Goal: Information Seeking & Learning: Learn about a topic

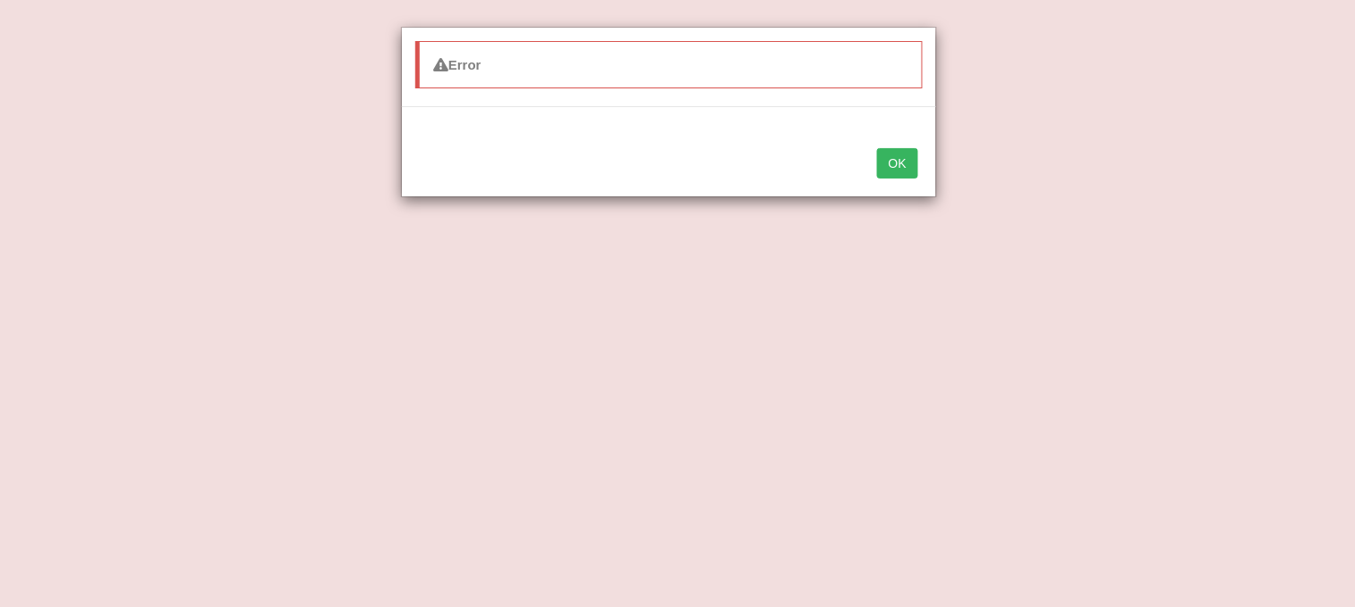
click at [888, 166] on button "OK" at bounding box center [897, 163] width 41 height 30
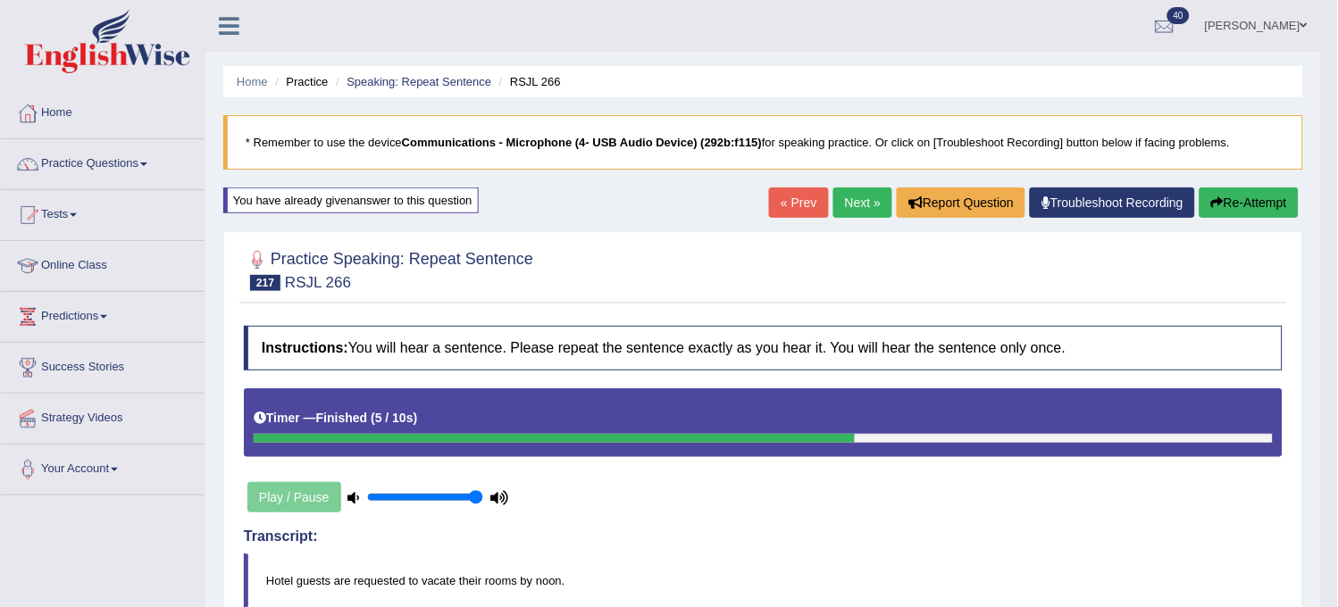
click at [844, 205] on link "Next »" at bounding box center [862, 203] width 59 height 30
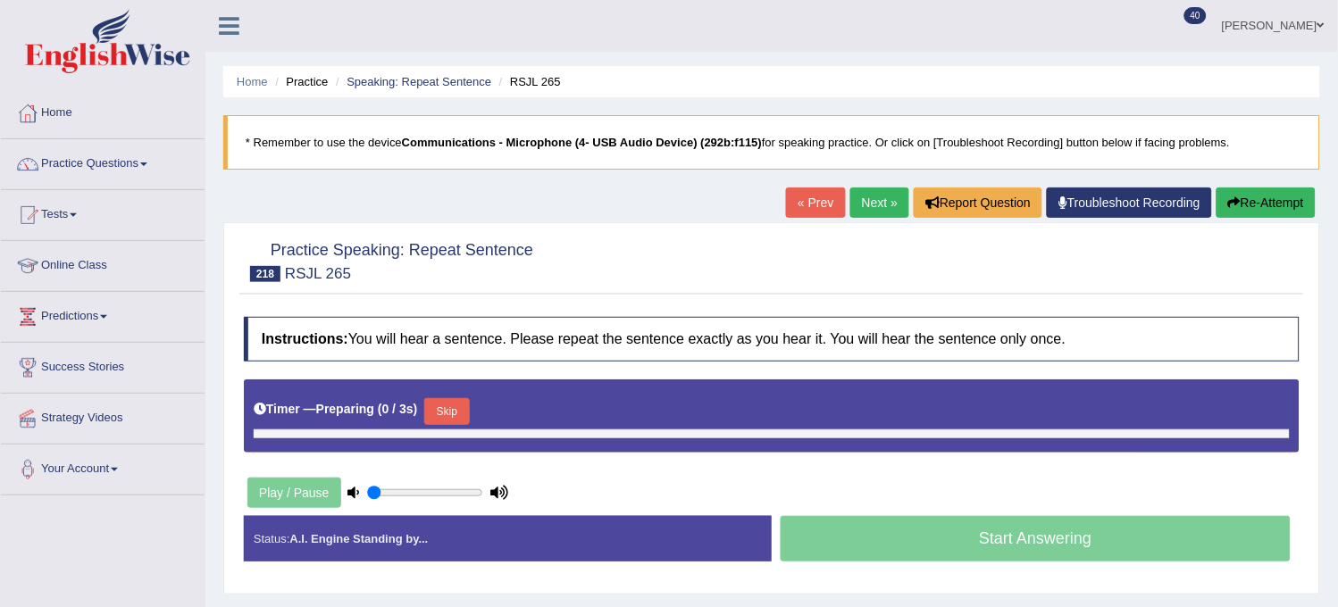
type input "1"
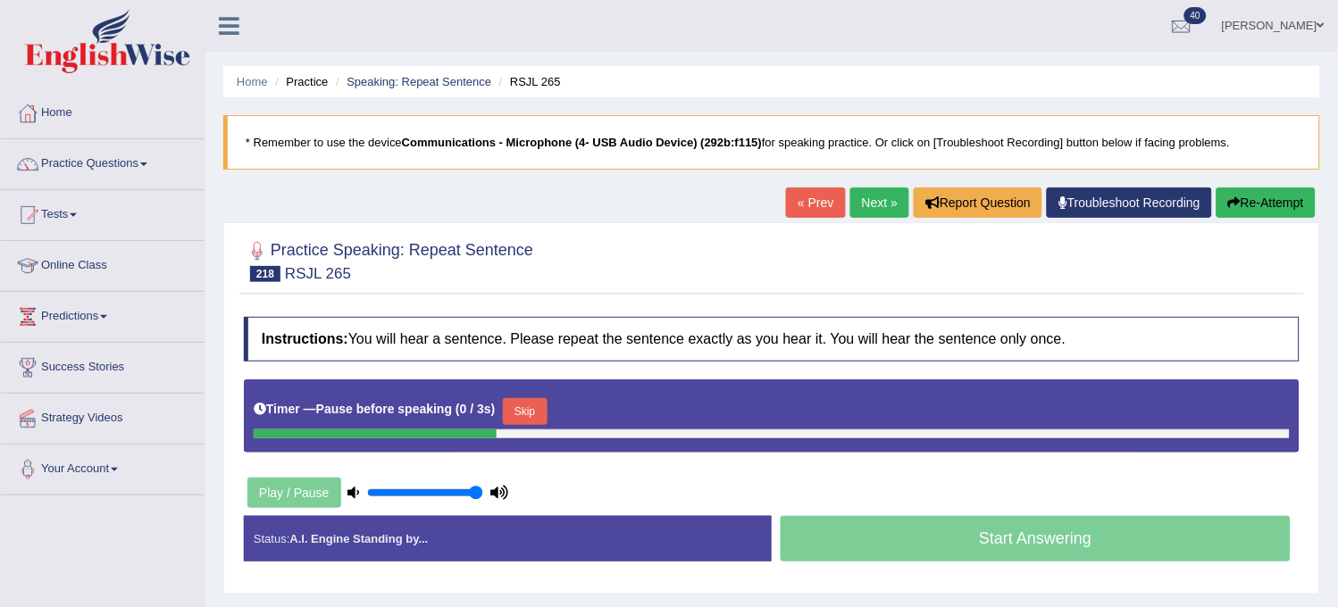
click at [1281, 201] on button "Re-Attempt" at bounding box center [1266, 203] width 99 height 30
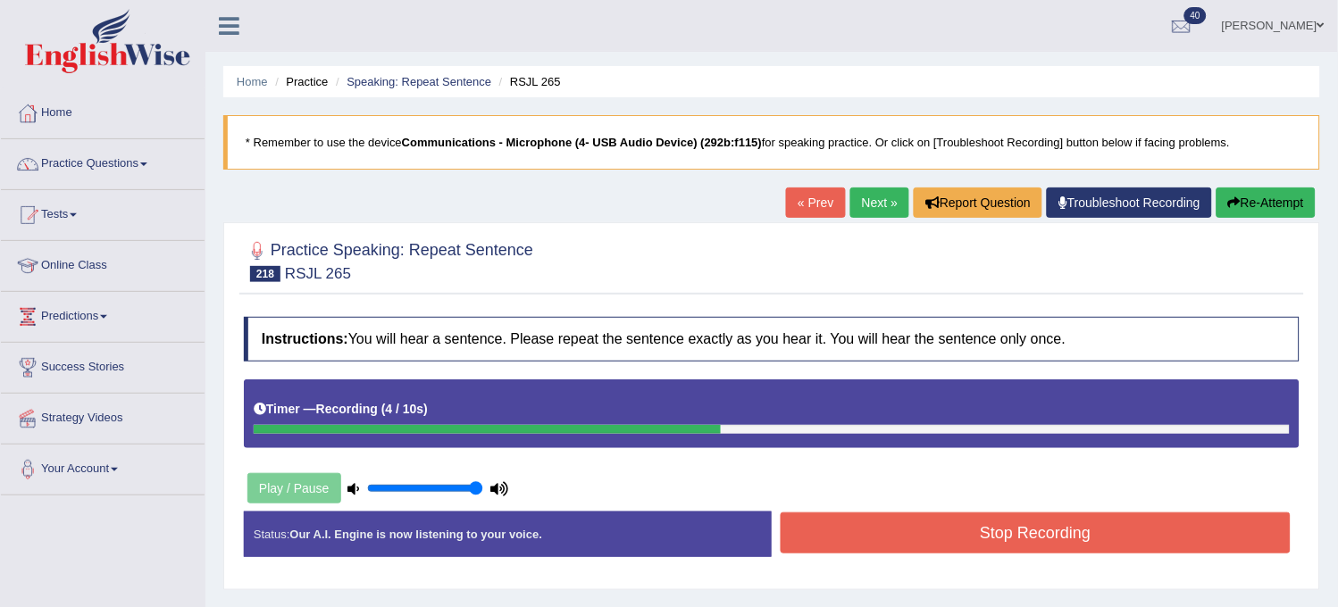
click at [1281, 200] on button "Re-Attempt" at bounding box center [1266, 203] width 99 height 30
click at [1280, 199] on button "Re-Attempt" at bounding box center [1266, 203] width 99 height 30
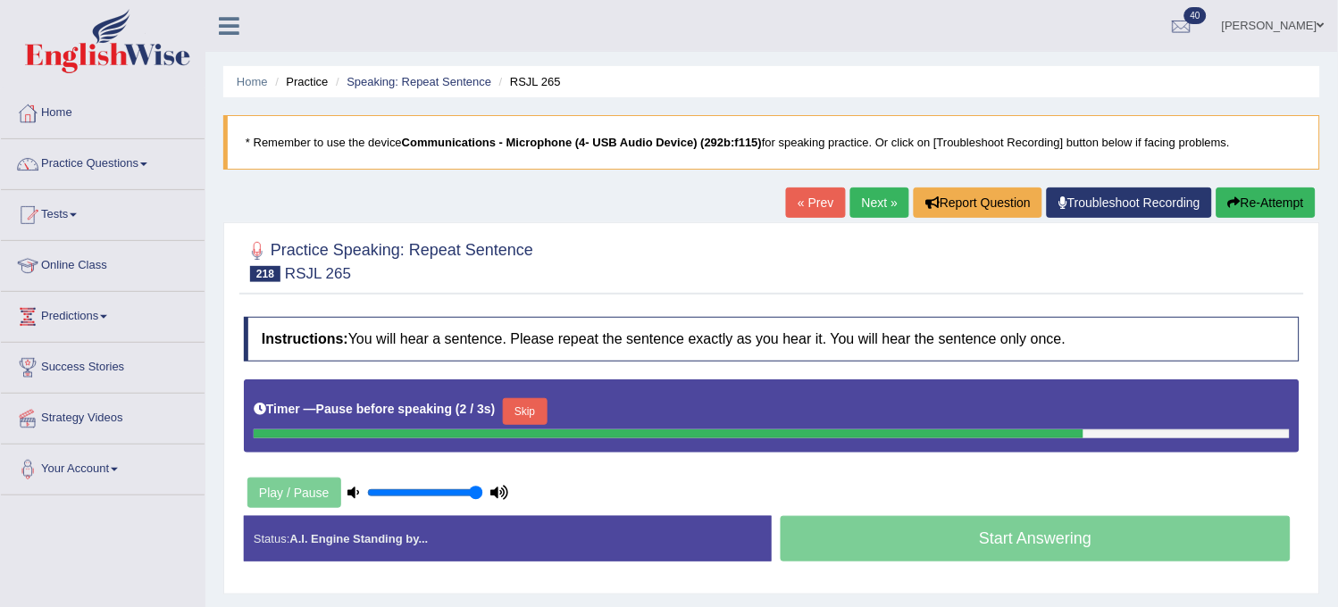
click at [1281, 199] on button "Re-Attempt" at bounding box center [1266, 203] width 99 height 30
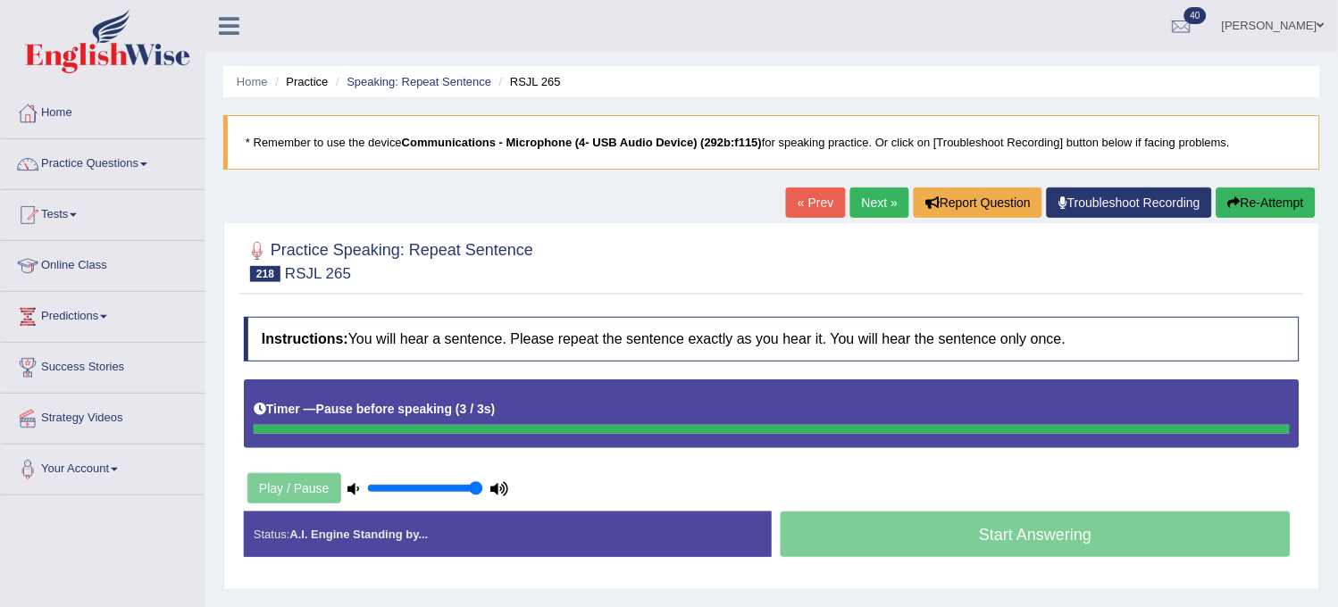
click at [1281, 199] on button "Re-Attempt" at bounding box center [1266, 203] width 99 height 30
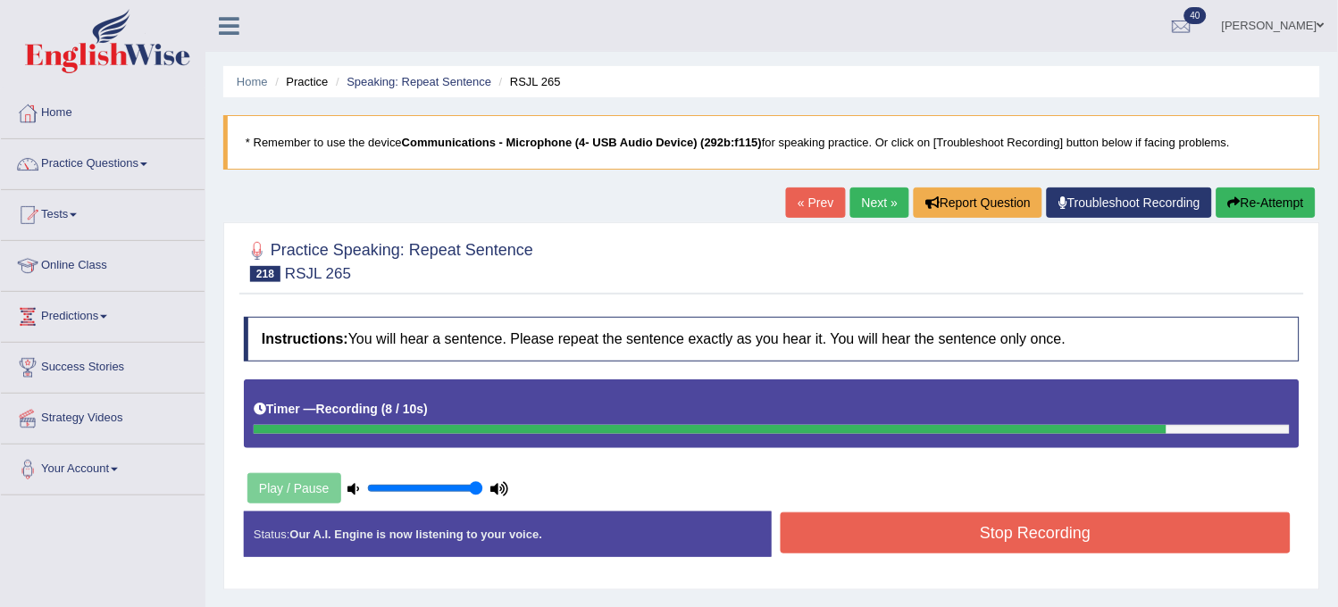
click at [1022, 523] on button "Stop Recording" at bounding box center [1036, 533] width 510 height 41
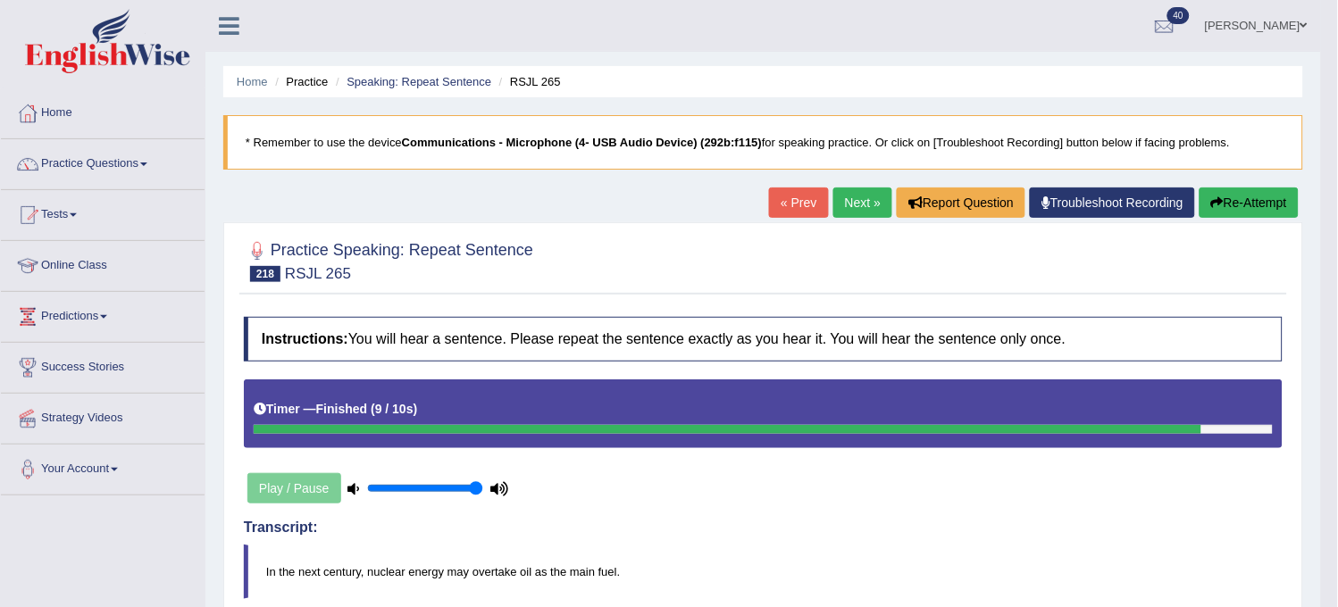
click at [1245, 212] on button "Re-Attempt" at bounding box center [1249, 203] width 99 height 30
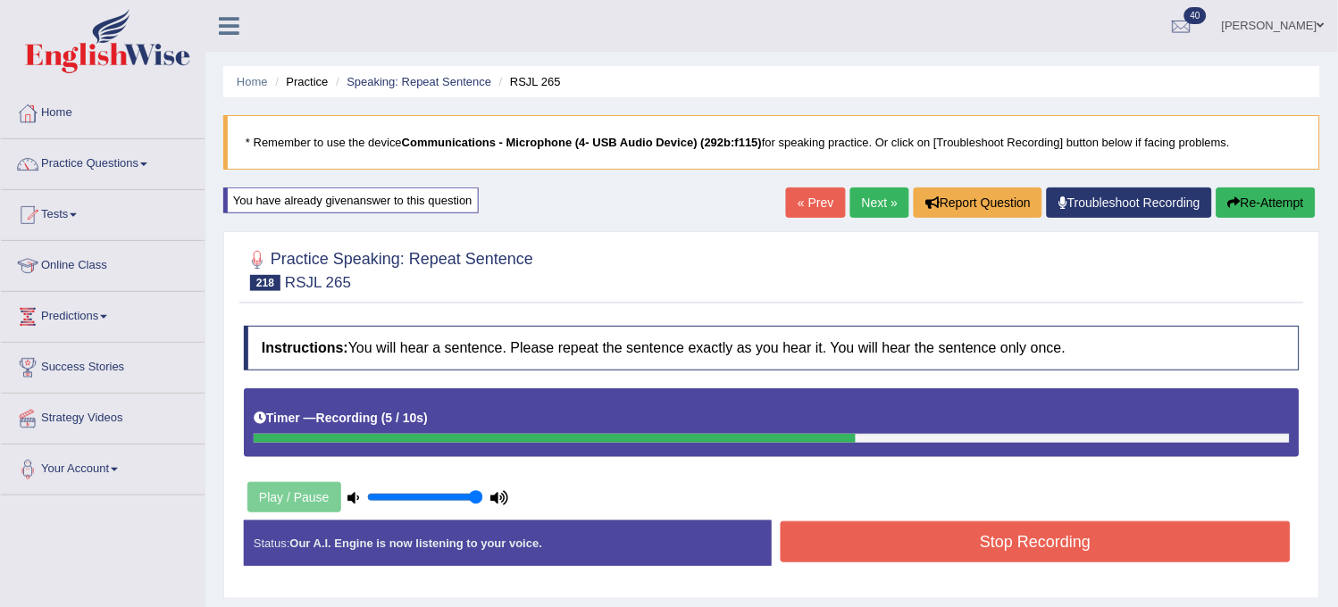
click at [1127, 546] on button "Stop Recording" at bounding box center [1036, 542] width 510 height 41
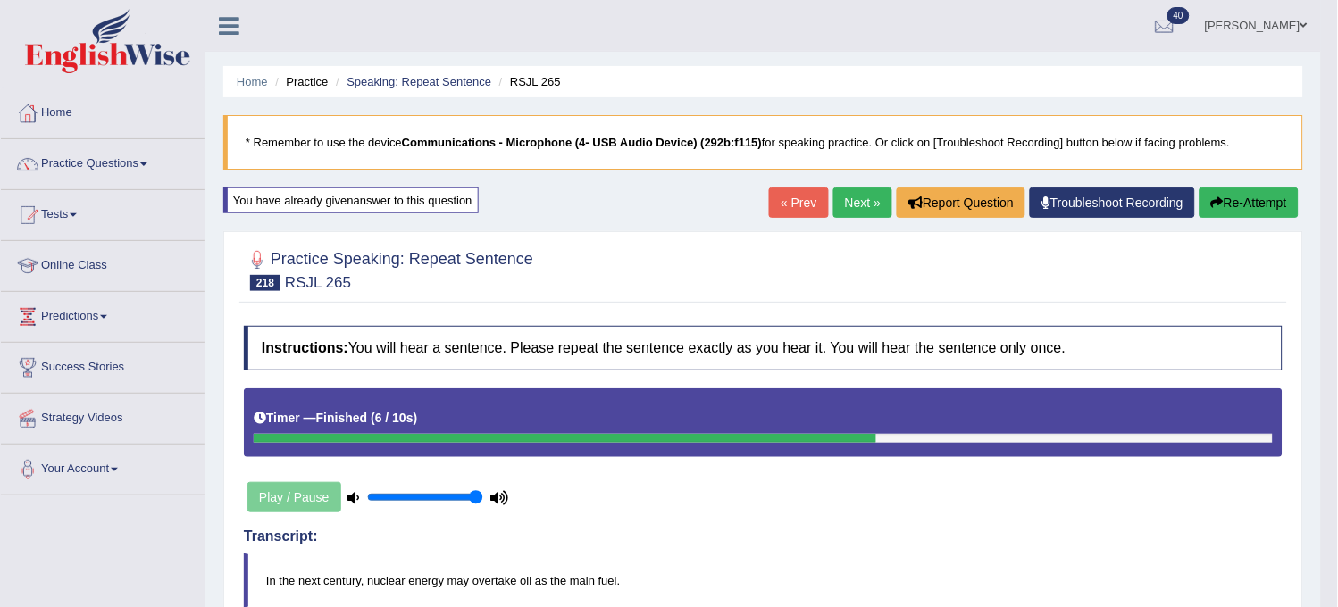
click at [845, 204] on link "Next »" at bounding box center [862, 203] width 59 height 30
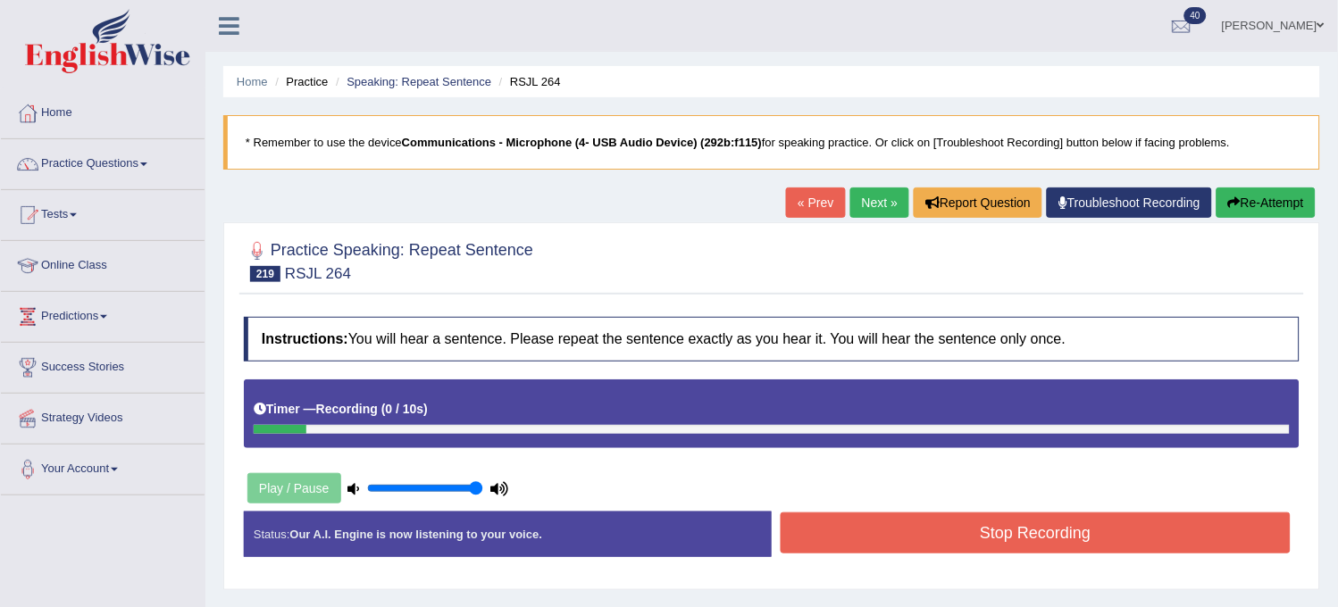
click at [1282, 190] on button "Re-Attempt" at bounding box center [1266, 203] width 99 height 30
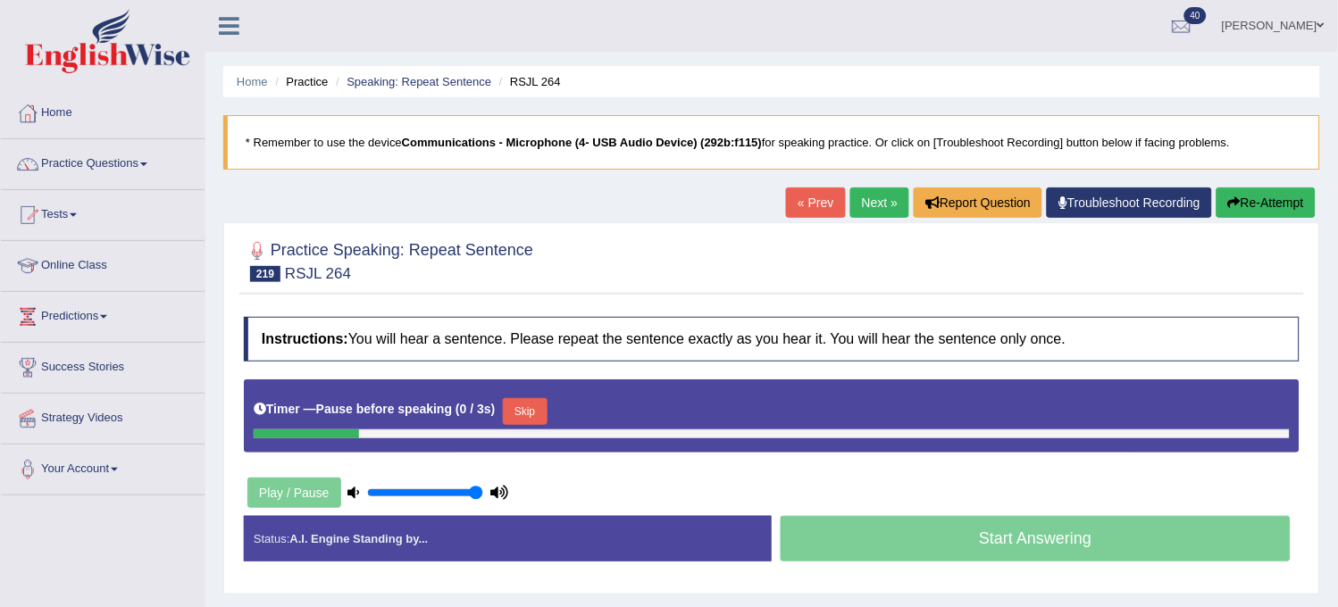
click at [1282, 190] on button "Re-Attempt" at bounding box center [1266, 203] width 99 height 30
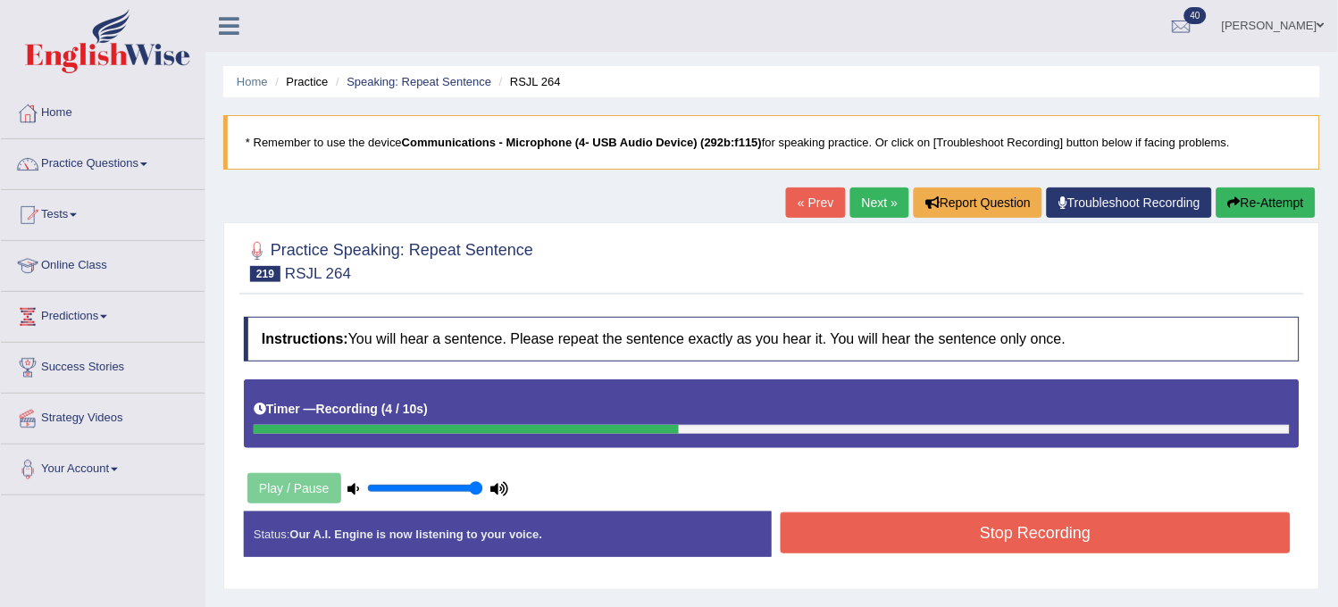
click at [1282, 190] on button "Re-Attempt" at bounding box center [1266, 203] width 99 height 30
click at [1007, 548] on button "Stop Recording" at bounding box center [1036, 533] width 510 height 41
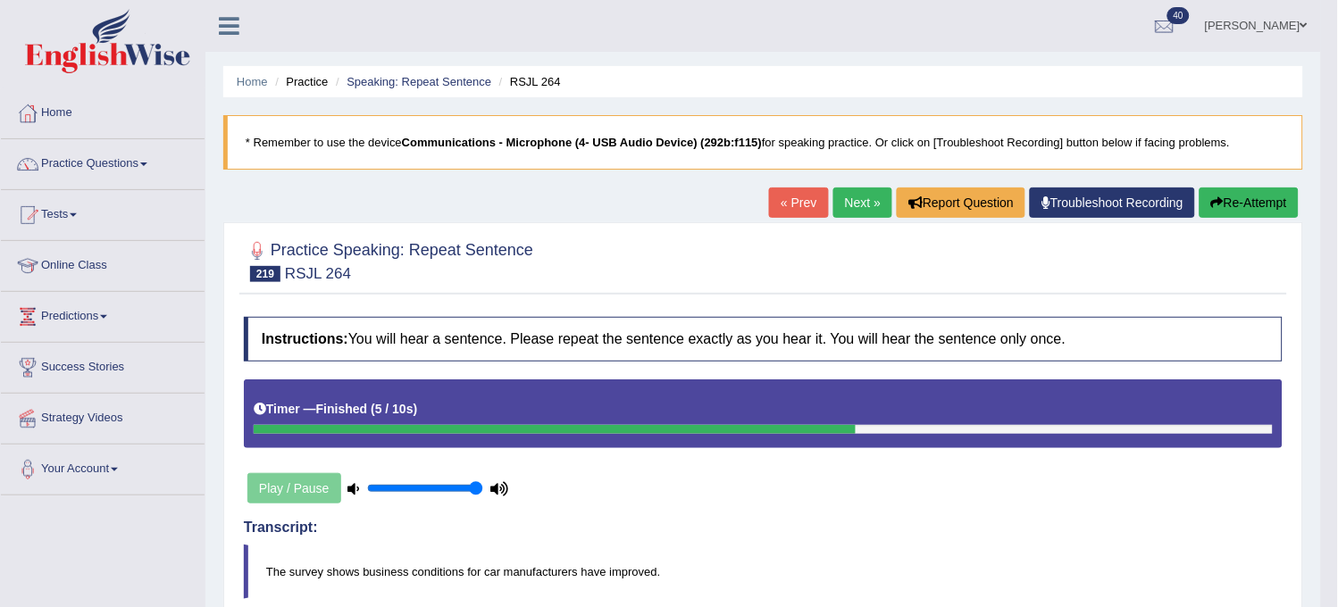
click at [846, 214] on link "Next »" at bounding box center [862, 203] width 59 height 30
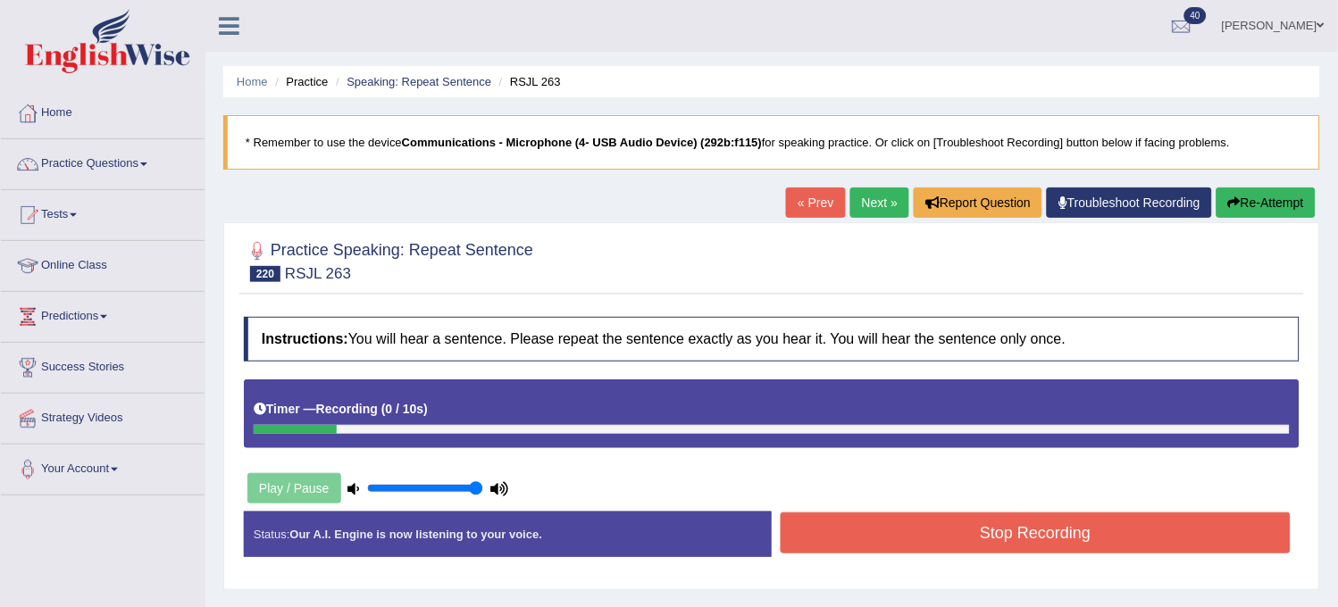
click at [1272, 205] on button "Re-Attempt" at bounding box center [1266, 203] width 99 height 30
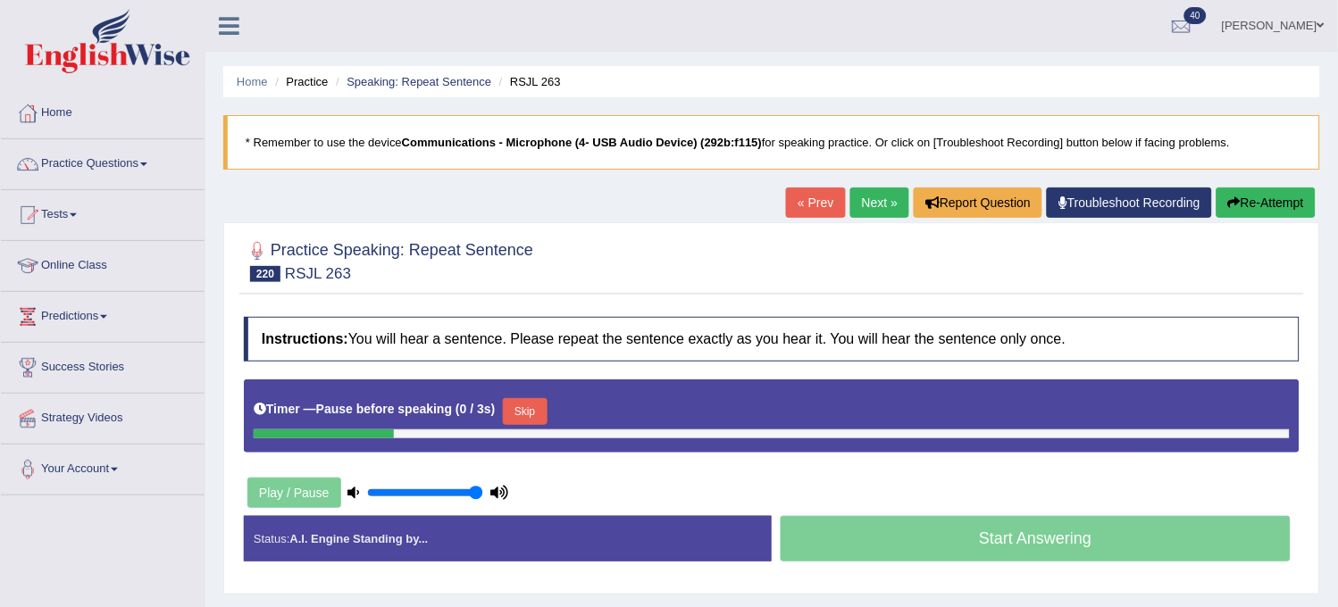
click at [1272, 205] on button "Re-Attempt" at bounding box center [1266, 203] width 99 height 30
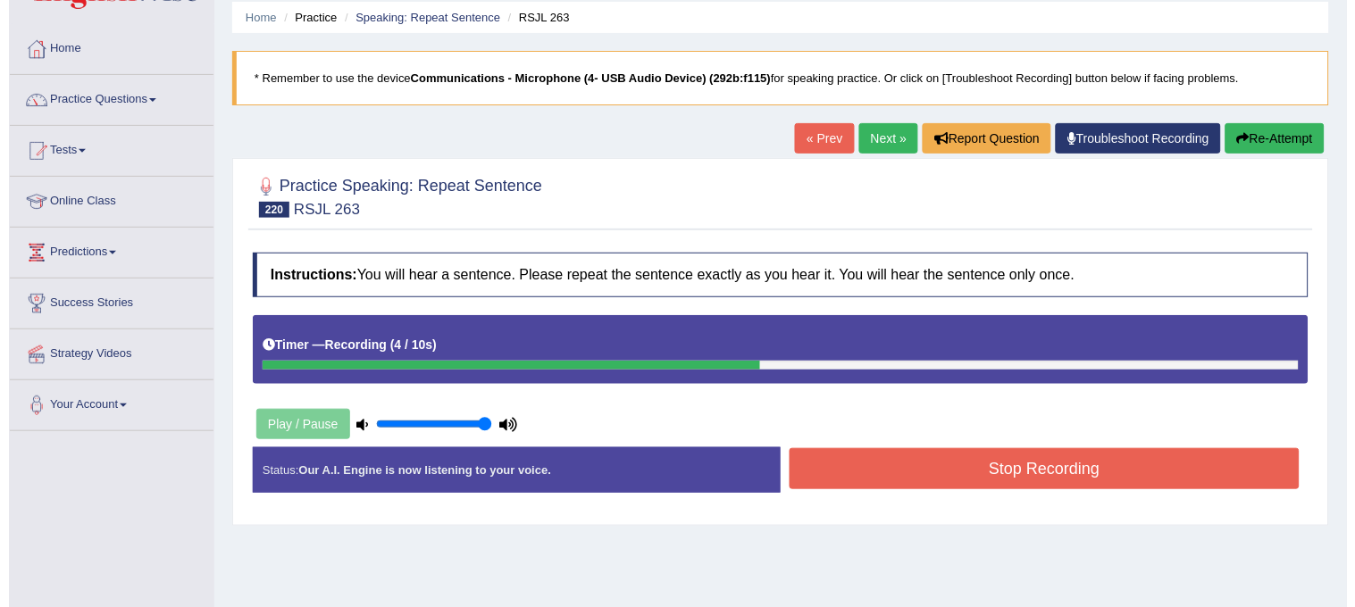
scroll to position [99, 0]
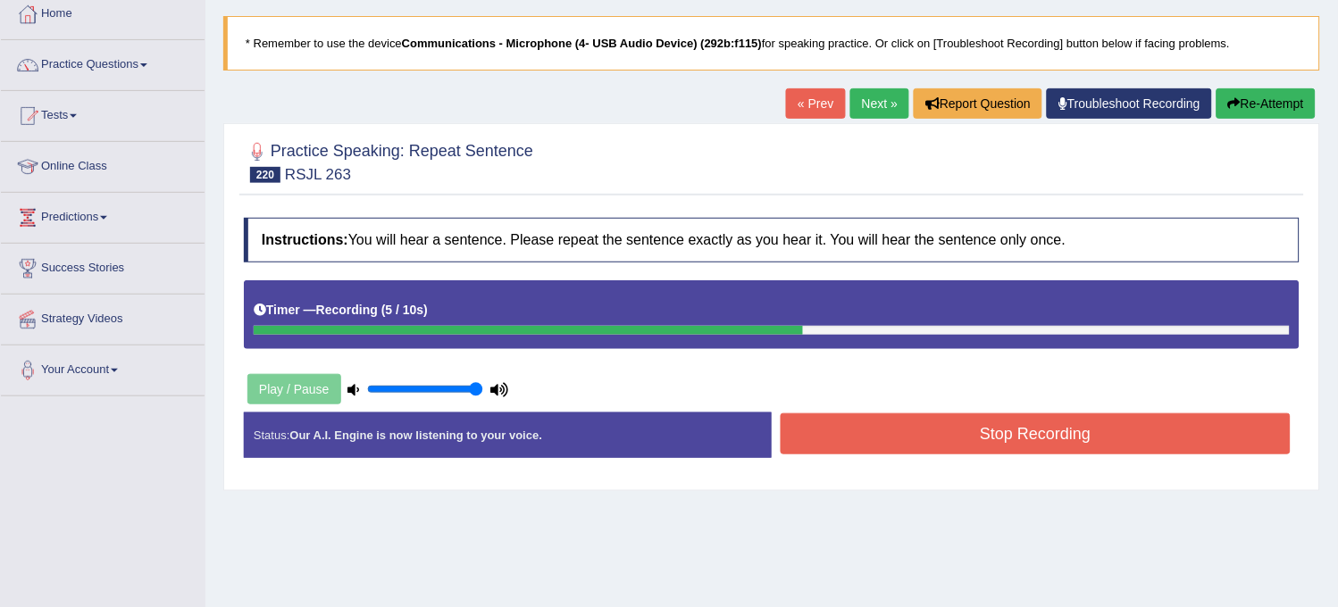
click at [1087, 453] on button "Stop Recording" at bounding box center [1036, 434] width 510 height 41
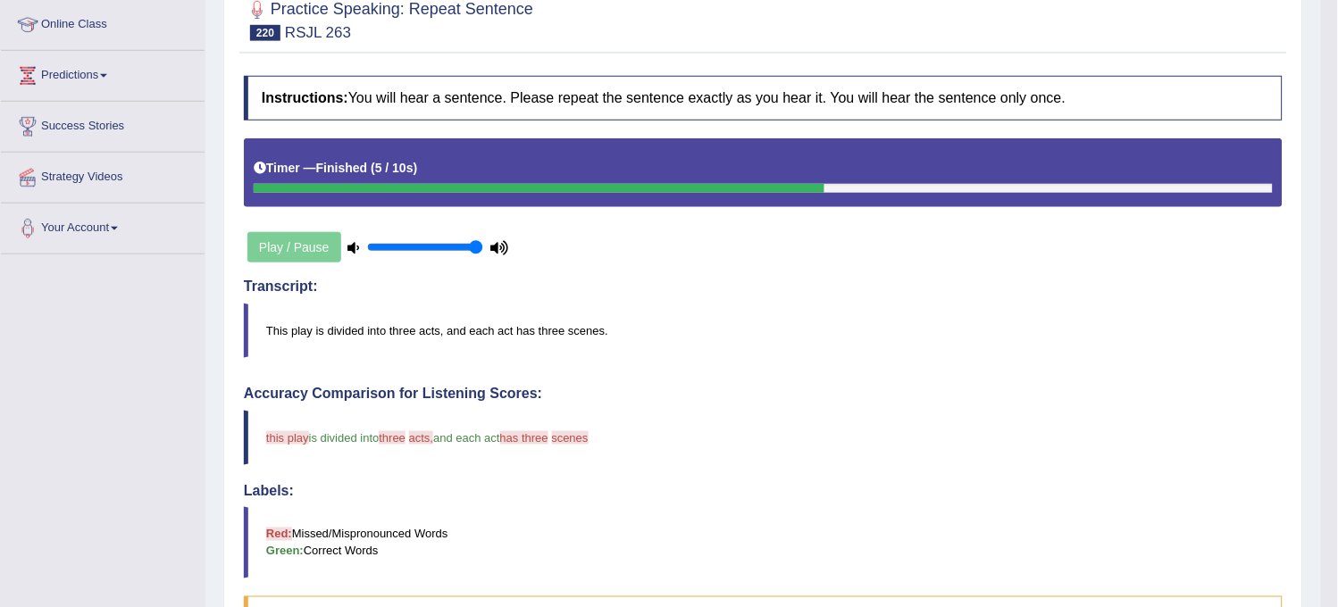
scroll to position [0, 0]
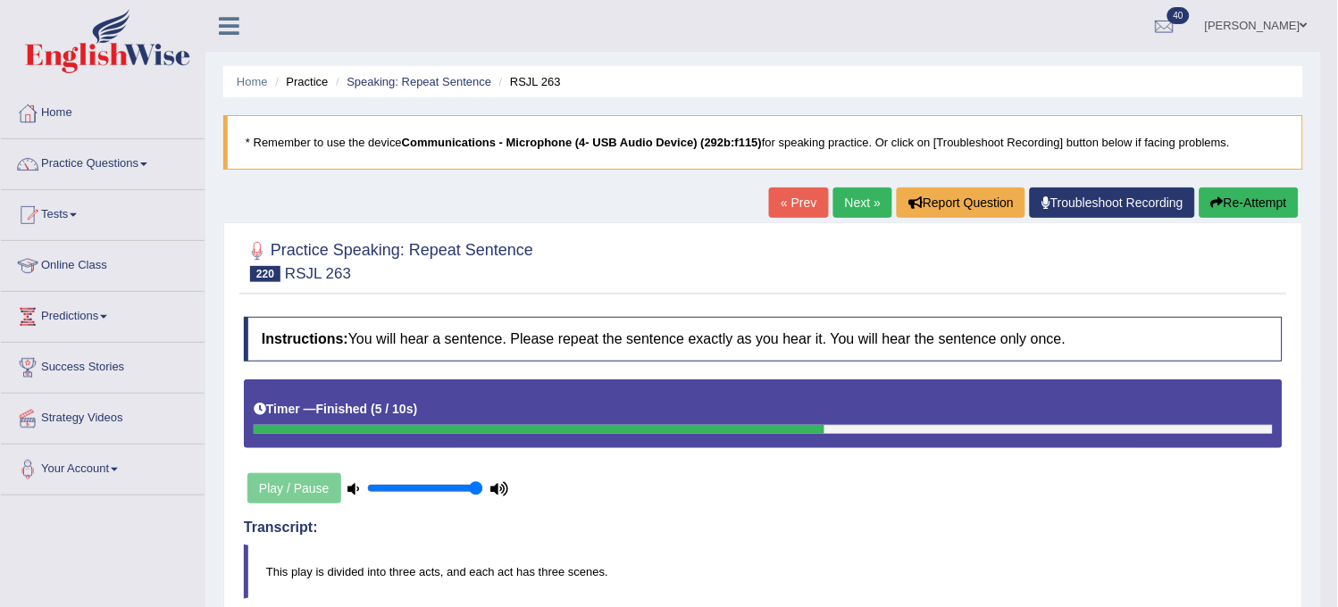
click at [842, 194] on link "Next »" at bounding box center [862, 203] width 59 height 30
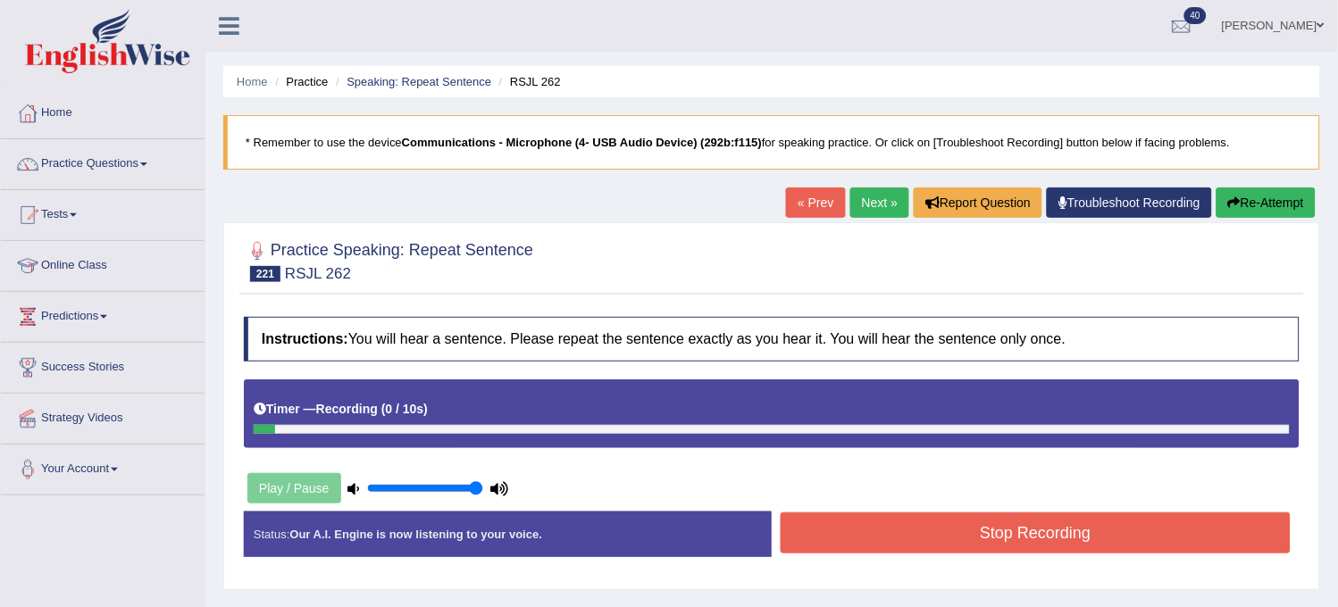
click at [1264, 210] on button "Re-Attempt" at bounding box center [1266, 203] width 99 height 30
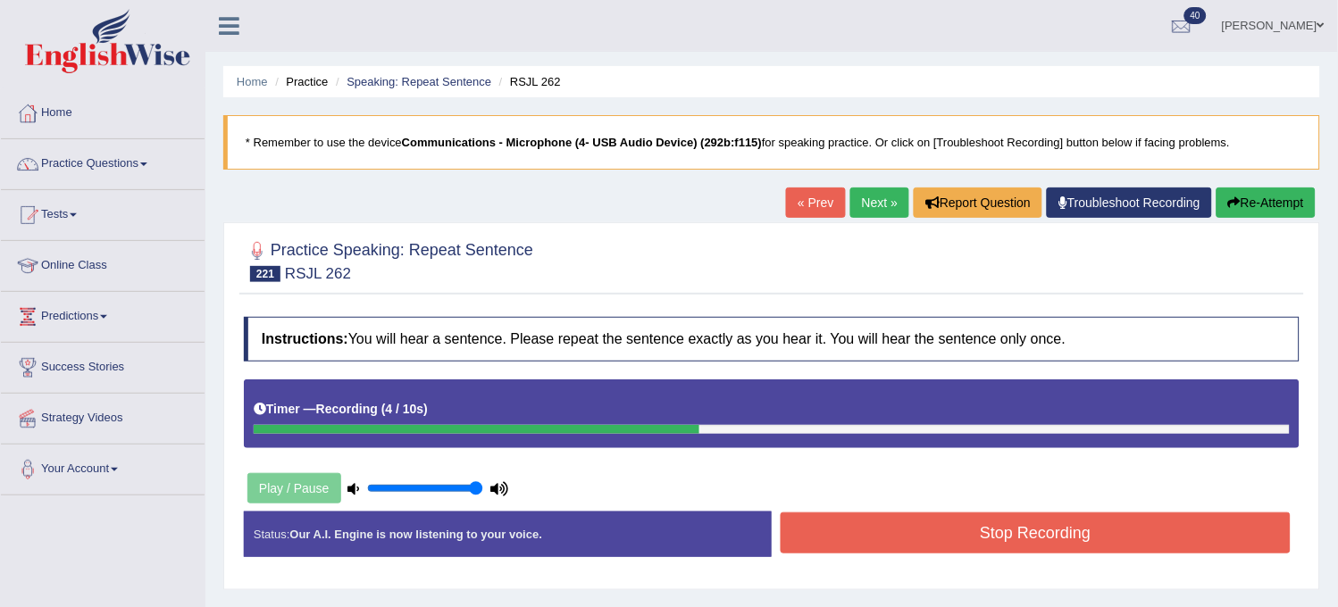
click at [1058, 530] on button "Stop Recording" at bounding box center [1036, 533] width 510 height 41
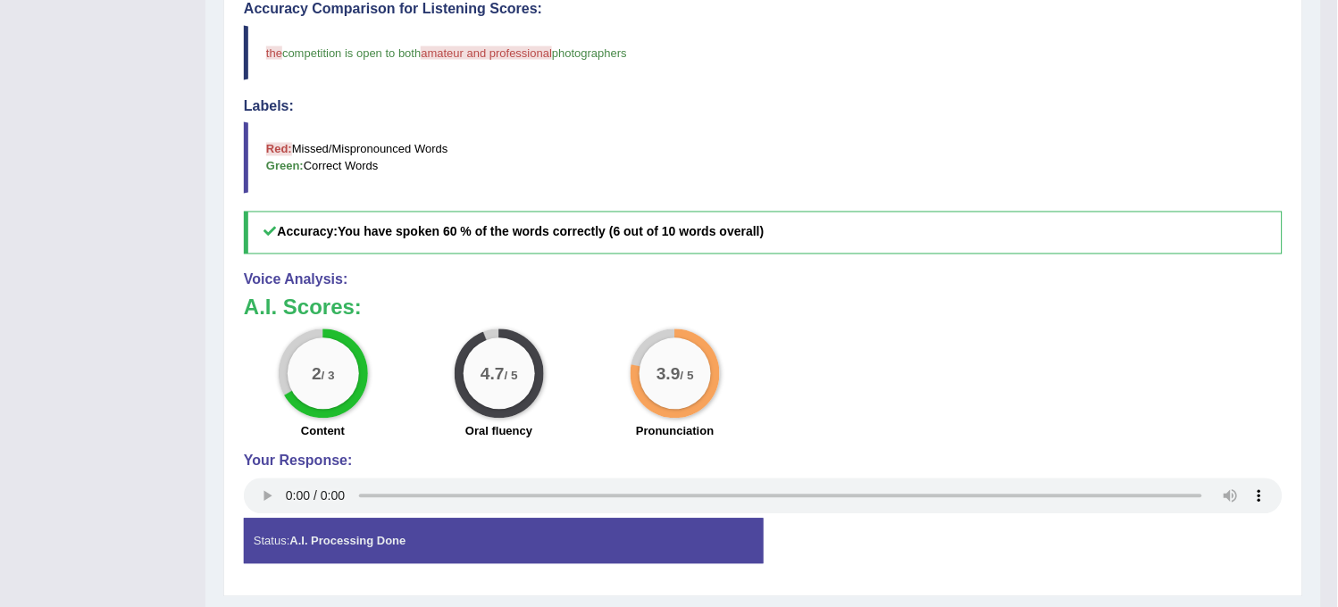
scroll to position [674, 0]
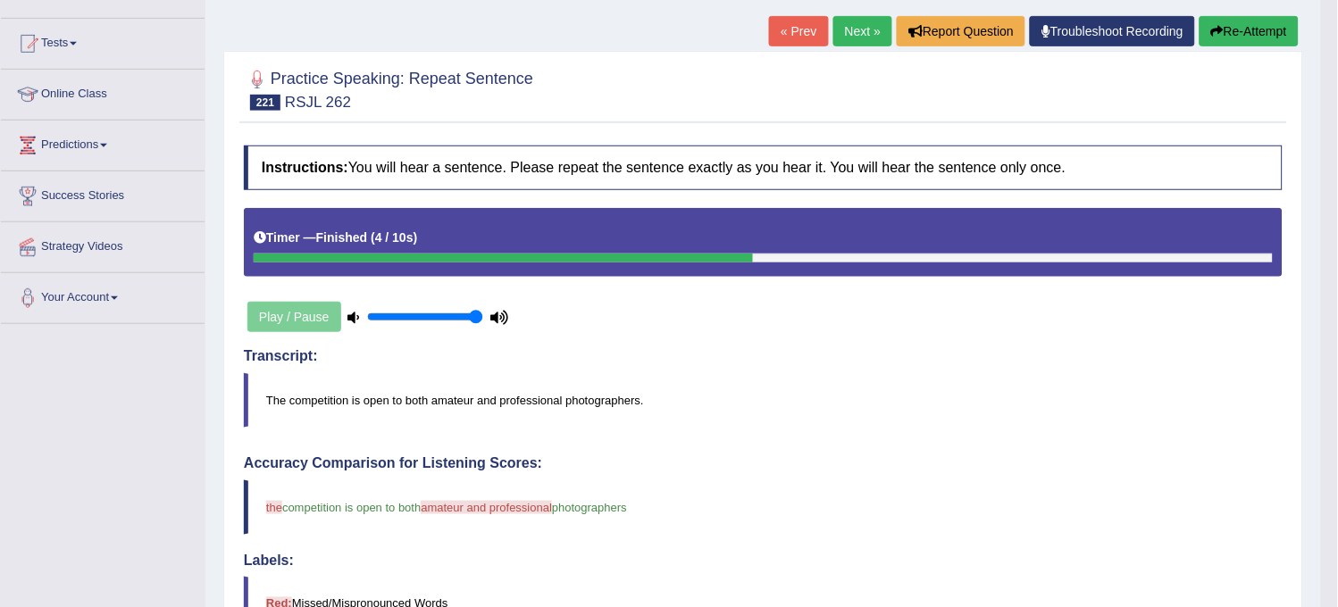
scroll to position [0, 0]
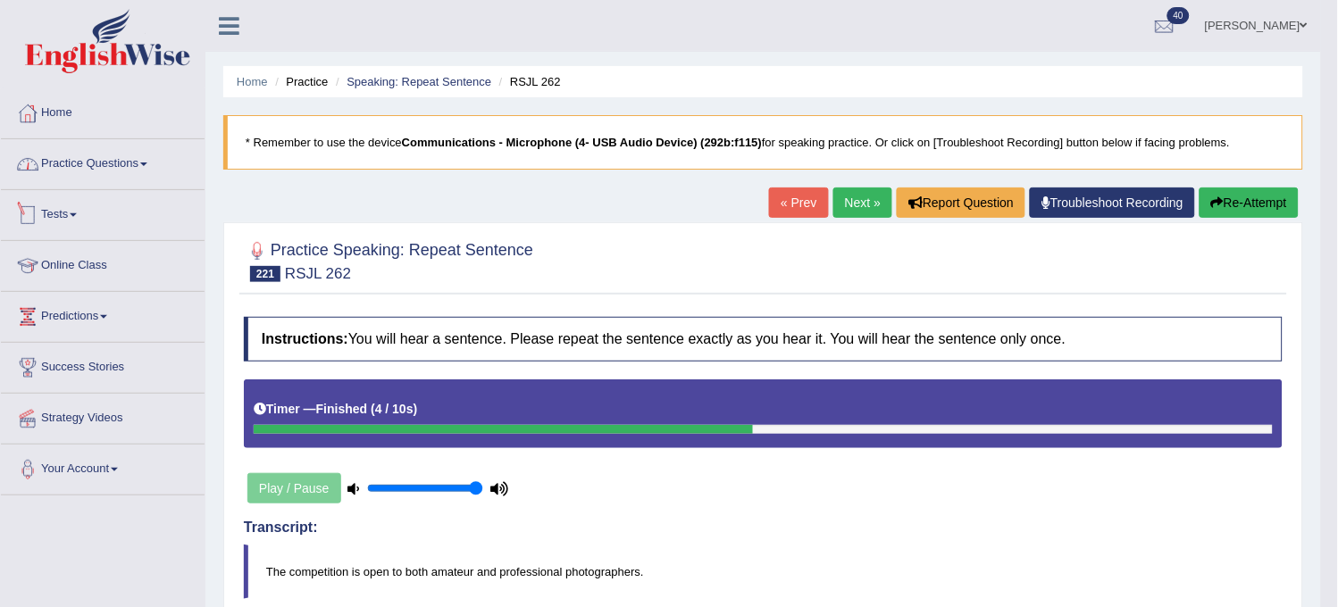
click at [147, 172] on link "Practice Questions" at bounding box center [103, 161] width 204 height 45
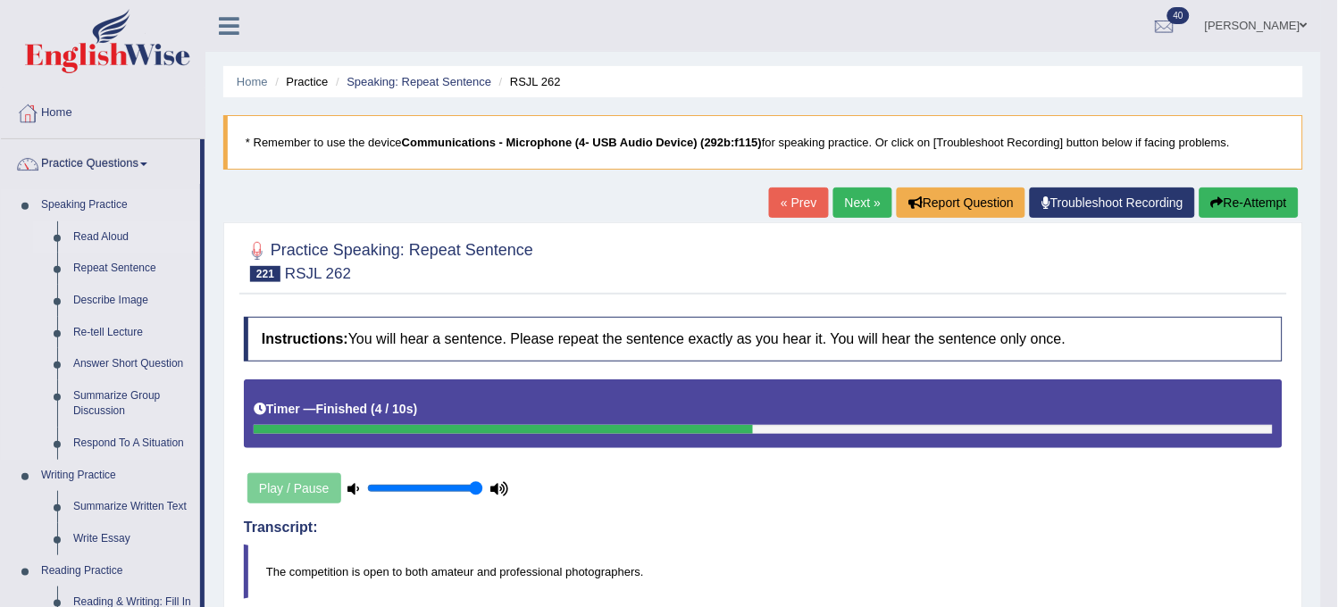
click at [118, 233] on link "Read Aloud" at bounding box center [132, 238] width 135 height 32
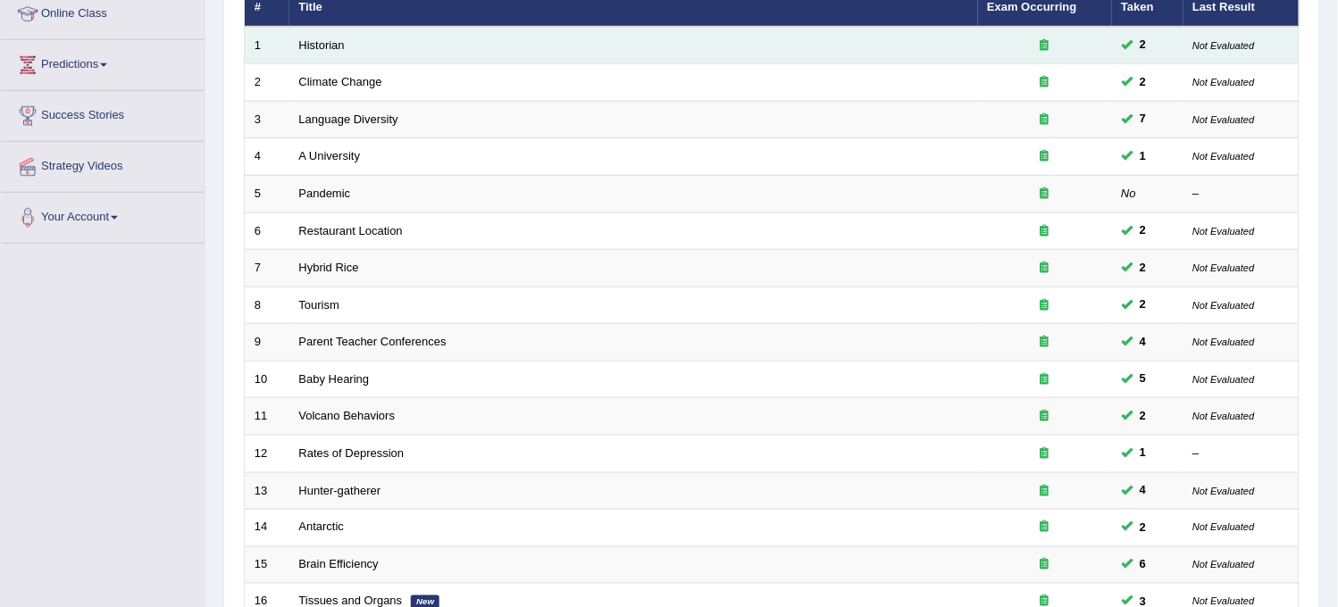
scroll to position [575, 0]
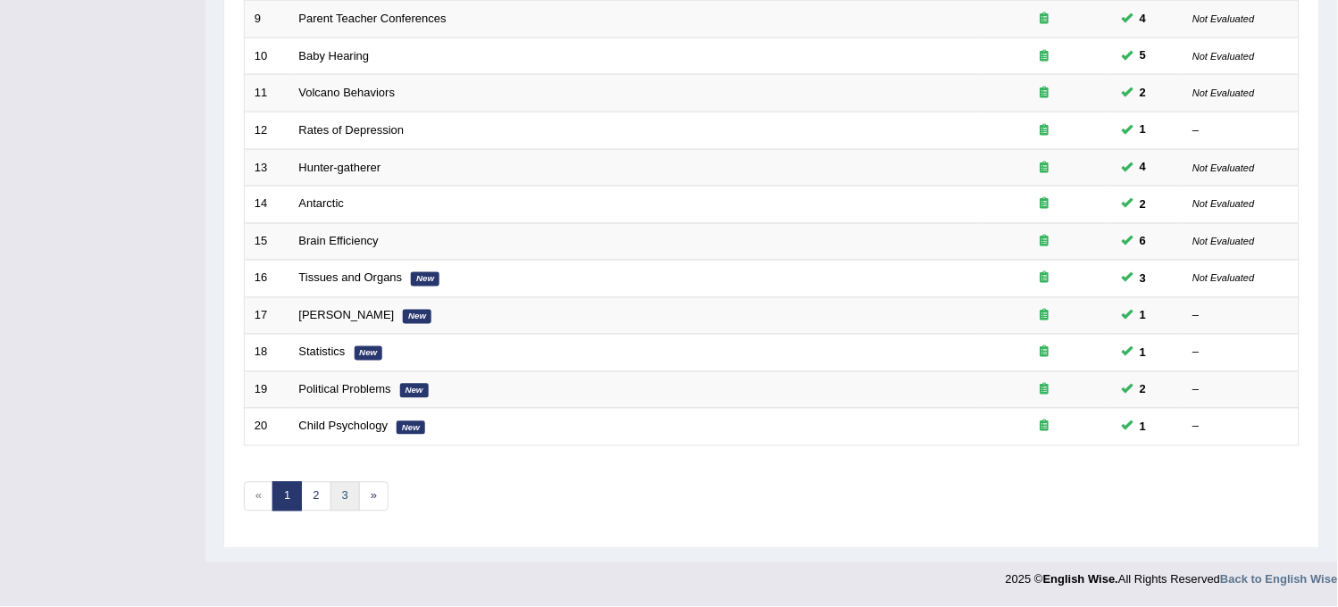
click at [349, 497] on link "3" at bounding box center [344, 496] width 29 height 29
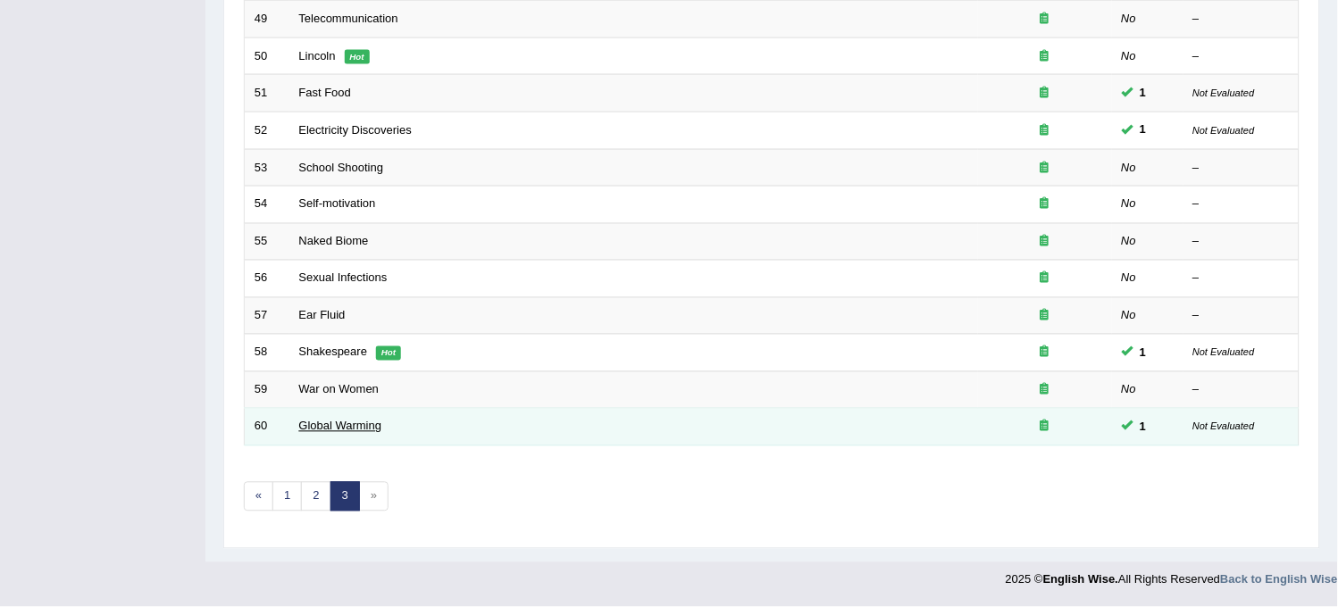
click at [343, 422] on link "Global Warming" at bounding box center [340, 426] width 83 height 13
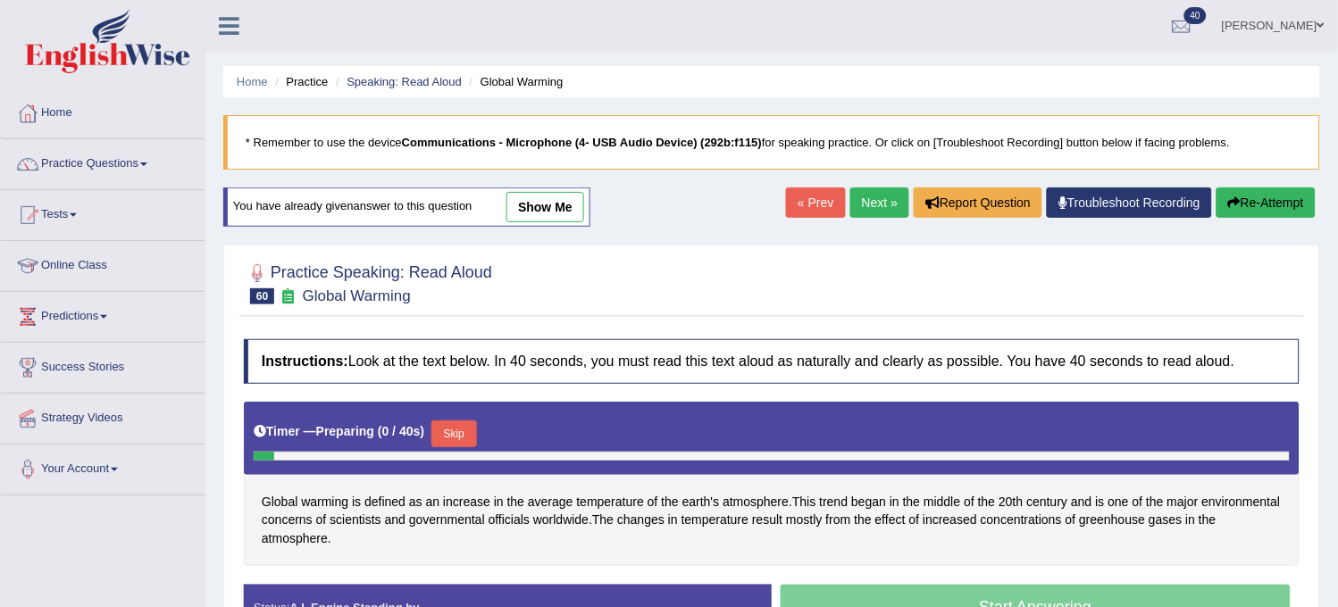
click at [850, 195] on link "Next »" at bounding box center [879, 203] width 59 height 30
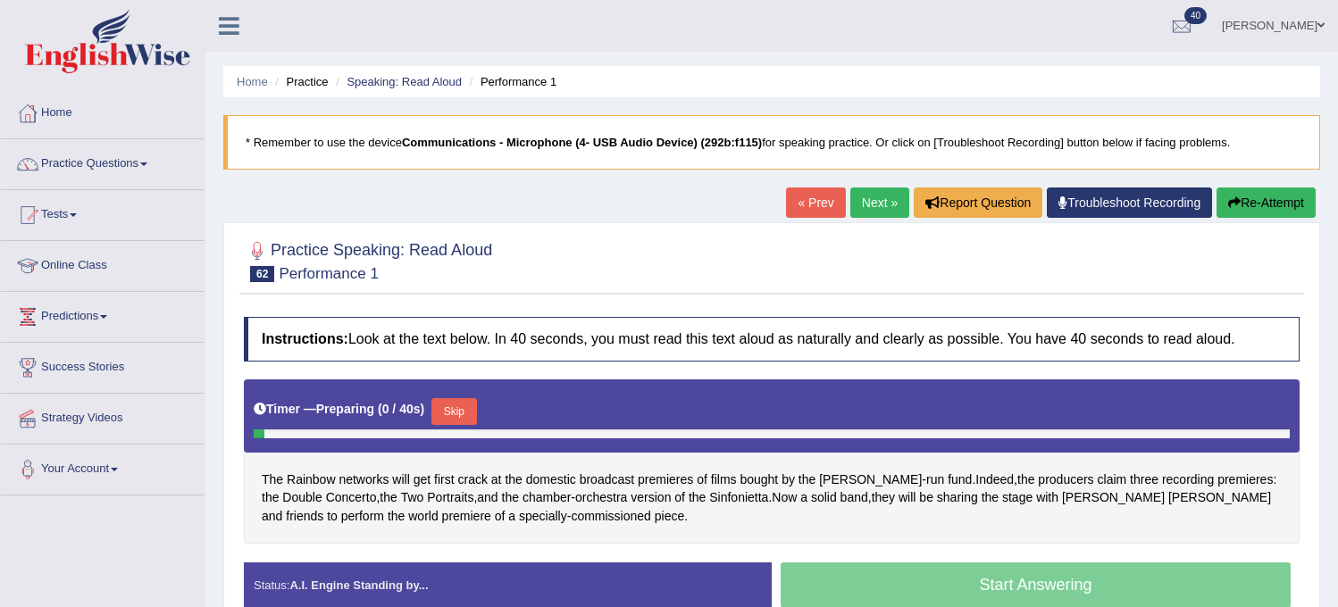
click at [871, 198] on link "Next »" at bounding box center [879, 203] width 59 height 30
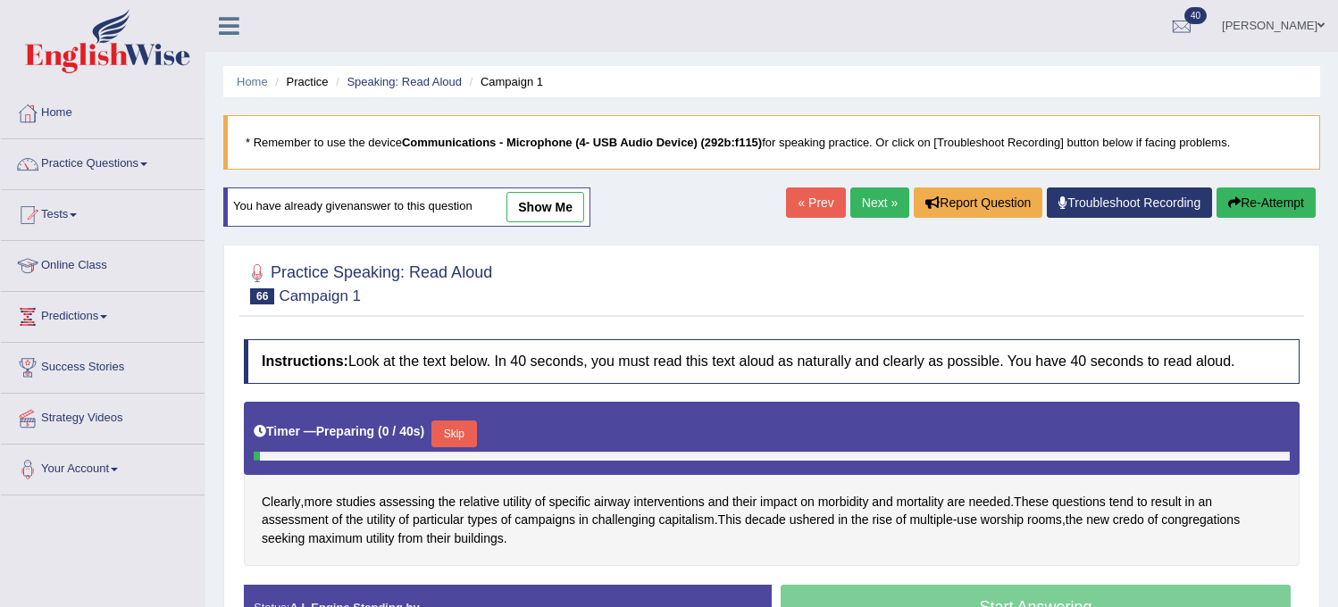
click at [871, 197] on link "Next »" at bounding box center [879, 203] width 59 height 30
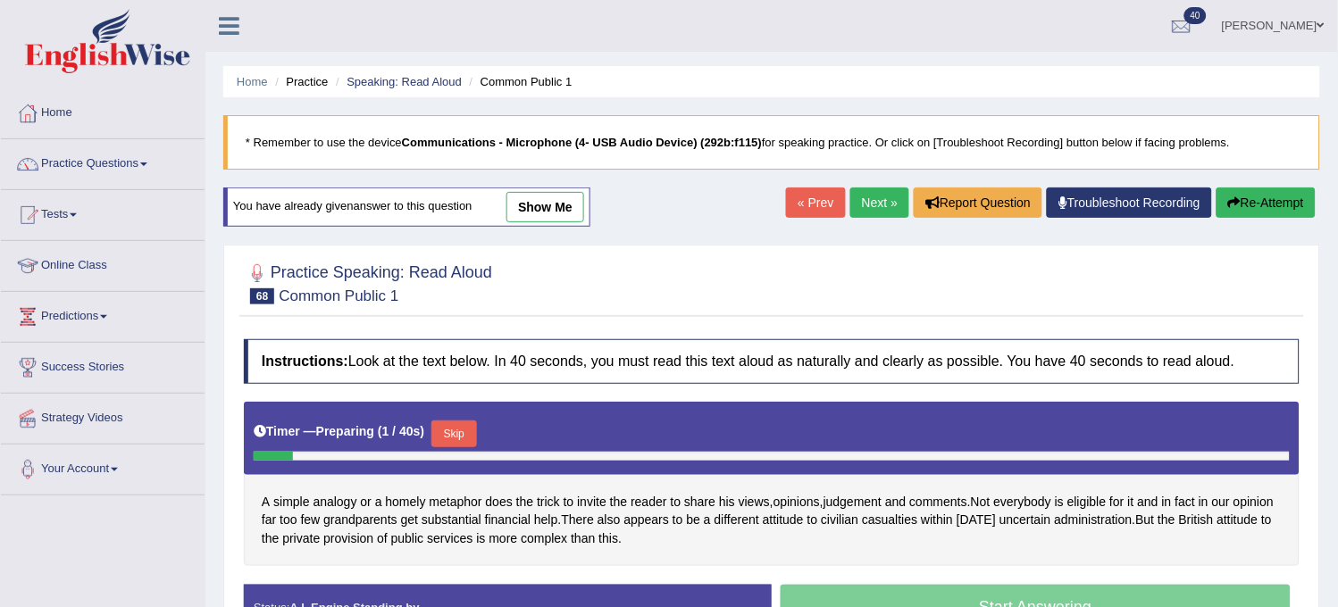
drag, startPoint x: 0, startPoint y: 0, endPoint x: 871, endPoint y: 197, distance: 893.0
click at [871, 197] on link "Next »" at bounding box center [879, 203] width 59 height 30
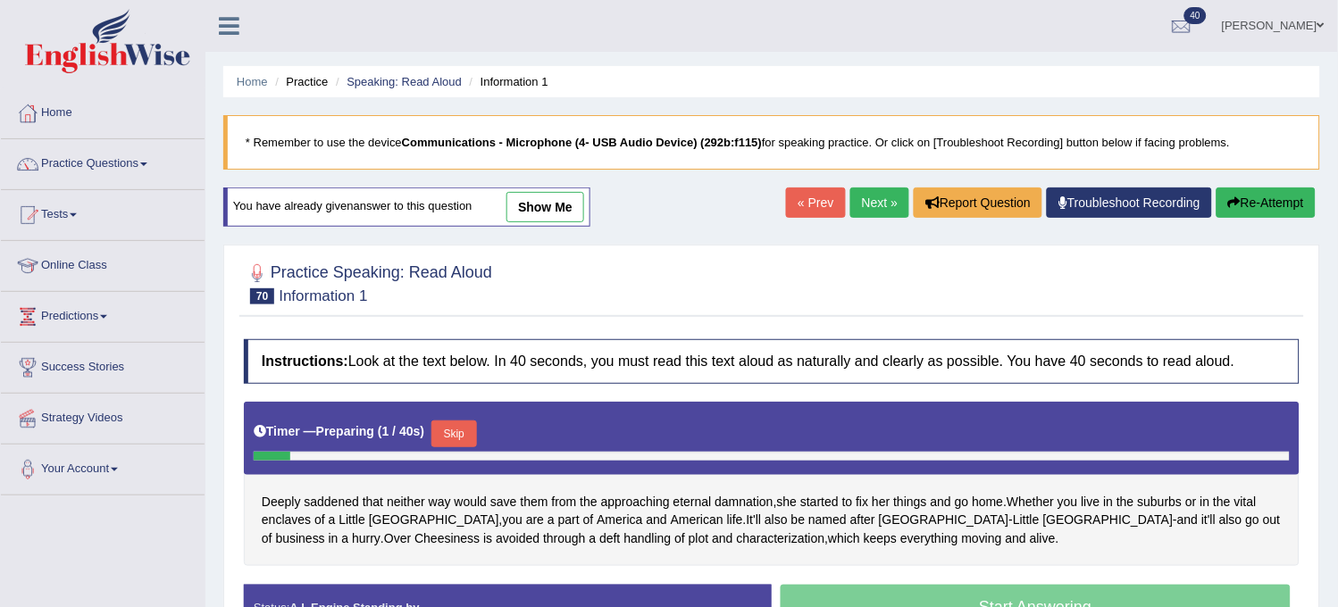
drag, startPoint x: 0, startPoint y: 0, endPoint x: 871, endPoint y: 195, distance: 892.4
click at [871, 195] on link "Next »" at bounding box center [879, 203] width 59 height 30
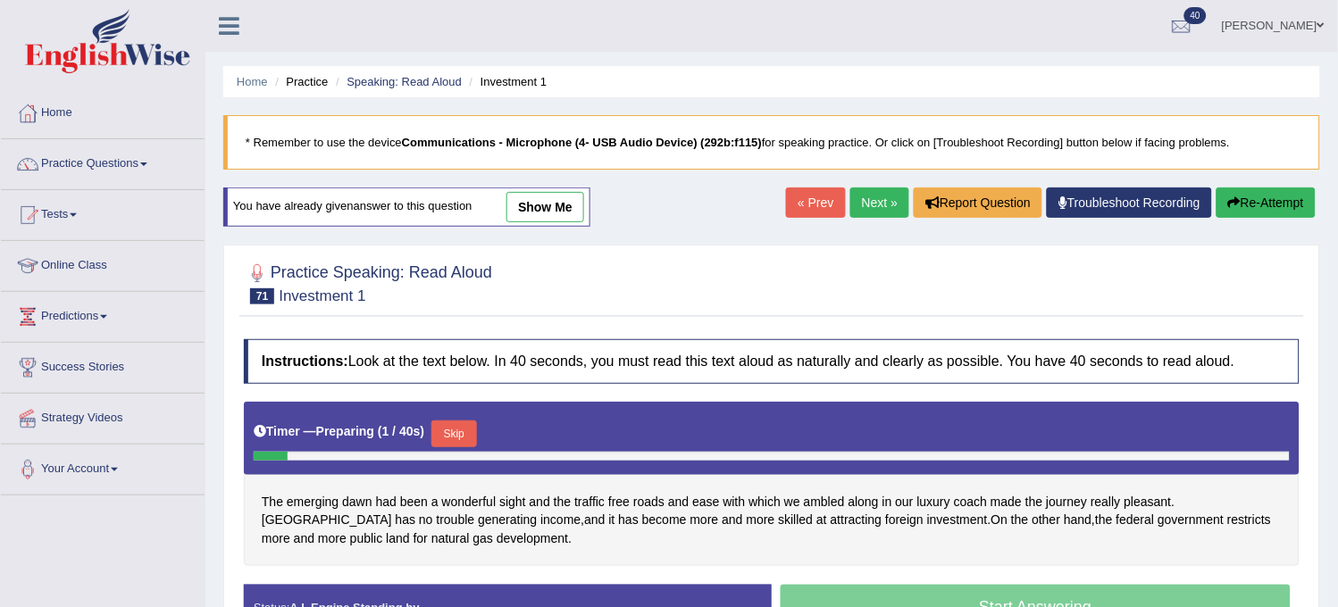
click at [871, 194] on link "Next »" at bounding box center [879, 203] width 59 height 30
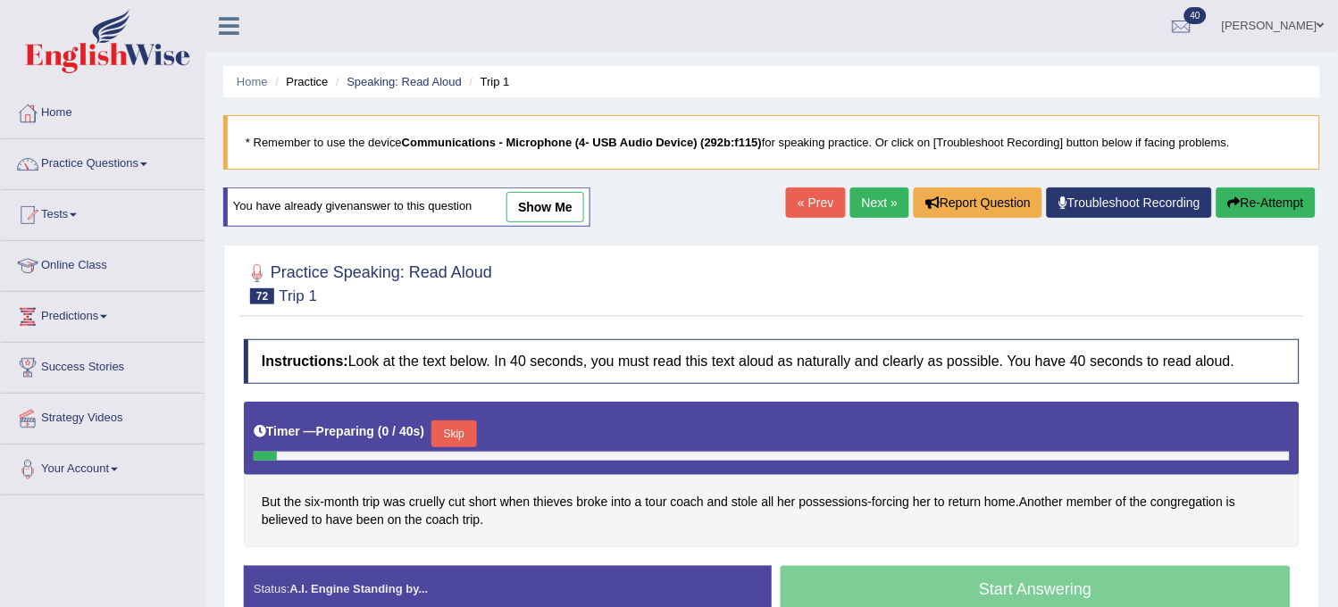
drag, startPoint x: 0, startPoint y: 0, endPoint x: 871, endPoint y: 194, distance: 892.2
click at [871, 194] on link "Next »" at bounding box center [879, 203] width 59 height 30
click at [876, 193] on link "Next »" at bounding box center [879, 203] width 59 height 30
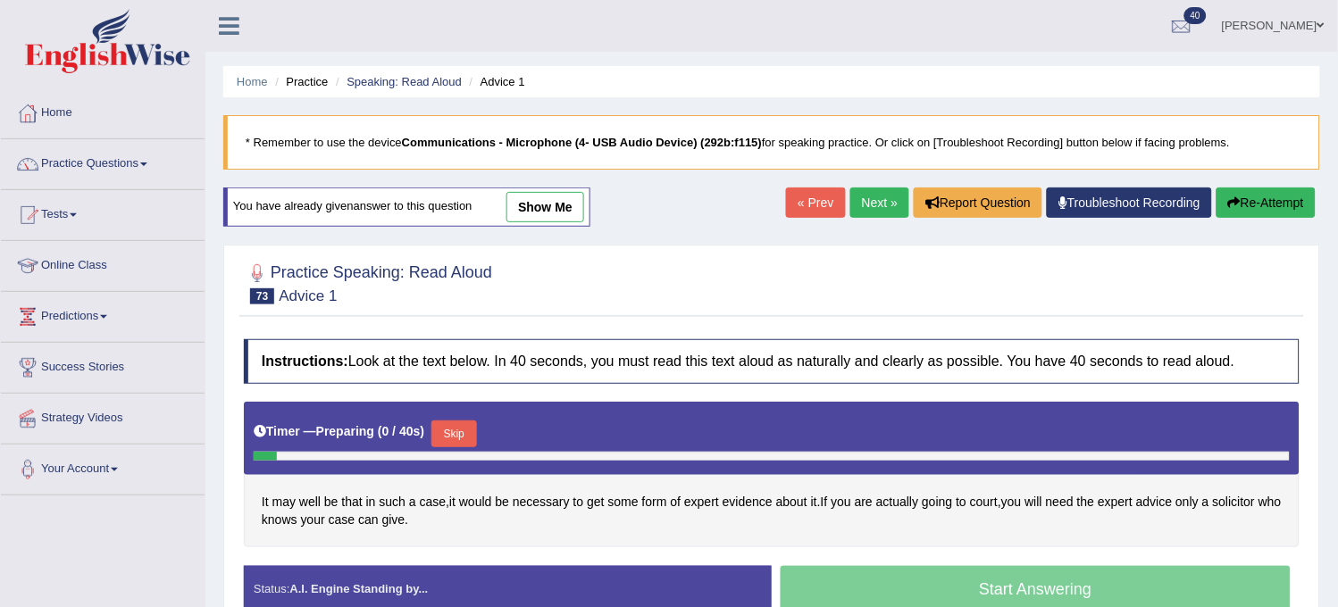
click at [876, 193] on link "Next »" at bounding box center [879, 203] width 59 height 30
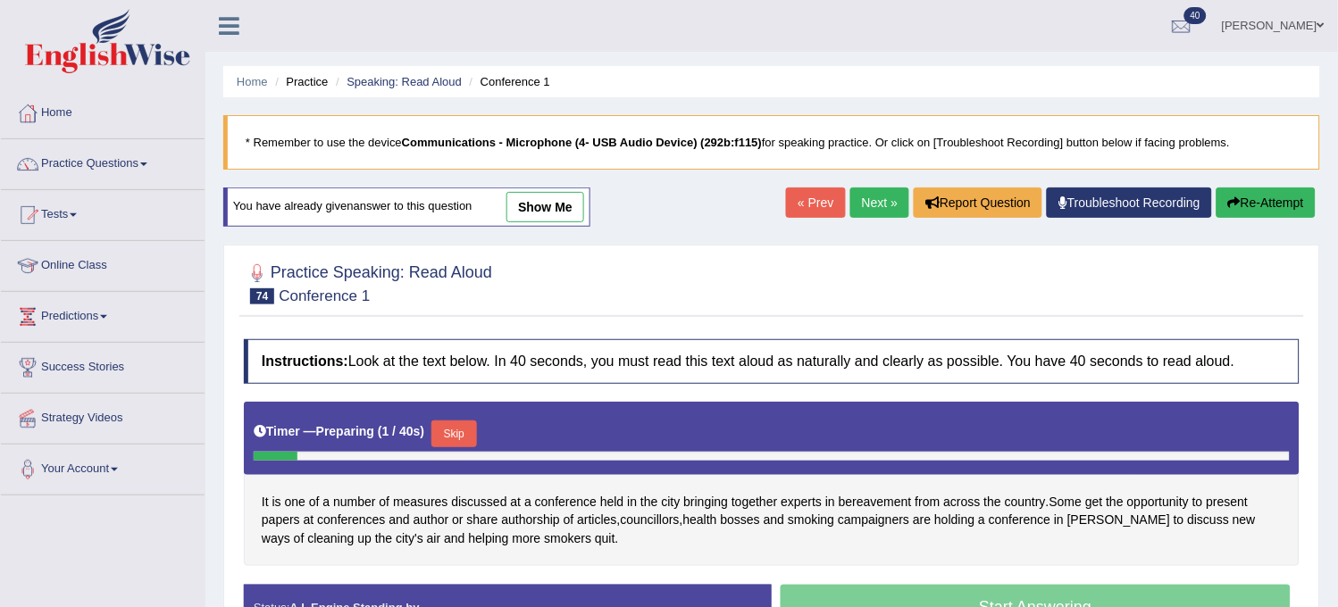
drag, startPoint x: 0, startPoint y: 0, endPoint x: 876, endPoint y: 193, distance: 897.3
click at [876, 193] on link "Next »" at bounding box center [879, 203] width 59 height 30
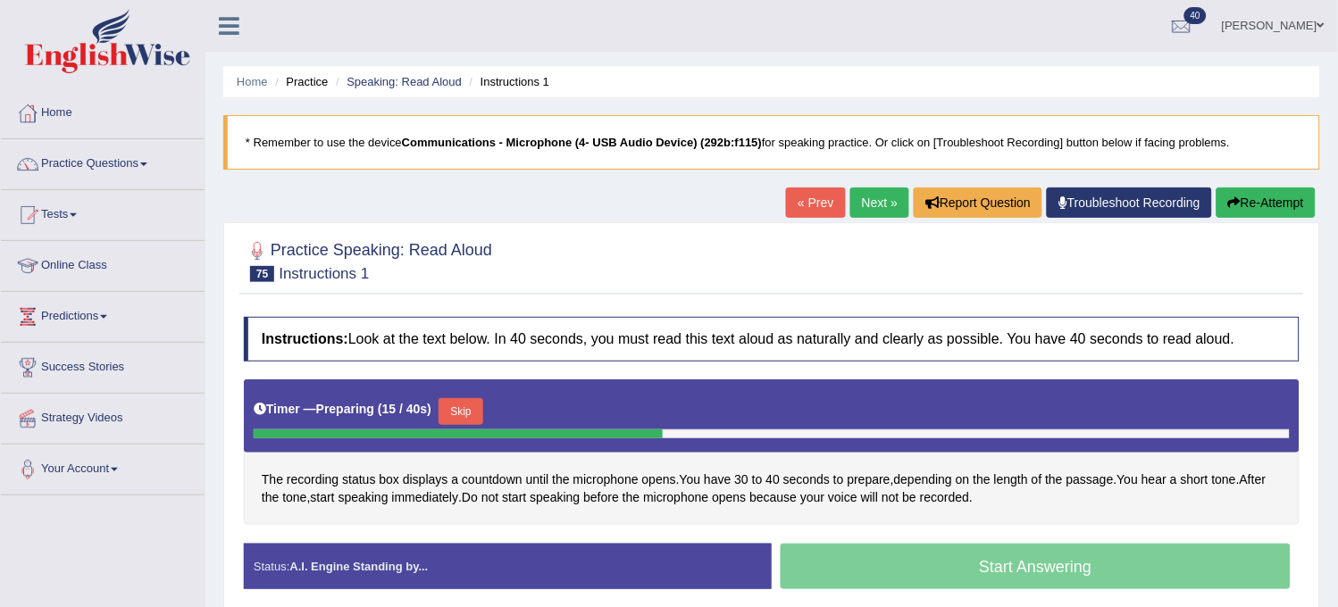
click at [1244, 198] on button "Re-Attempt" at bounding box center [1266, 203] width 99 height 30
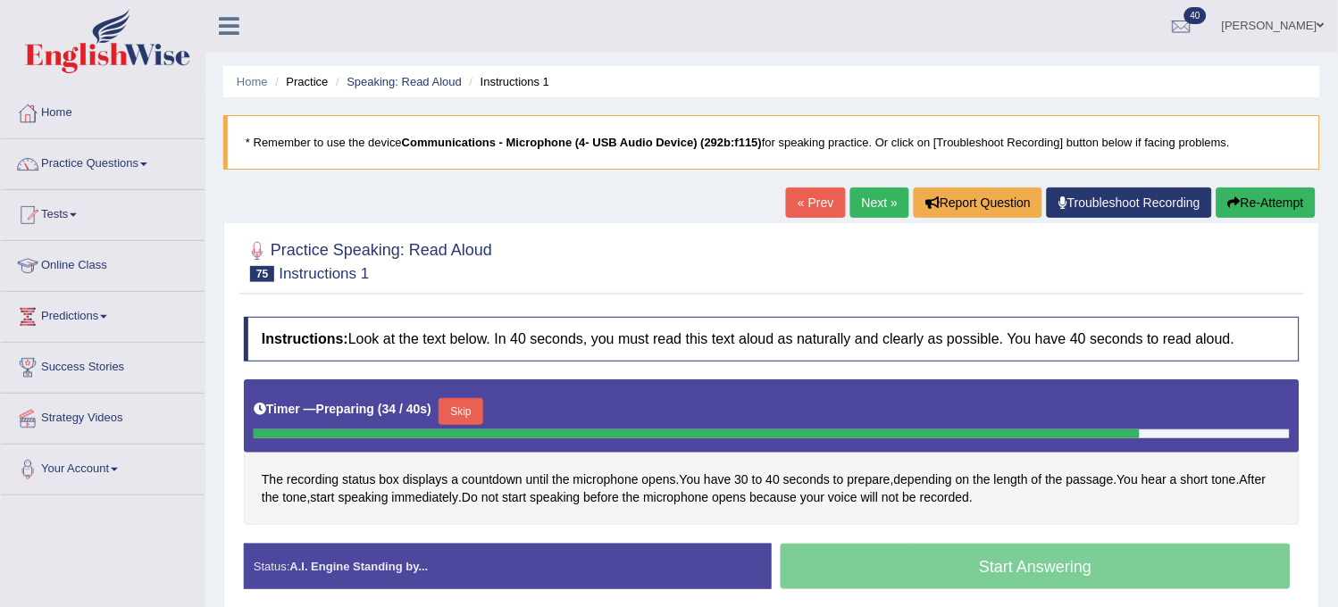
click at [474, 421] on button "Skip" at bounding box center [461, 411] width 45 height 27
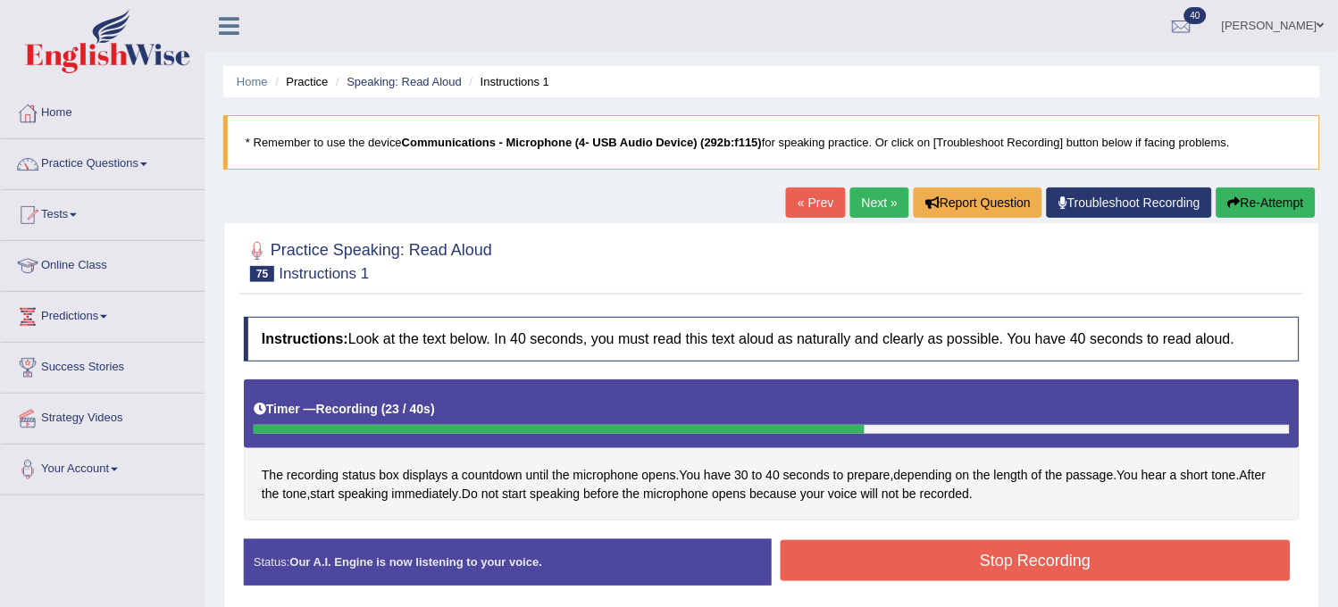
click at [853, 567] on button "Stop Recording" at bounding box center [1036, 560] width 510 height 41
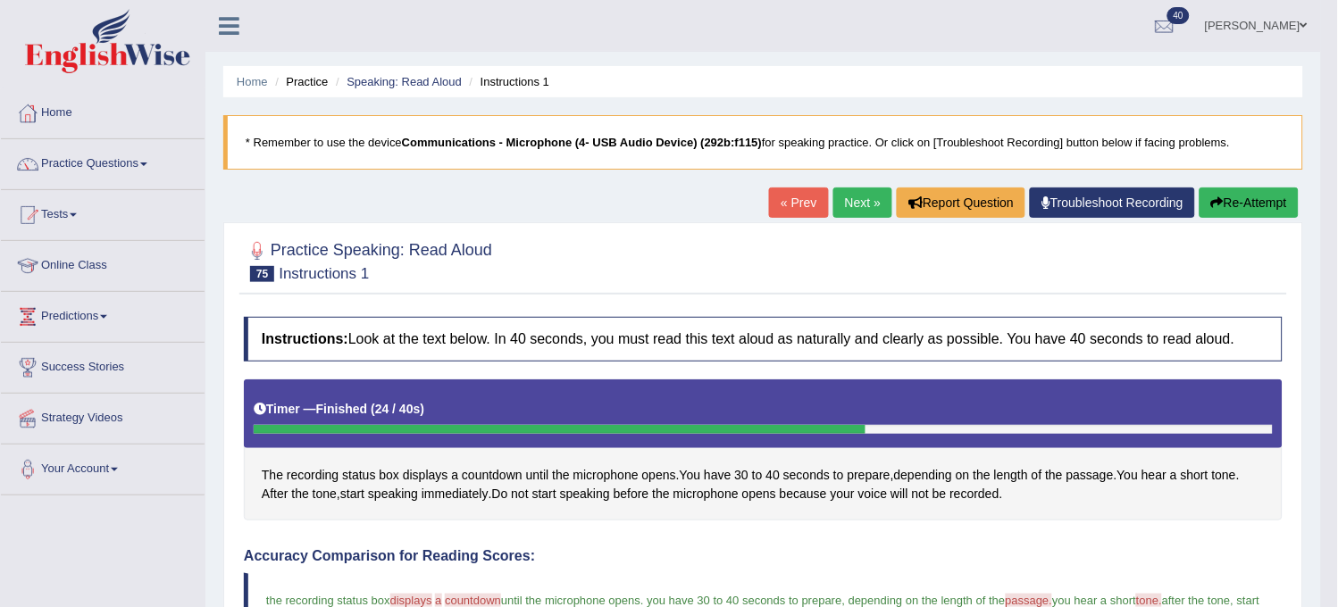
click at [869, 200] on link "Next »" at bounding box center [862, 203] width 59 height 30
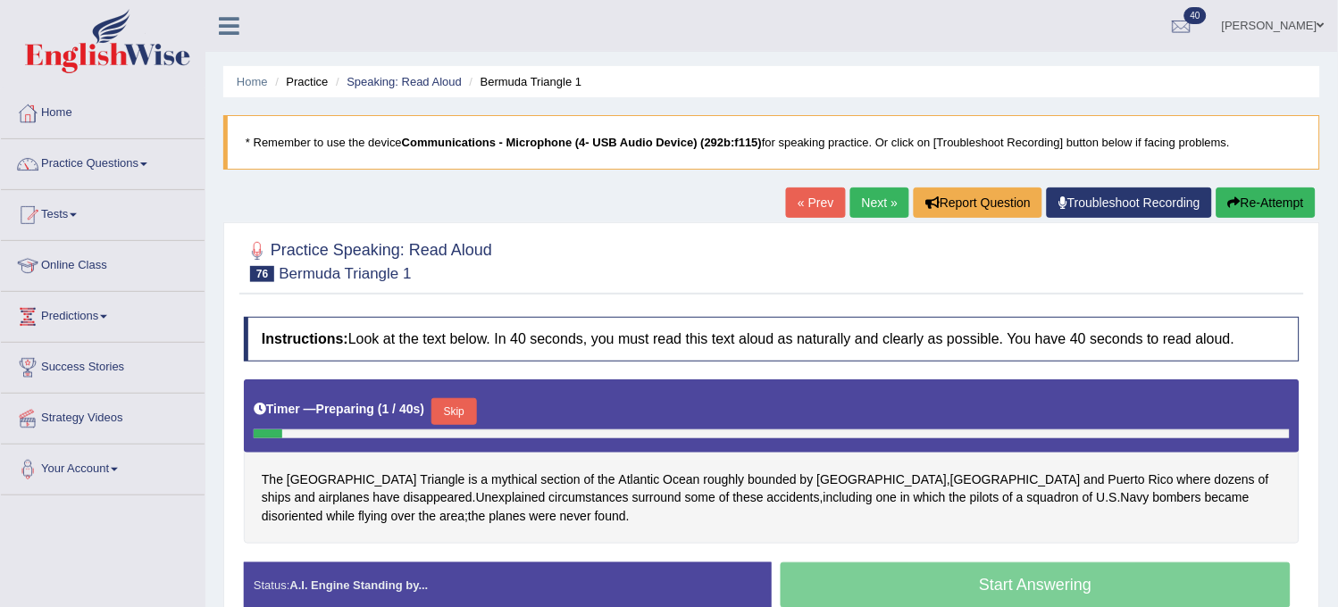
click at [801, 212] on link "« Prev" at bounding box center [815, 203] width 59 height 30
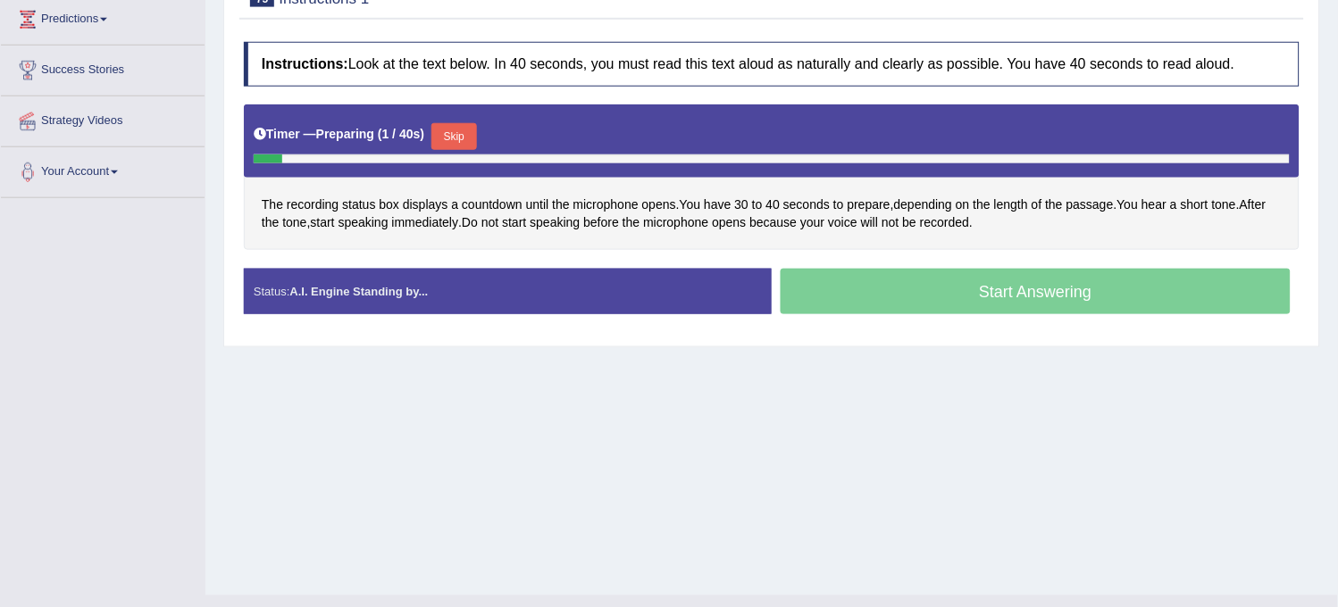
click at [457, 132] on button "Skip" at bounding box center [453, 136] width 45 height 27
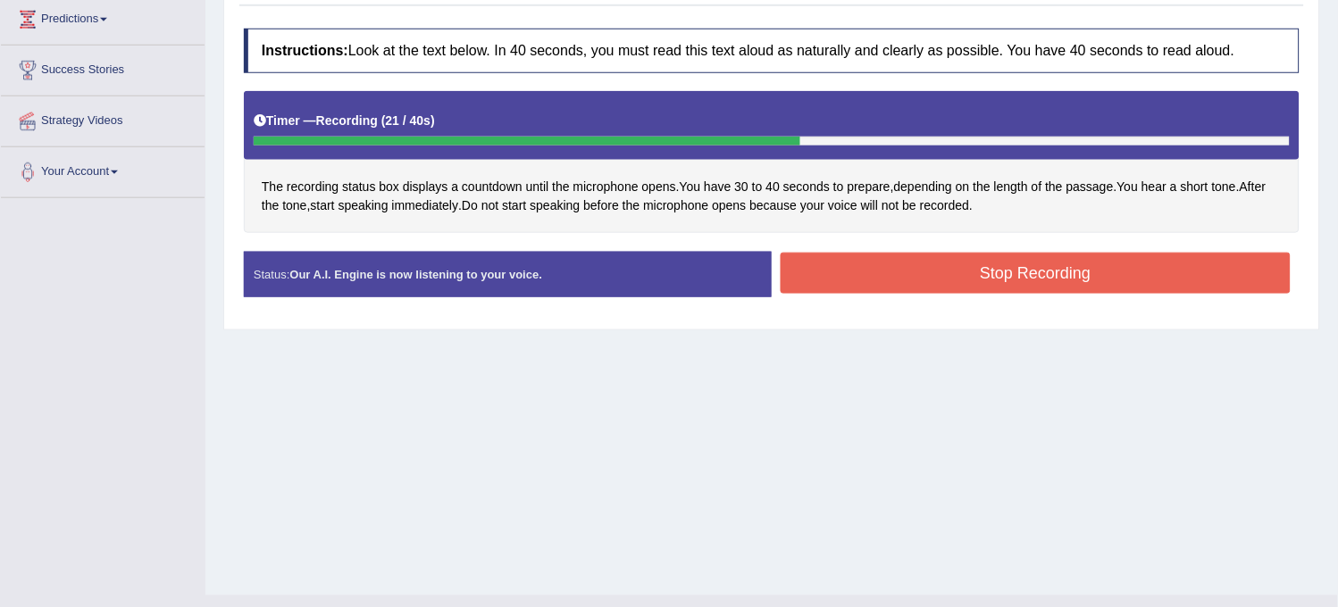
click at [810, 257] on button "Stop Recording" at bounding box center [1036, 273] width 510 height 41
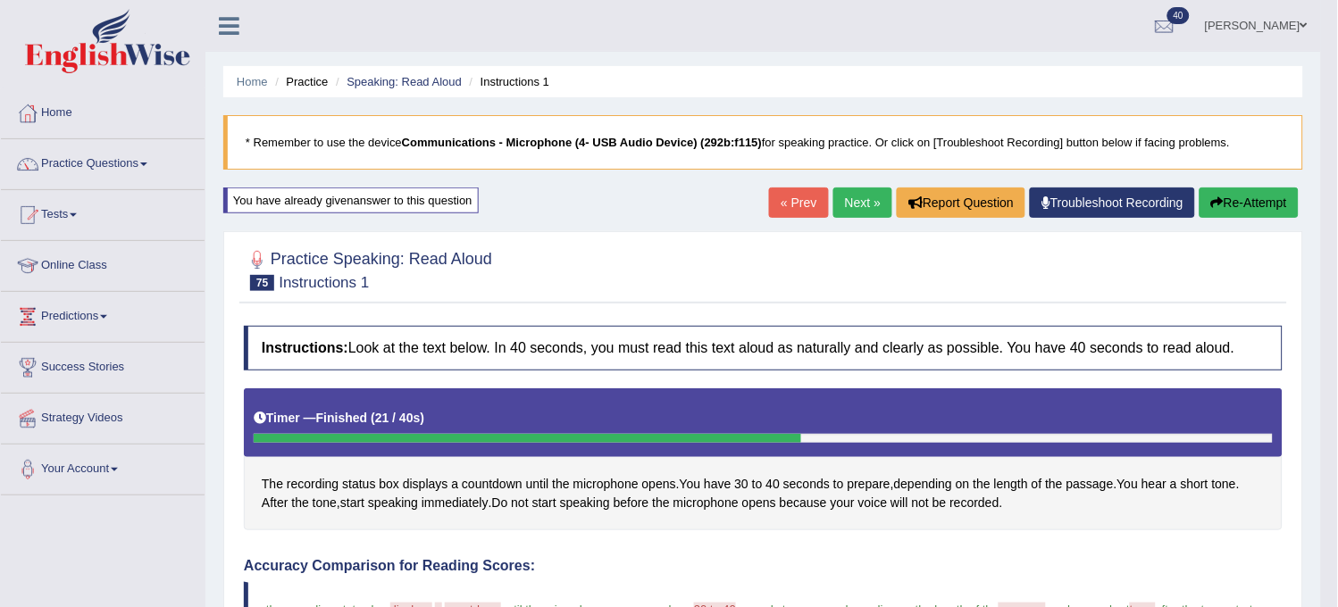
click at [840, 208] on link "Next »" at bounding box center [862, 203] width 59 height 30
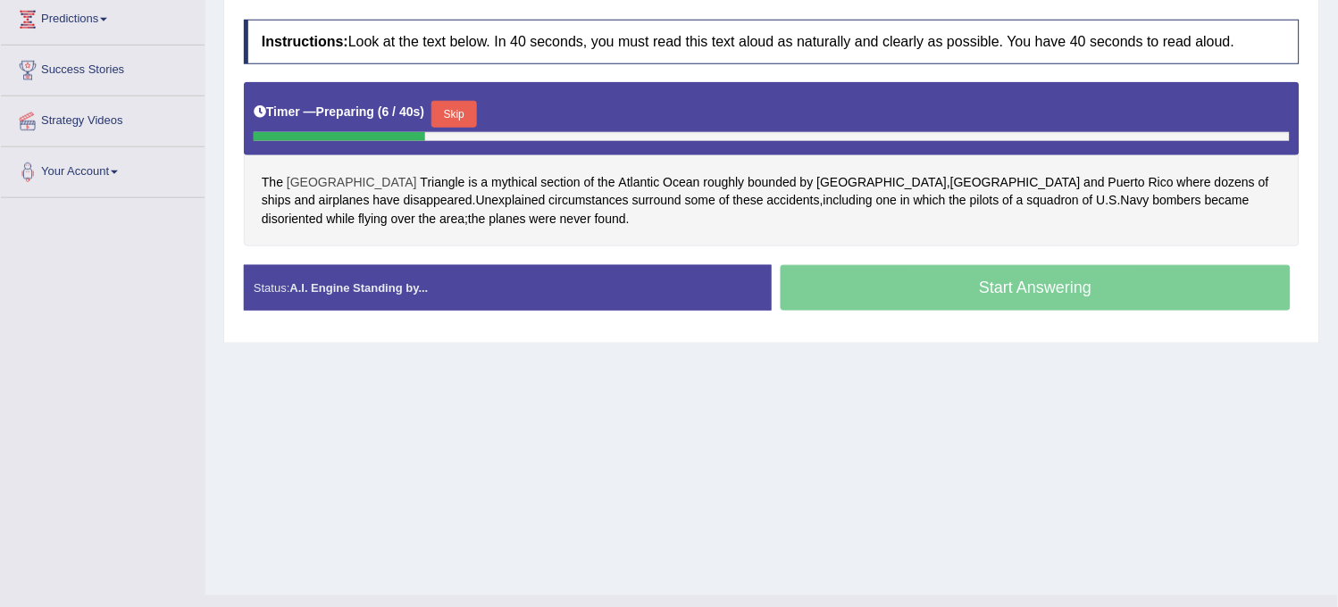
click at [325, 181] on span "[GEOGRAPHIC_DATA]" at bounding box center [352, 182] width 130 height 19
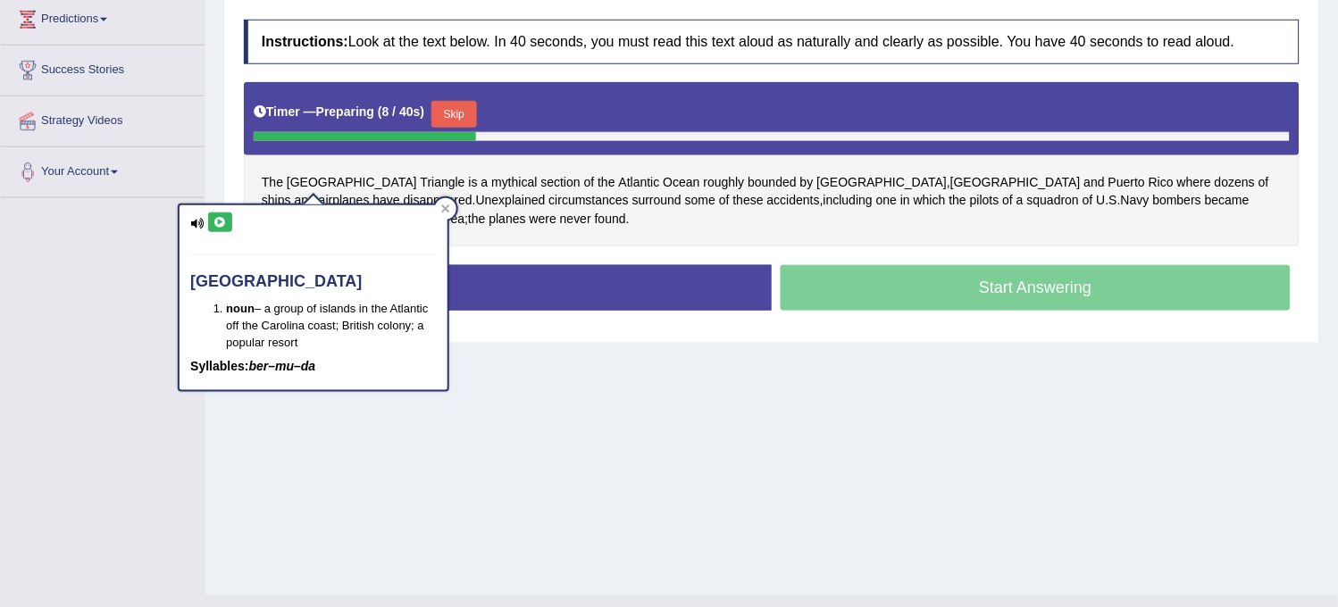
click at [219, 217] on icon at bounding box center [219, 222] width 13 height 11
click at [496, 348] on div "Home Practice Speaking: Read Aloud Bermuda Triangle 1 * Remember to use the dev…" at bounding box center [771, 149] width 1133 height 893
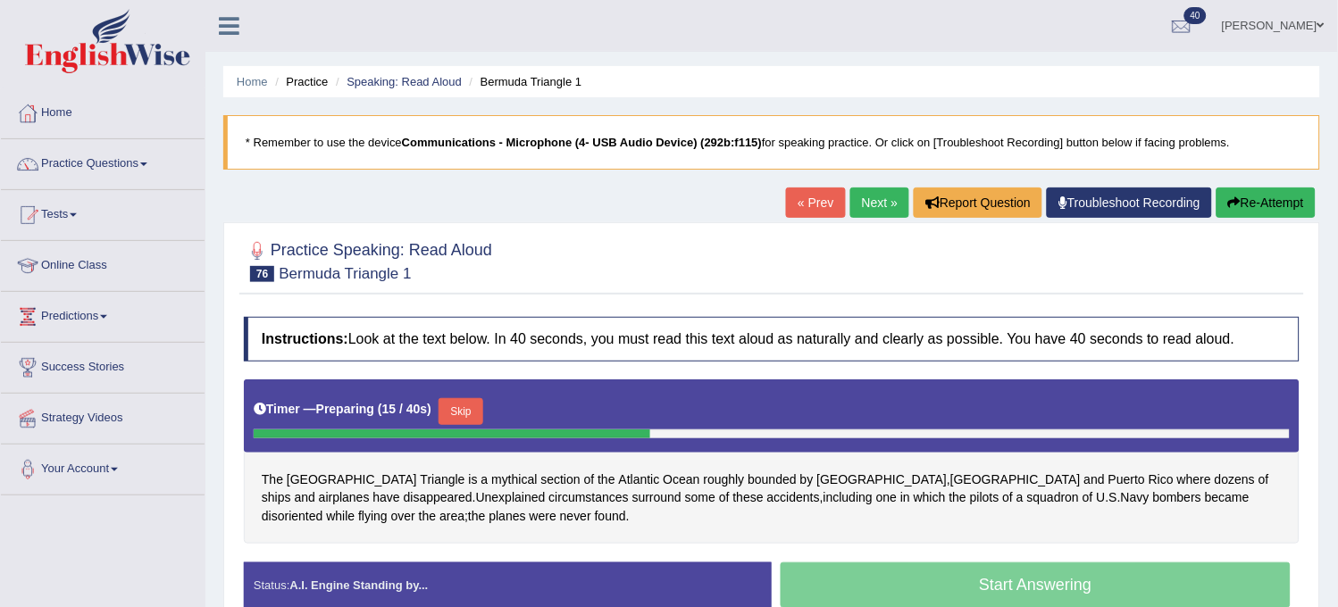
click at [1281, 213] on button "Re-Attempt" at bounding box center [1266, 203] width 99 height 30
click at [1245, 209] on button "Re-Attempt" at bounding box center [1266, 203] width 99 height 30
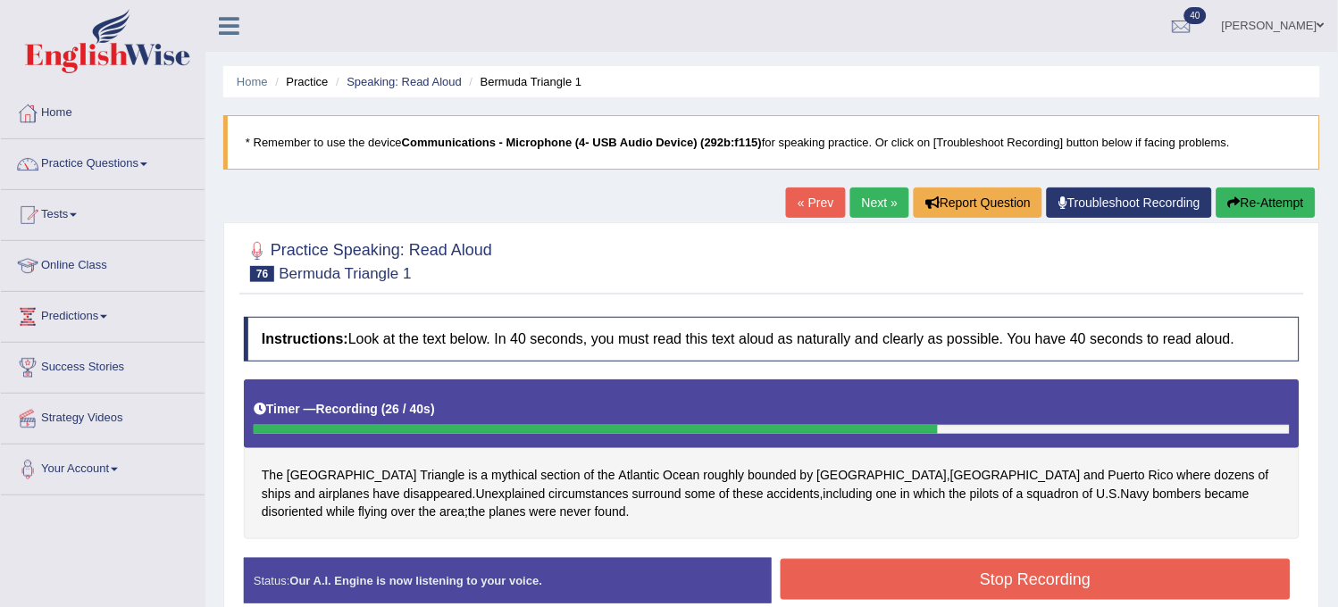
click at [1245, 209] on button "Re-Attempt" at bounding box center [1266, 203] width 99 height 30
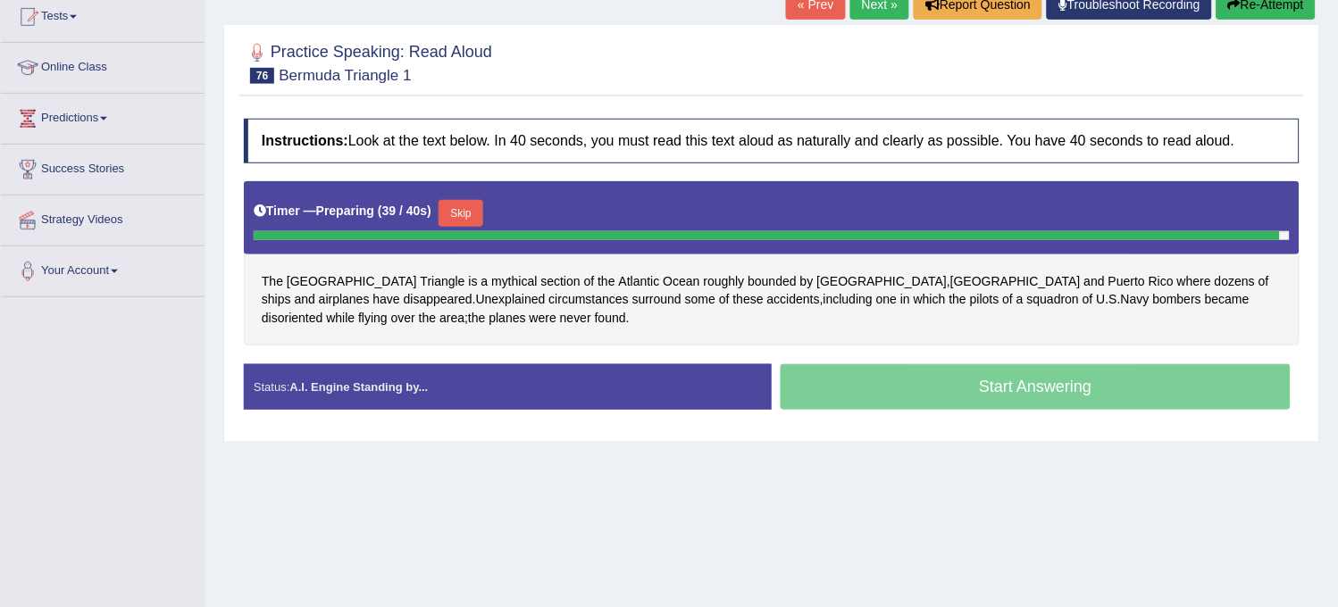
scroll to position [99, 0]
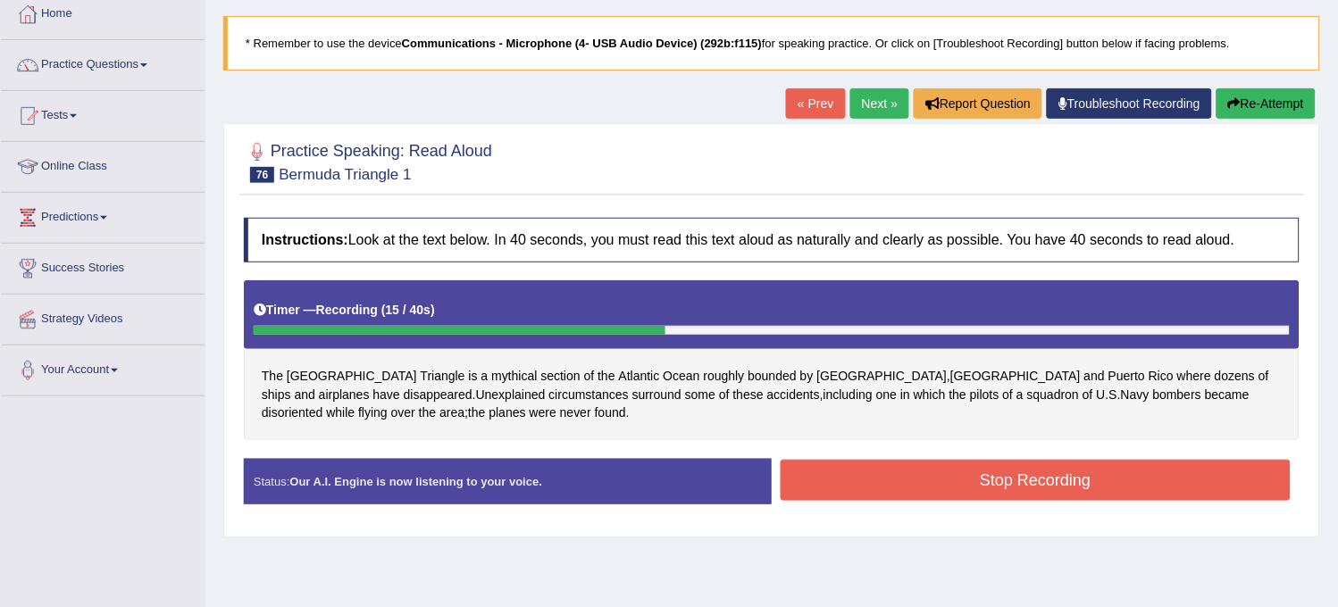
click at [1259, 113] on button "Re-Attempt" at bounding box center [1266, 103] width 99 height 30
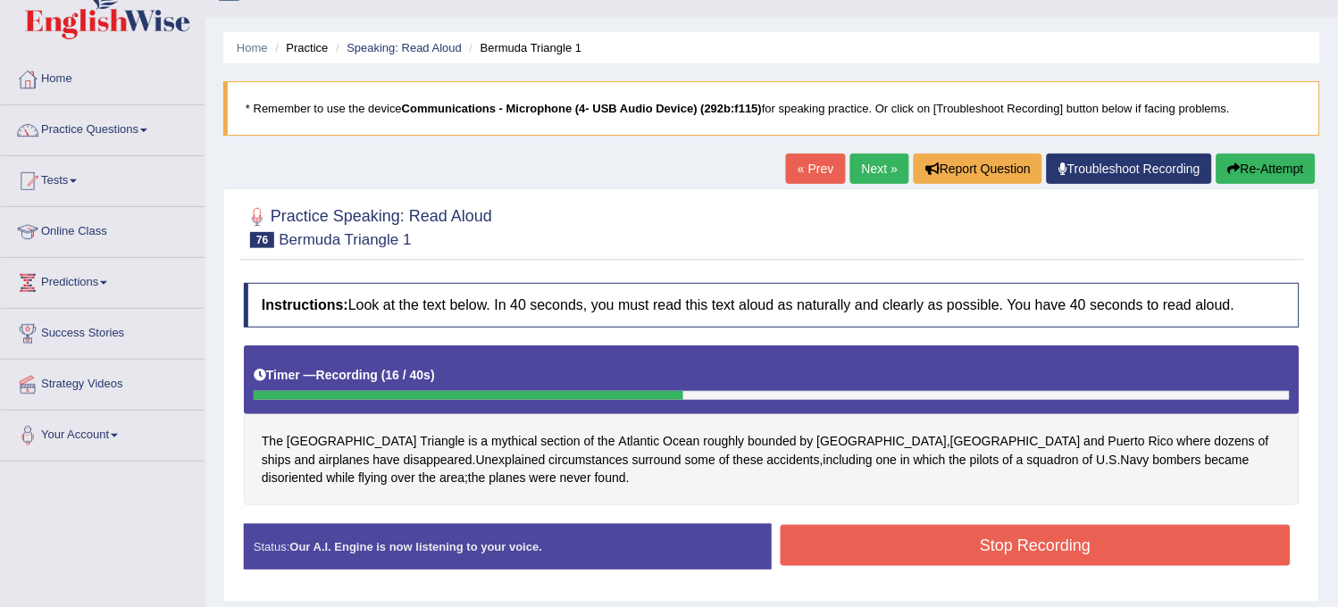
scroll to position [0, 0]
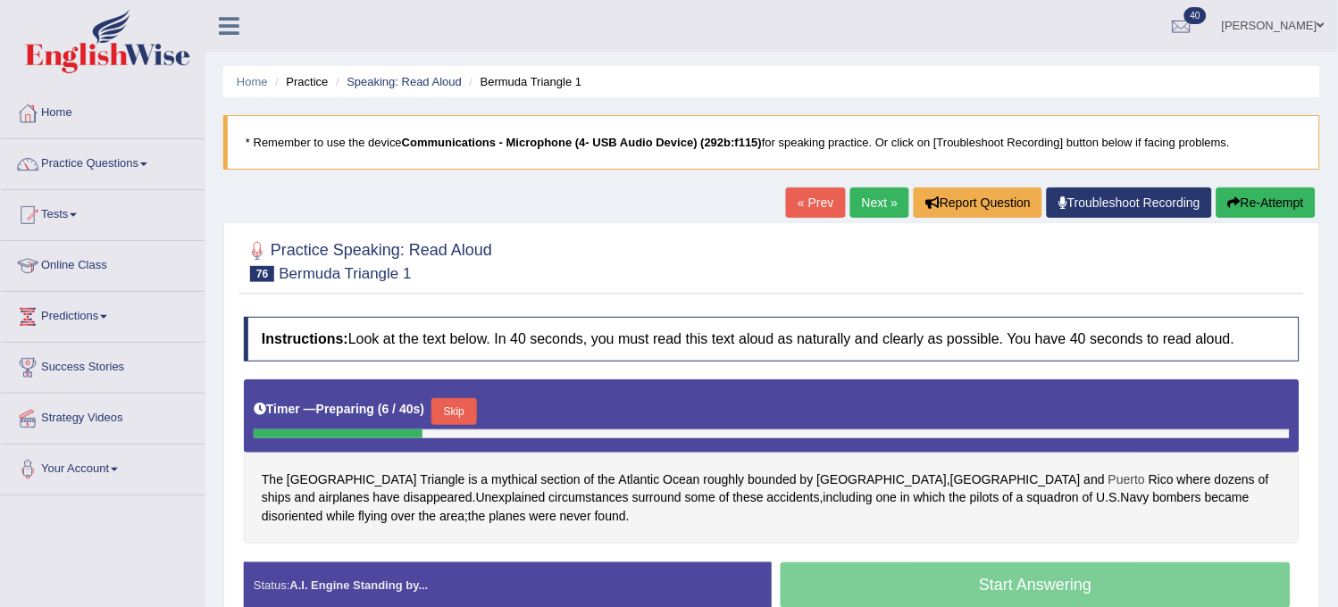
click at [1109, 483] on span "Puerto" at bounding box center [1127, 480] width 37 height 19
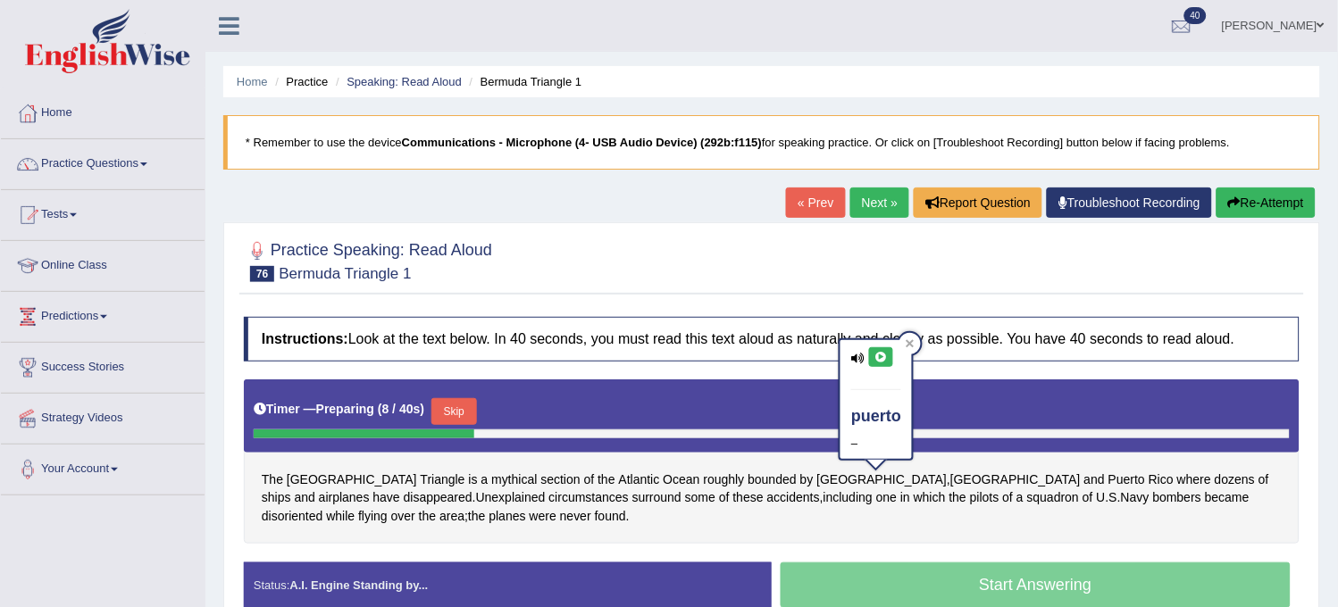
click at [881, 362] on icon at bounding box center [880, 357] width 13 height 11
click at [755, 406] on div "Timer — Preparing ( 10 / 40s ) Skip" at bounding box center [772, 412] width 1036 height 36
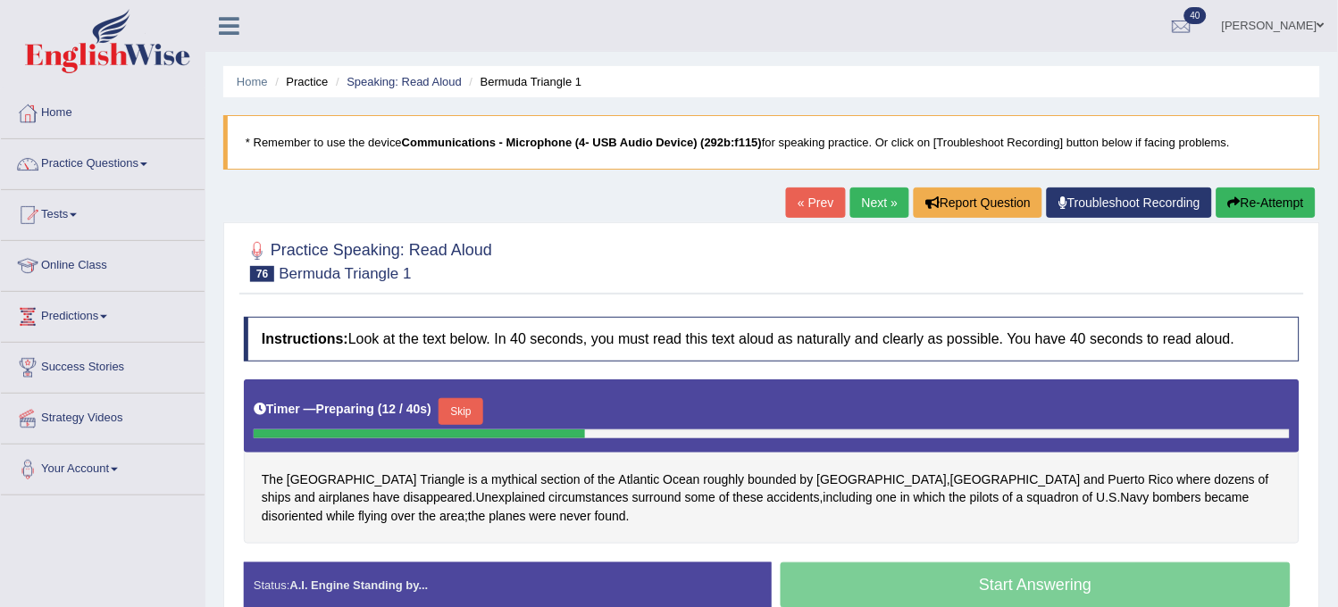
click at [474, 414] on button "Skip" at bounding box center [461, 411] width 45 height 27
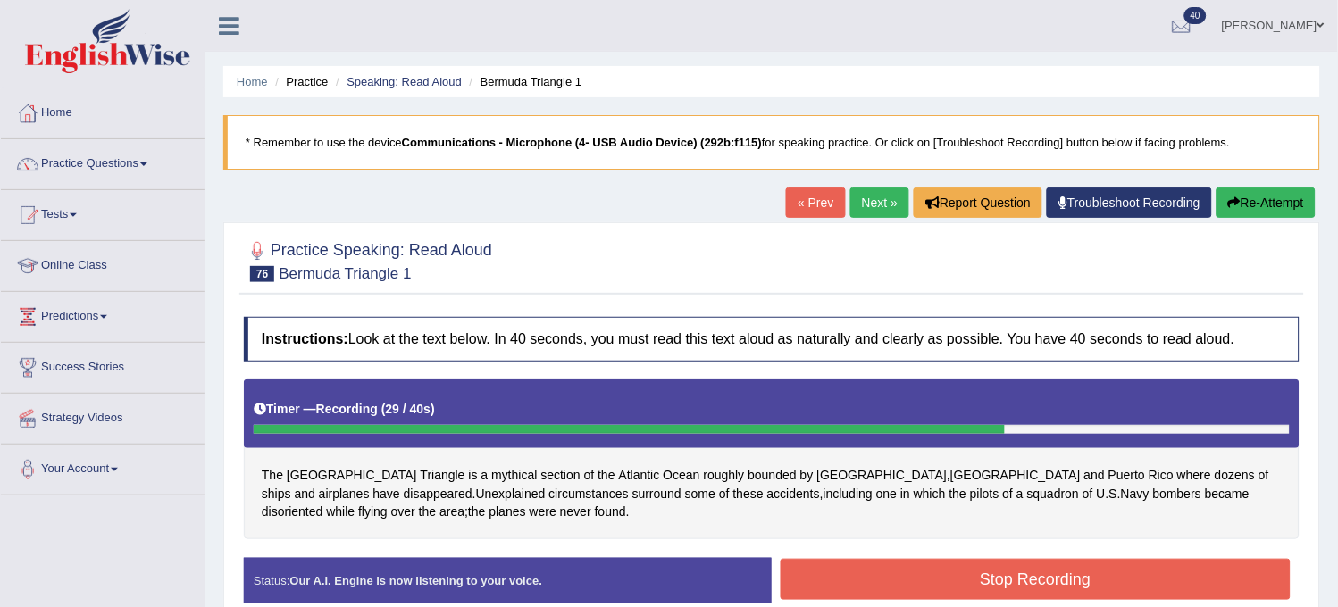
click at [1242, 207] on button "Re-Attempt" at bounding box center [1266, 203] width 99 height 30
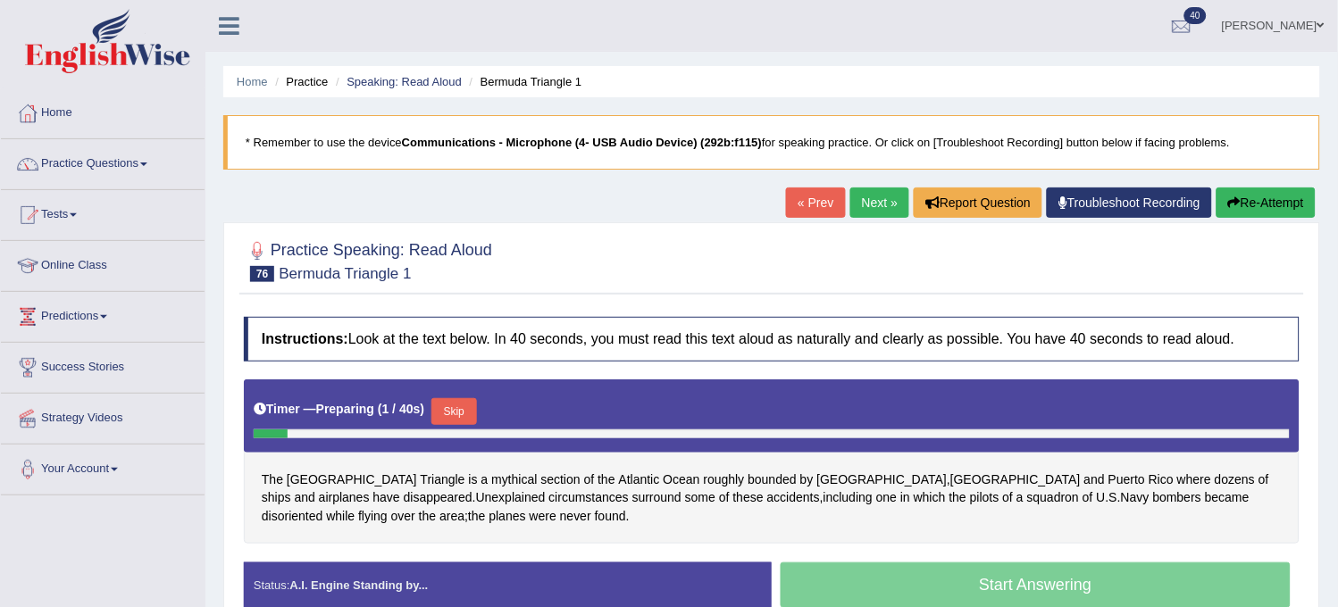
click at [873, 200] on link "Next »" at bounding box center [879, 203] width 59 height 30
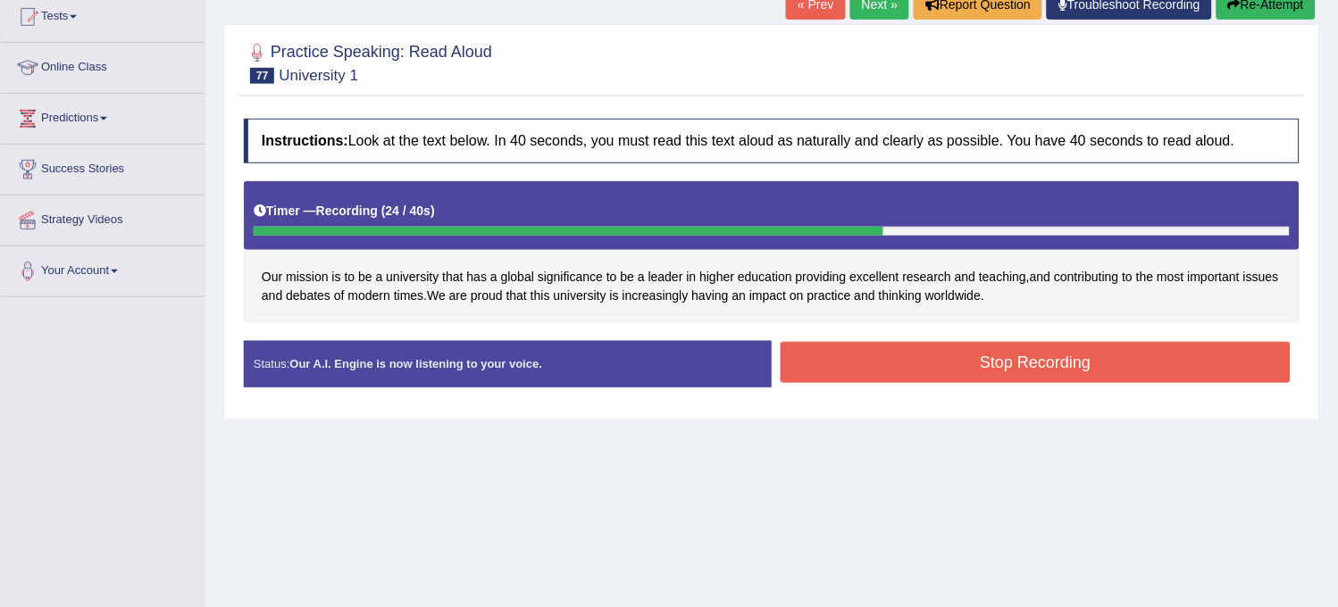
click at [1254, 7] on button "Re-Attempt" at bounding box center [1266, 4] width 99 height 30
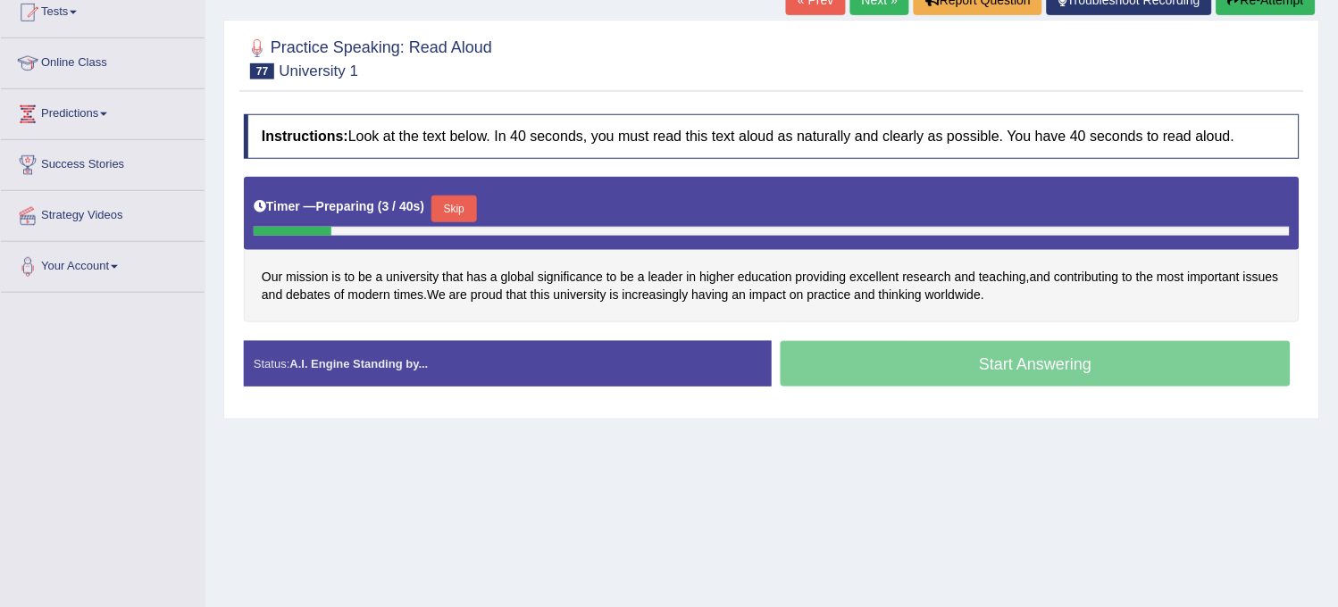
click at [457, 207] on button "Skip" at bounding box center [453, 209] width 45 height 27
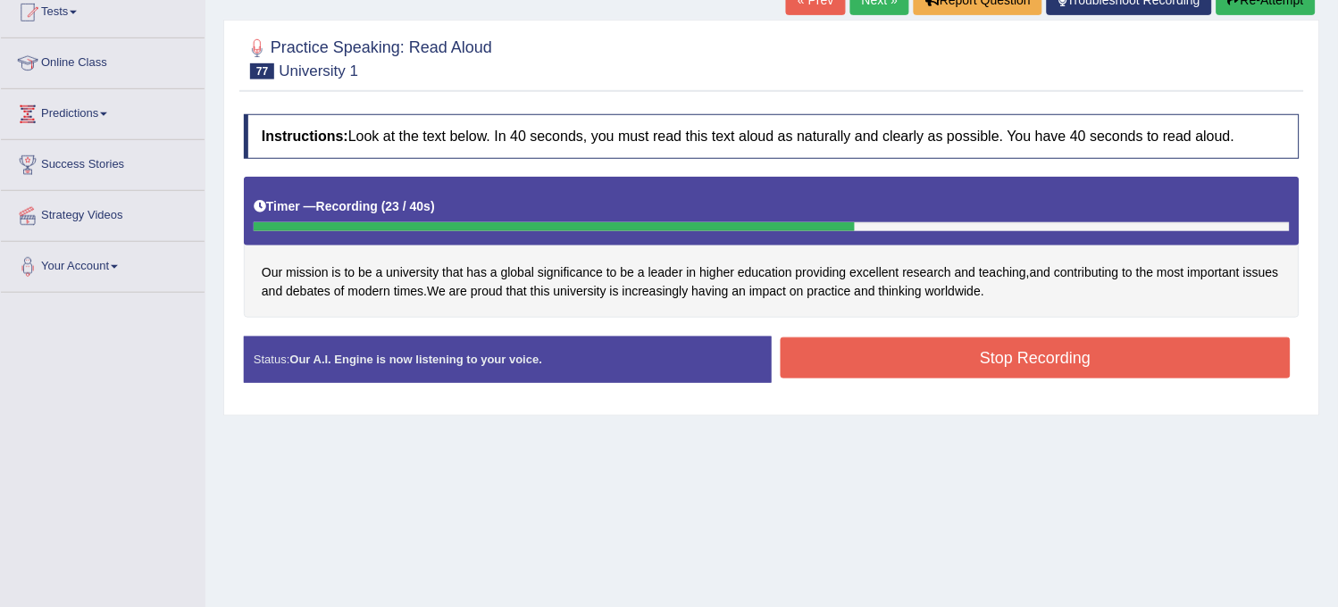
click at [800, 372] on button "Stop Recording" at bounding box center [1036, 358] width 510 height 41
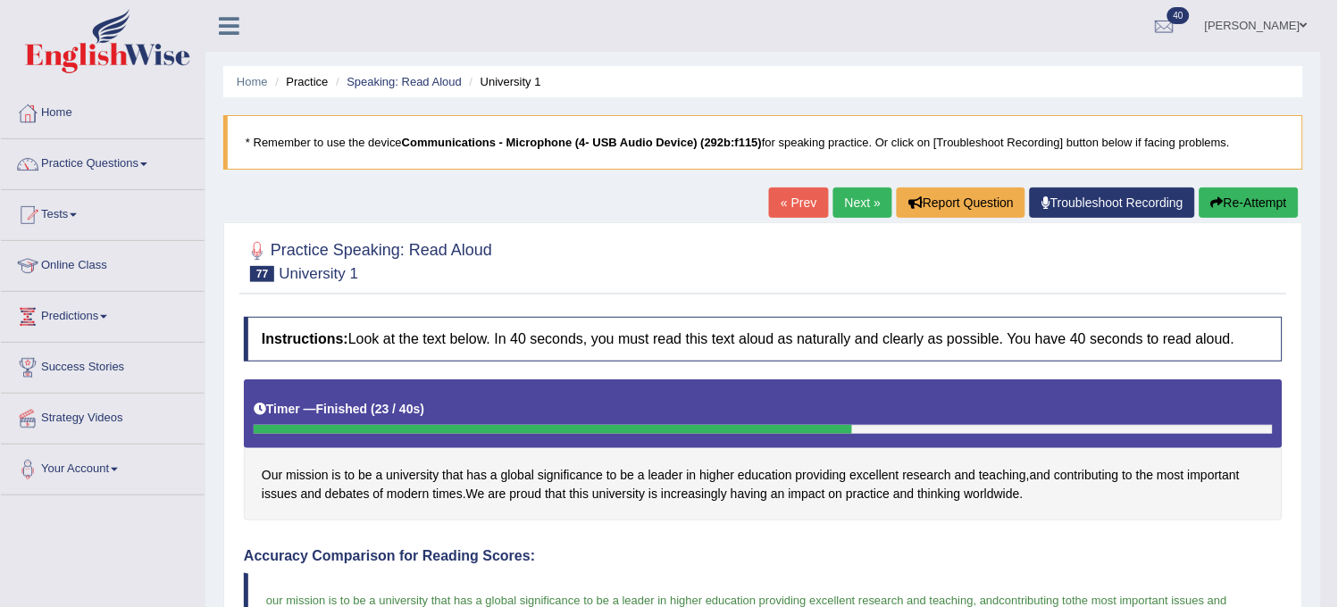
click at [856, 206] on link "Next »" at bounding box center [862, 203] width 59 height 30
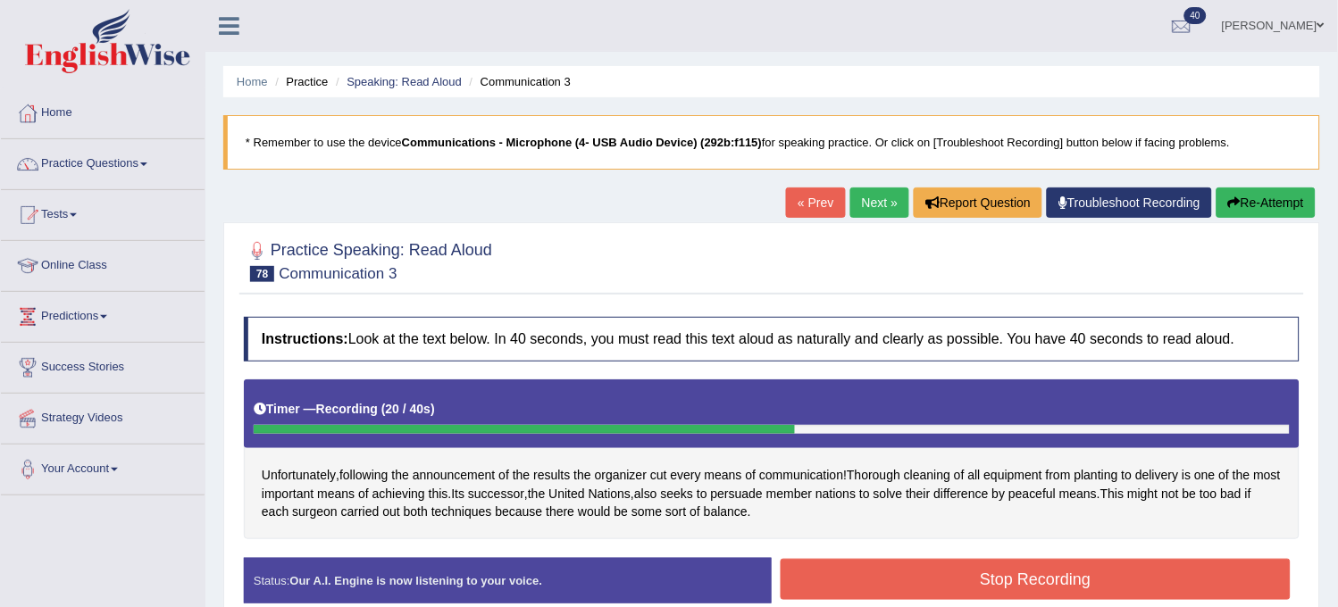
click at [1242, 192] on button "Re-Attempt" at bounding box center [1266, 203] width 99 height 30
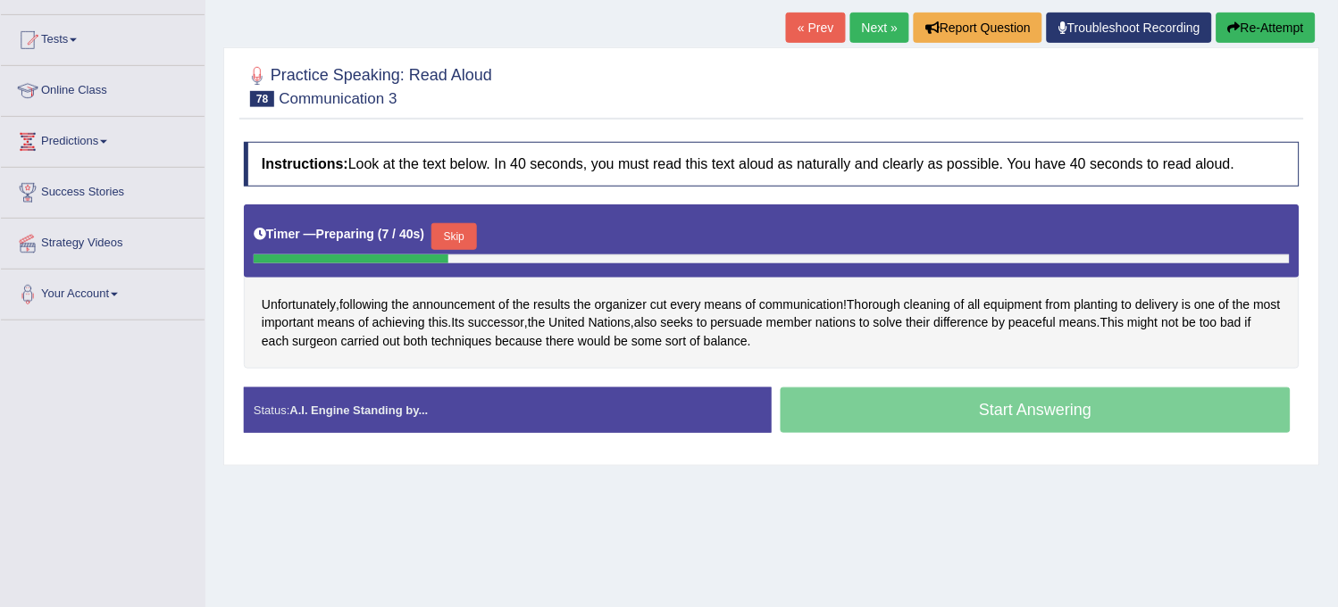
scroll to position [198, 0]
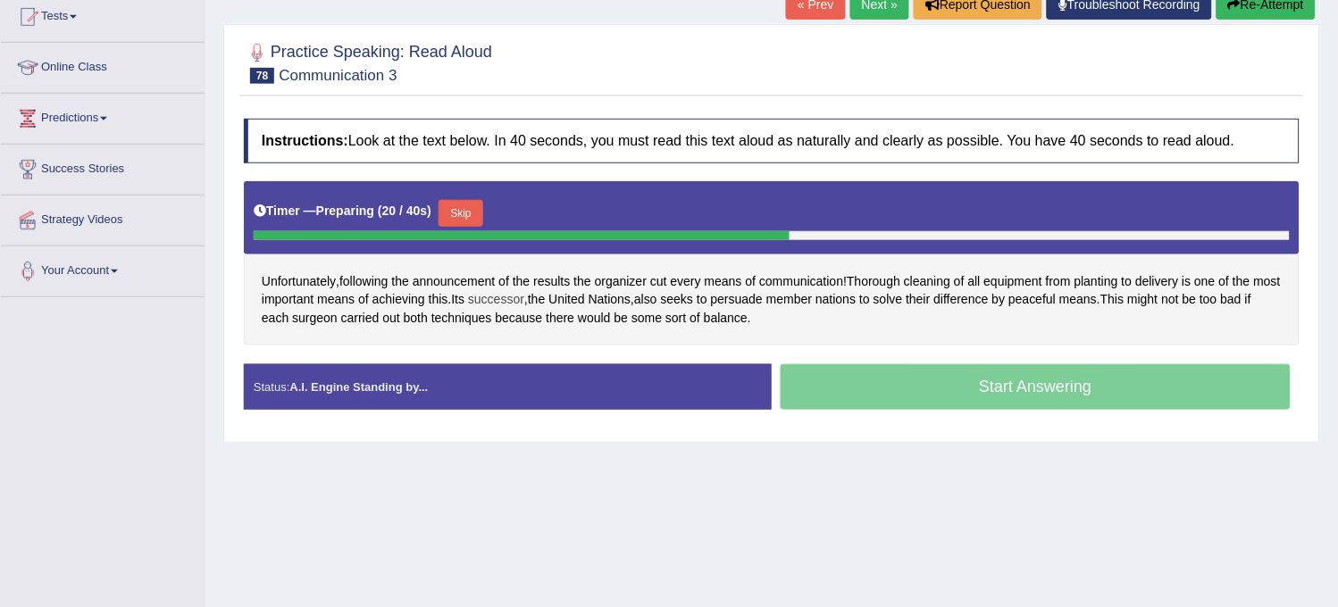
click at [524, 299] on span "successor" at bounding box center [496, 299] width 56 height 19
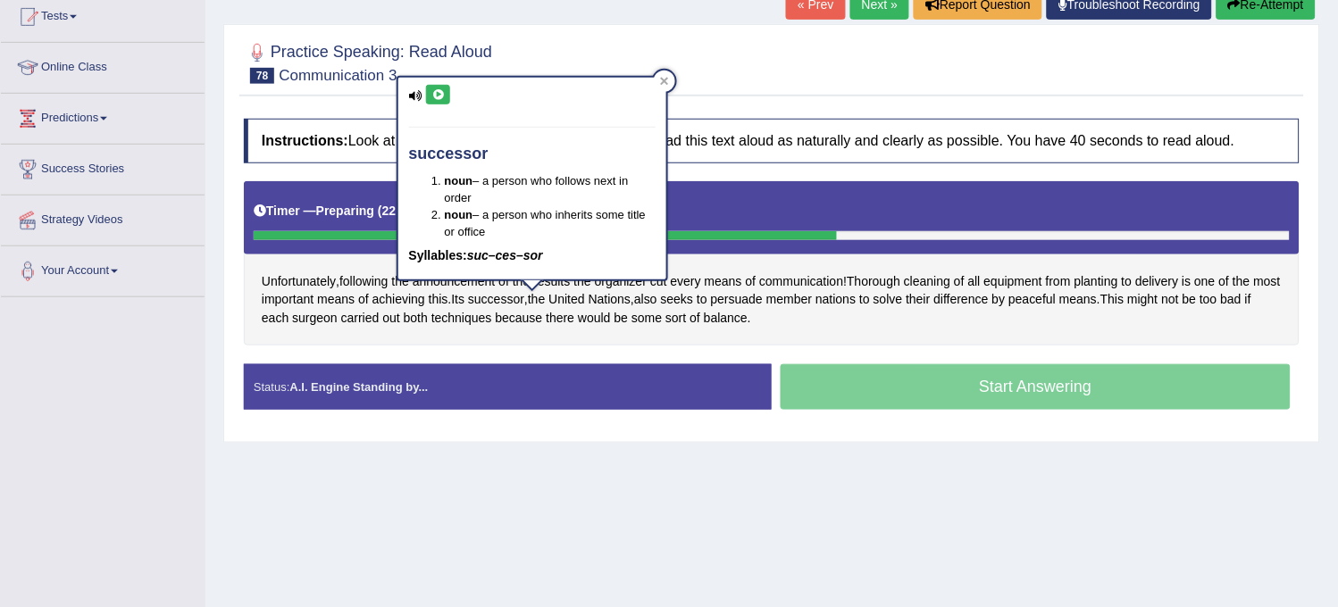
click at [441, 85] on button at bounding box center [438, 95] width 24 height 20
click at [413, 488] on div "Home Practice Speaking: Read Aloud Communication 3 * Remember to use the device…" at bounding box center [771, 248] width 1133 height 893
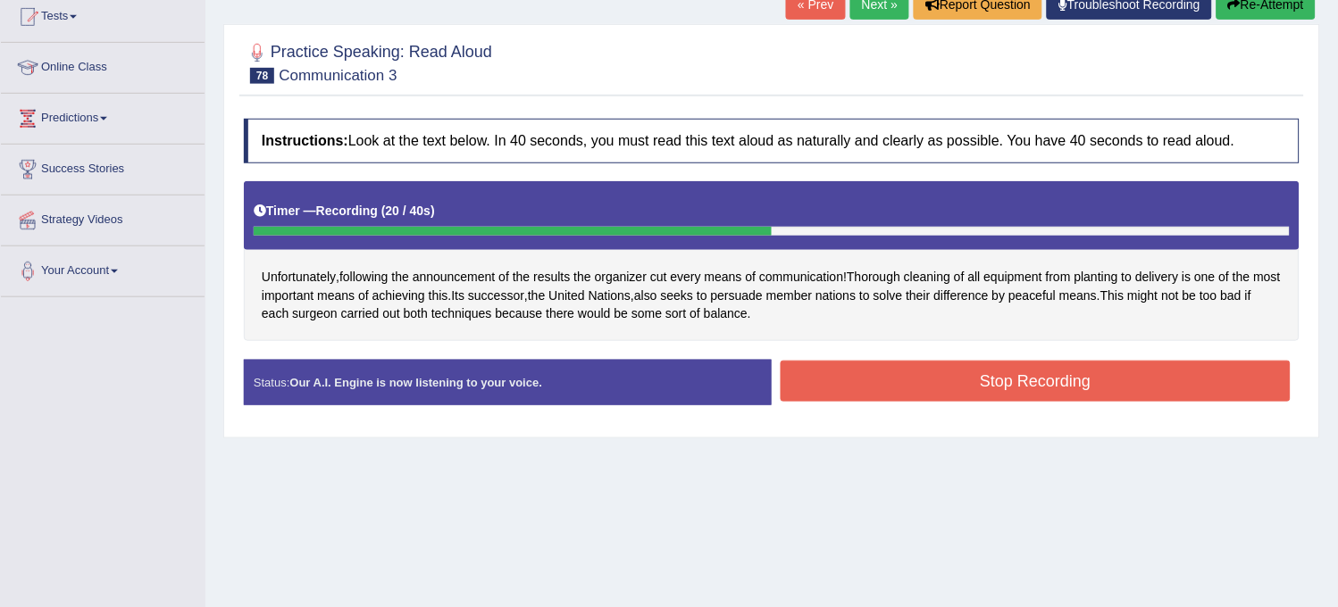
click at [1226, 19] on button "Re-Attempt" at bounding box center [1266, 4] width 99 height 30
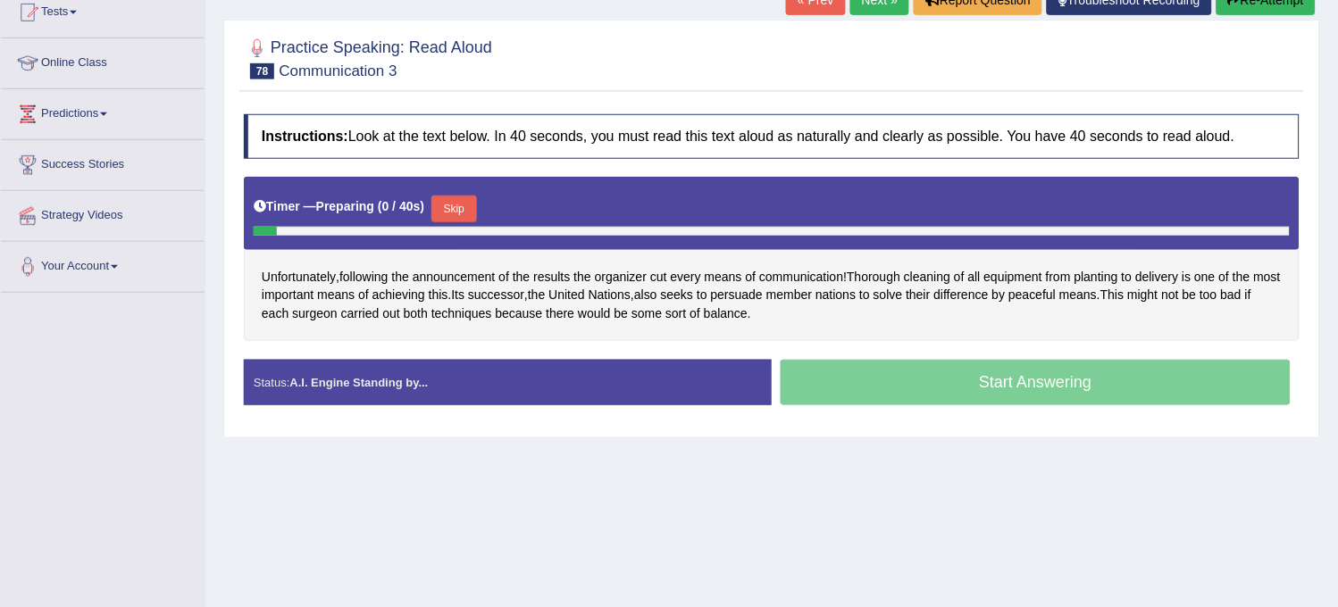
click at [463, 207] on button "Skip" at bounding box center [453, 209] width 45 height 27
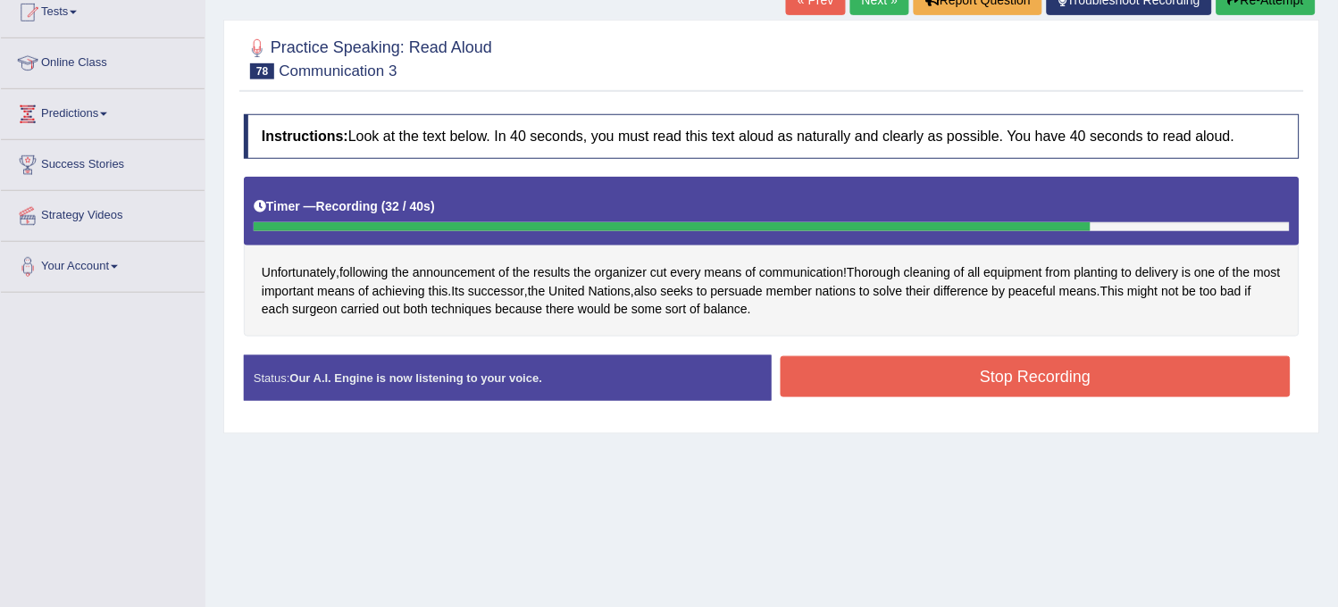
click at [1281, 1] on button "Re-Attempt" at bounding box center [1266, 0] width 99 height 30
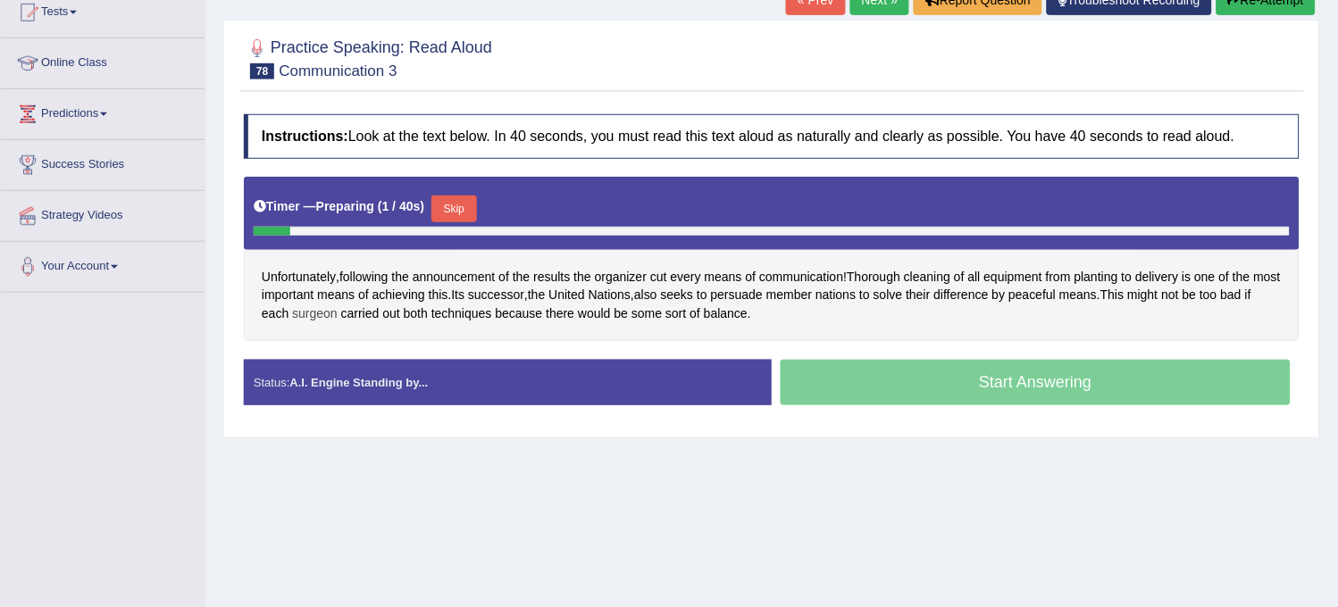
click at [338, 311] on span "surgeon" at bounding box center [315, 314] width 46 height 19
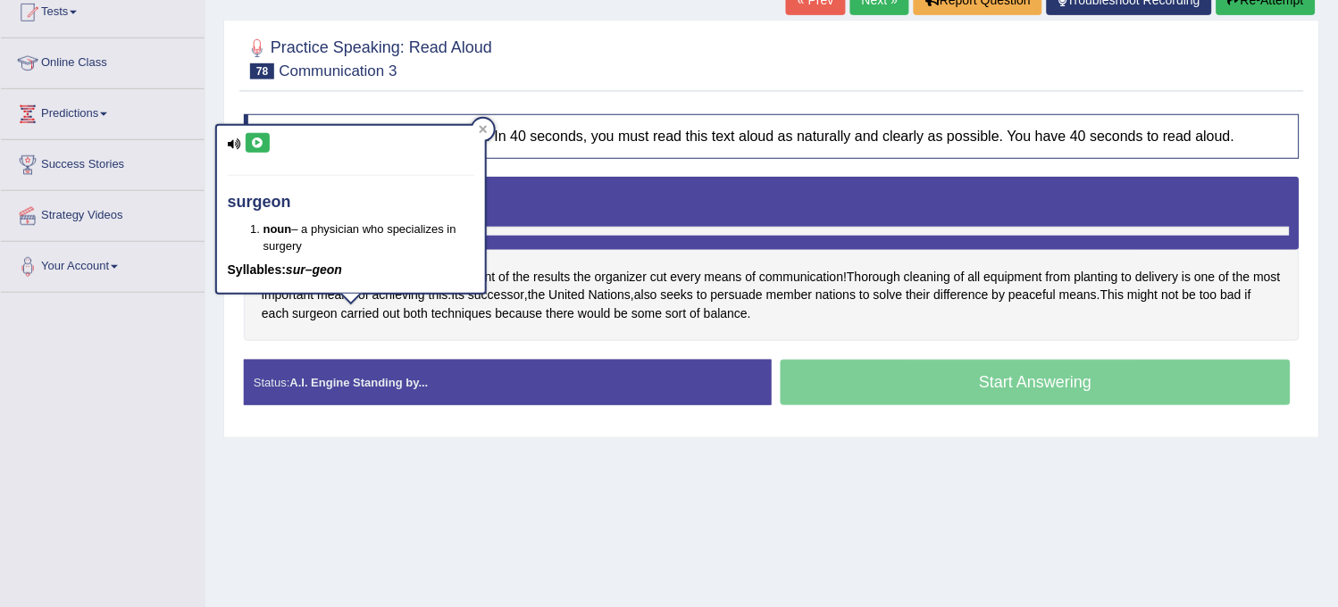
click at [260, 134] on button at bounding box center [258, 143] width 24 height 20
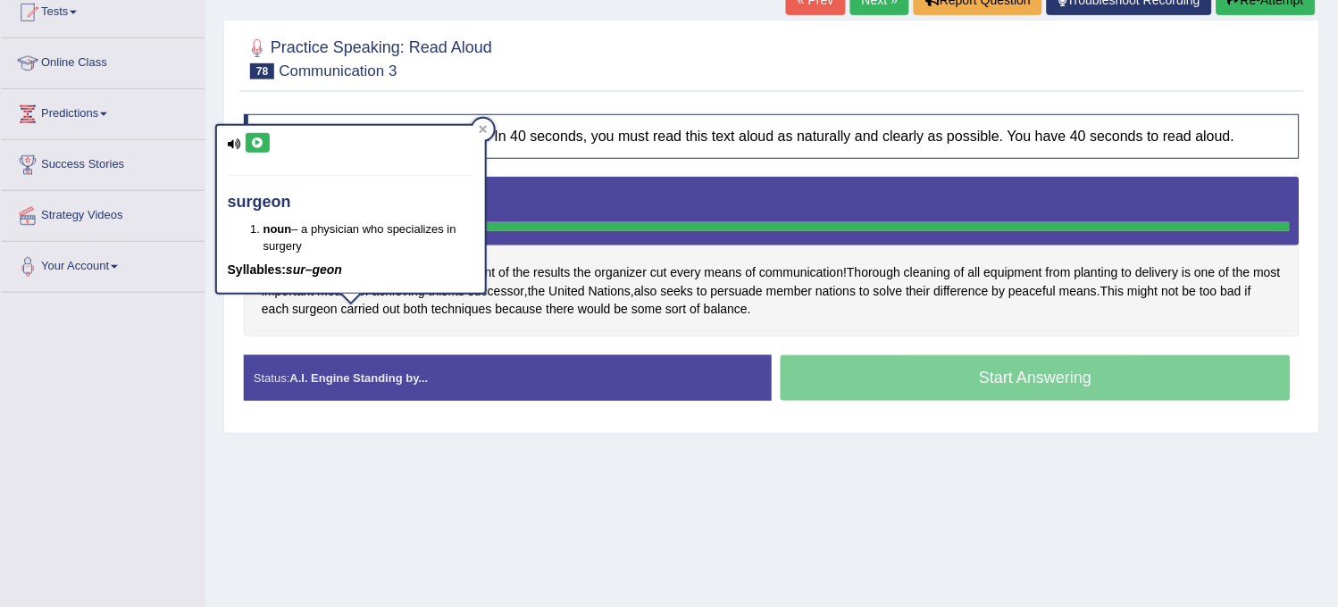
click at [297, 584] on div "Home Practice Speaking: Read Aloud Communication 3 * Remember to use the device…" at bounding box center [771, 243] width 1133 height 893
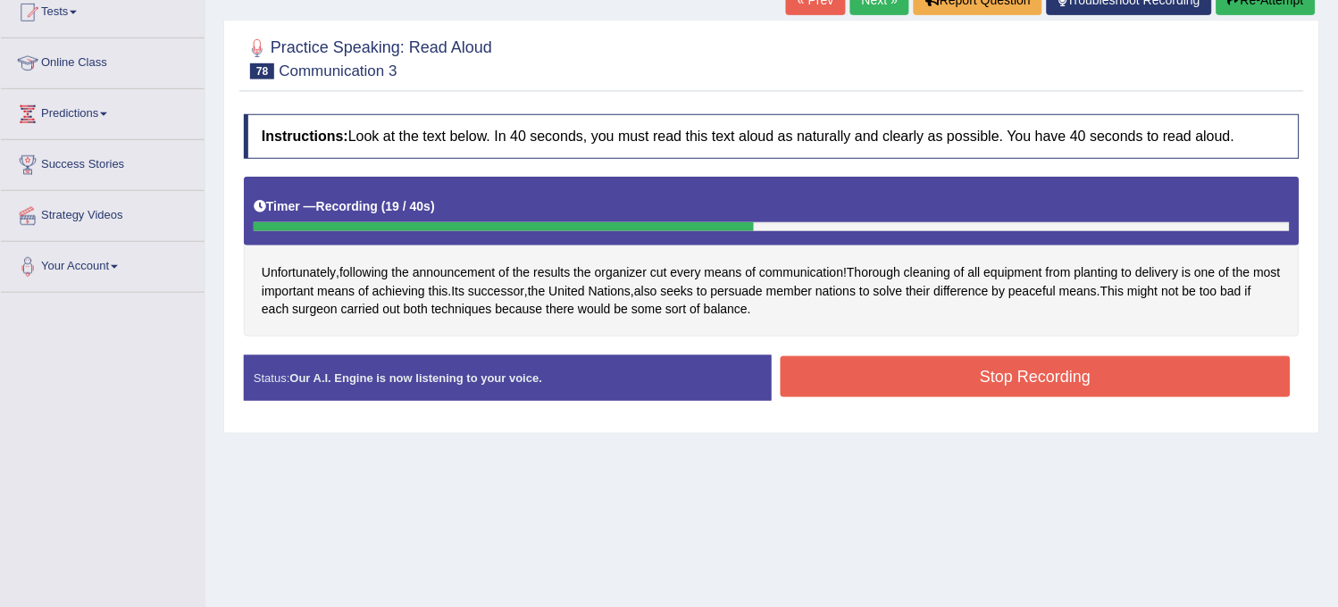
click at [1274, 13] on button "Re-Attempt" at bounding box center [1266, 0] width 99 height 30
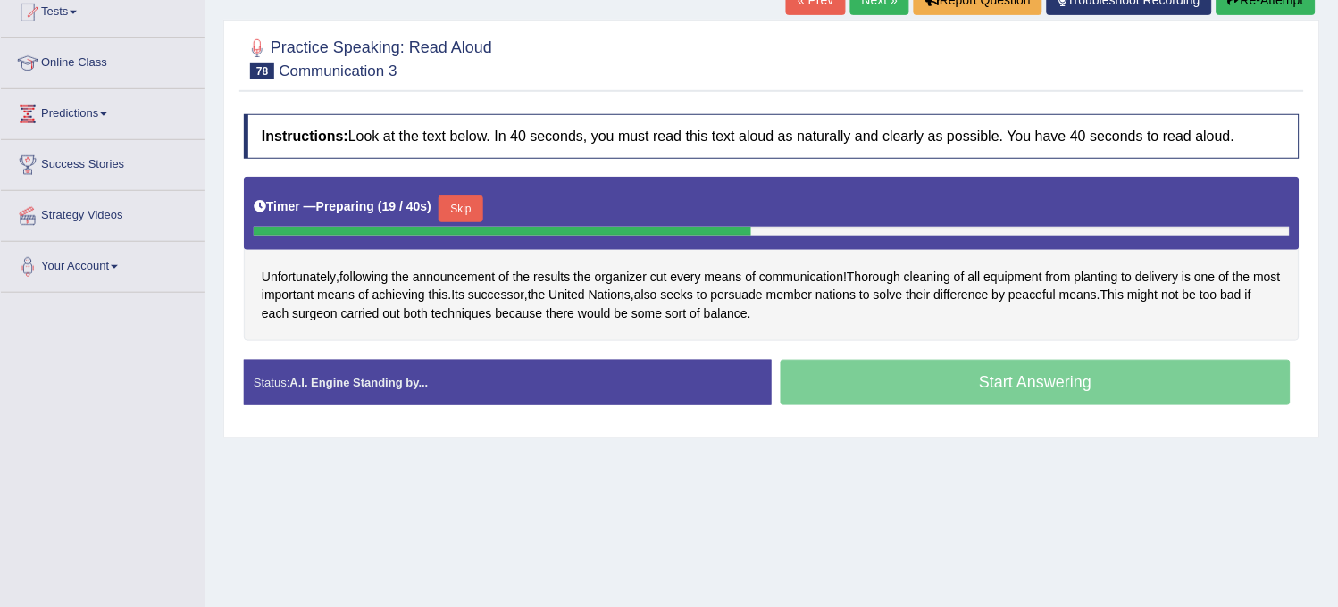
click at [463, 200] on button "Skip" at bounding box center [461, 209] width 45 height 27
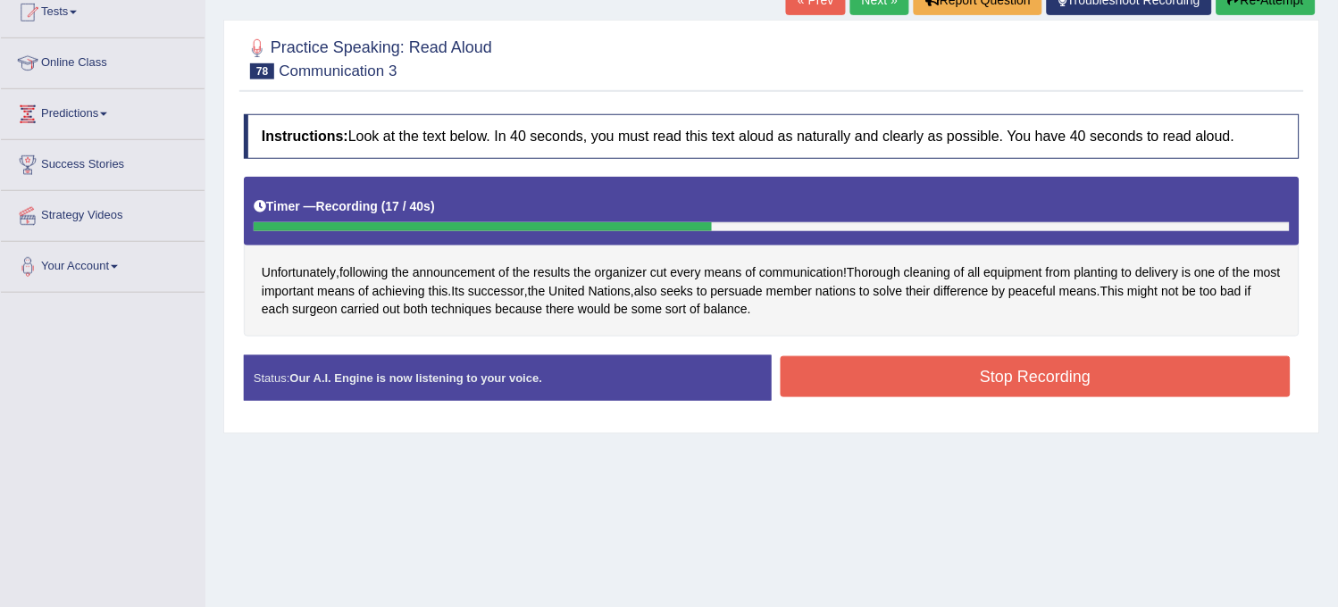
click at [1253, 10] on button "Re-Attempt" at bounding box center [1266, 0] width 99 height 30
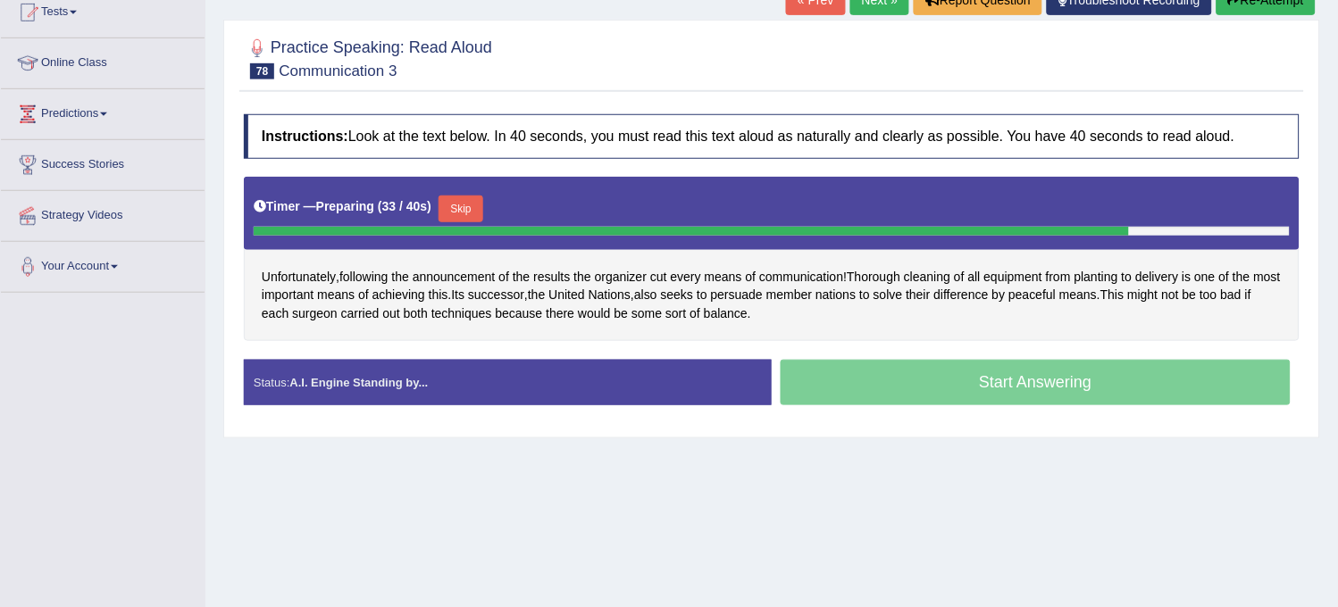
click at [470, 211] on button "Skip" at bounding box center [461, 209] width 45 height 27
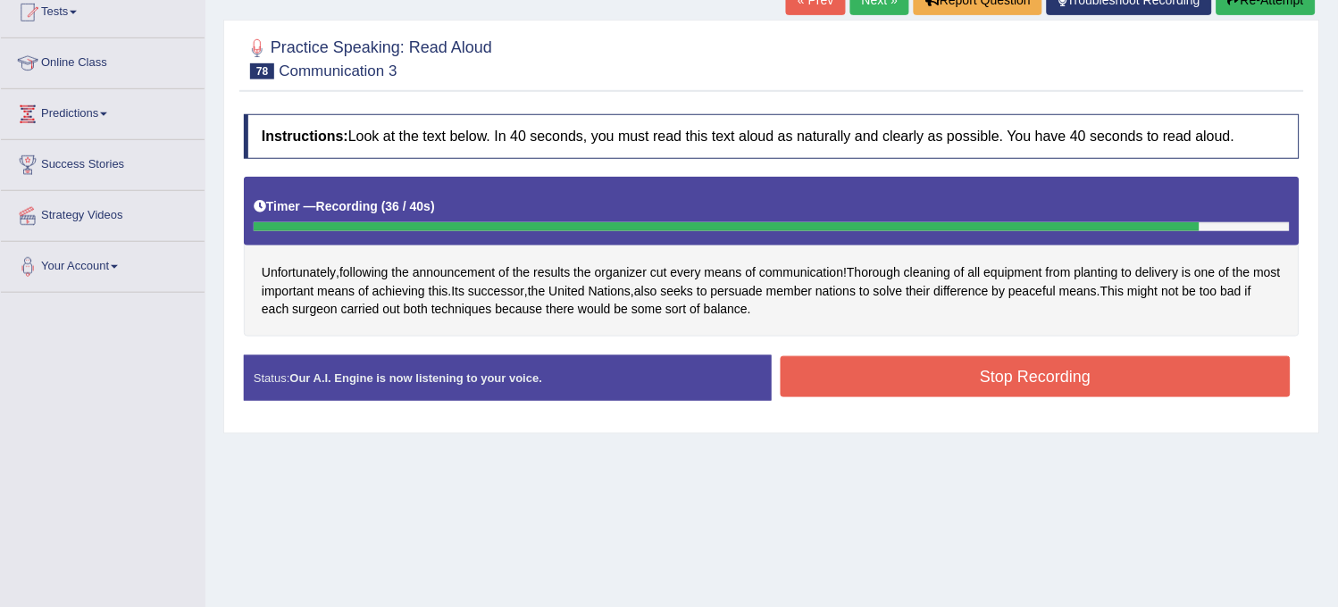
click at [1007, 364] on button "Stop Recording" at bounding box center [1036, 376] width 510 height 41
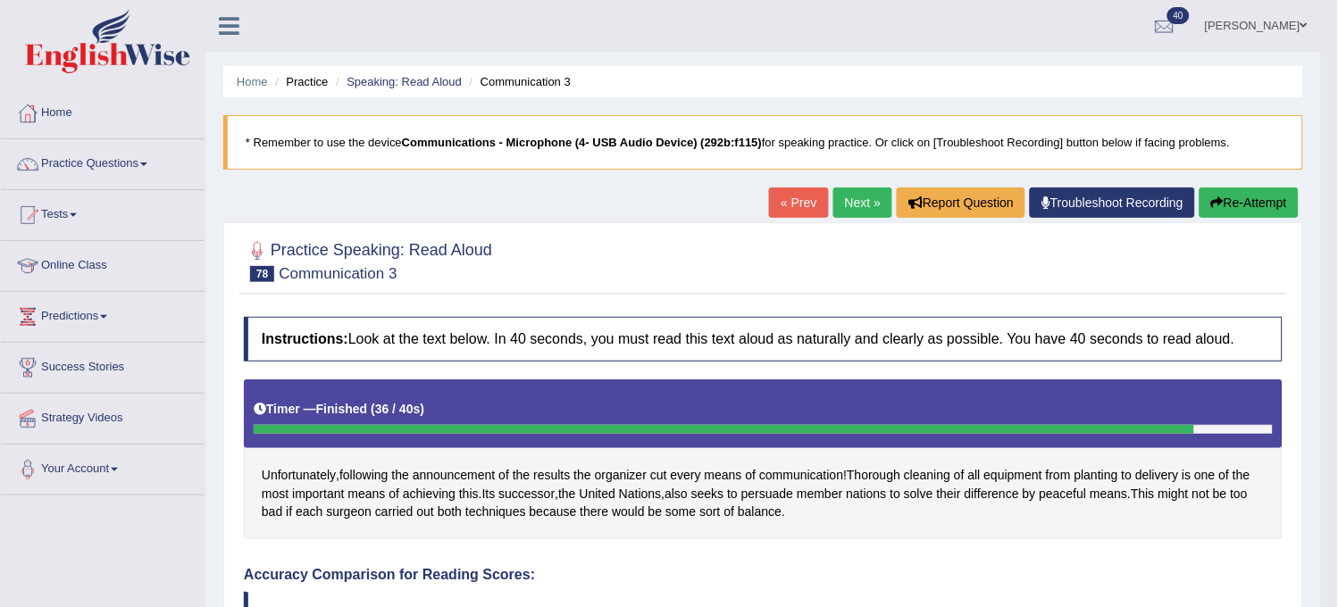
click at [860, 188] on link "Next »" at bounding box center [862, 203] width 59 height 30
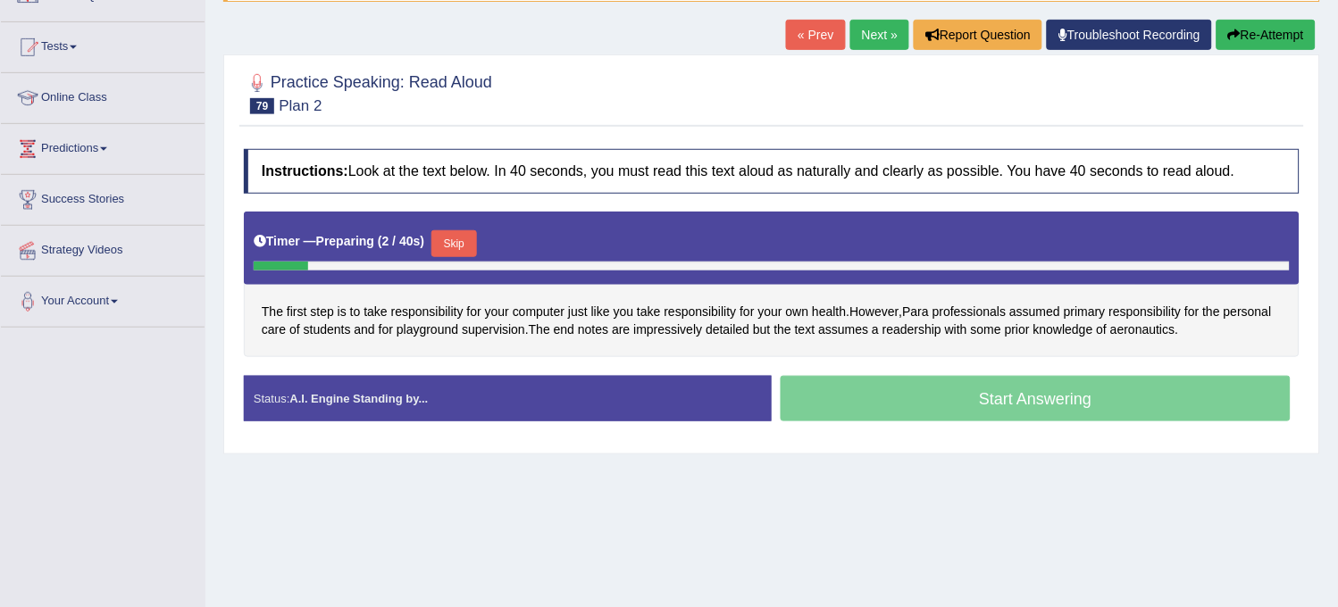
scroll to position [198, 0]
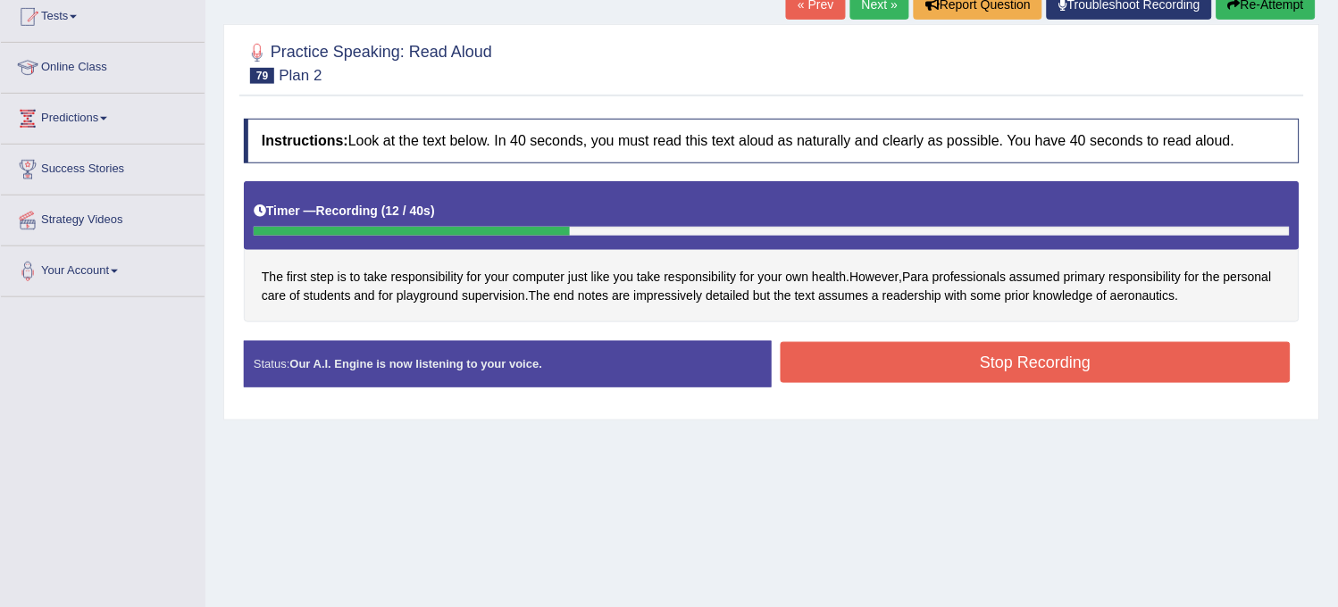
click at [1269, 10] on button "Re-Attempt" at bounding box center [1266, 4] width 99 height 30
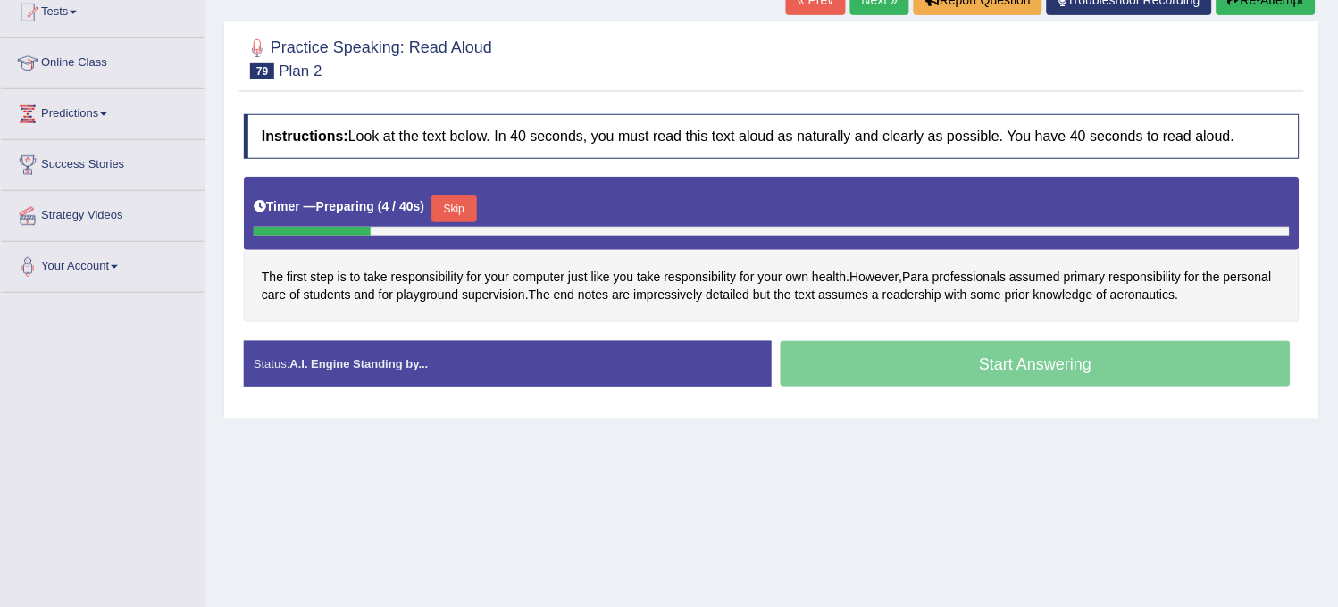
click at [456, 219] on button "Skip" at bounding box center [453, 209] width 45 height 27
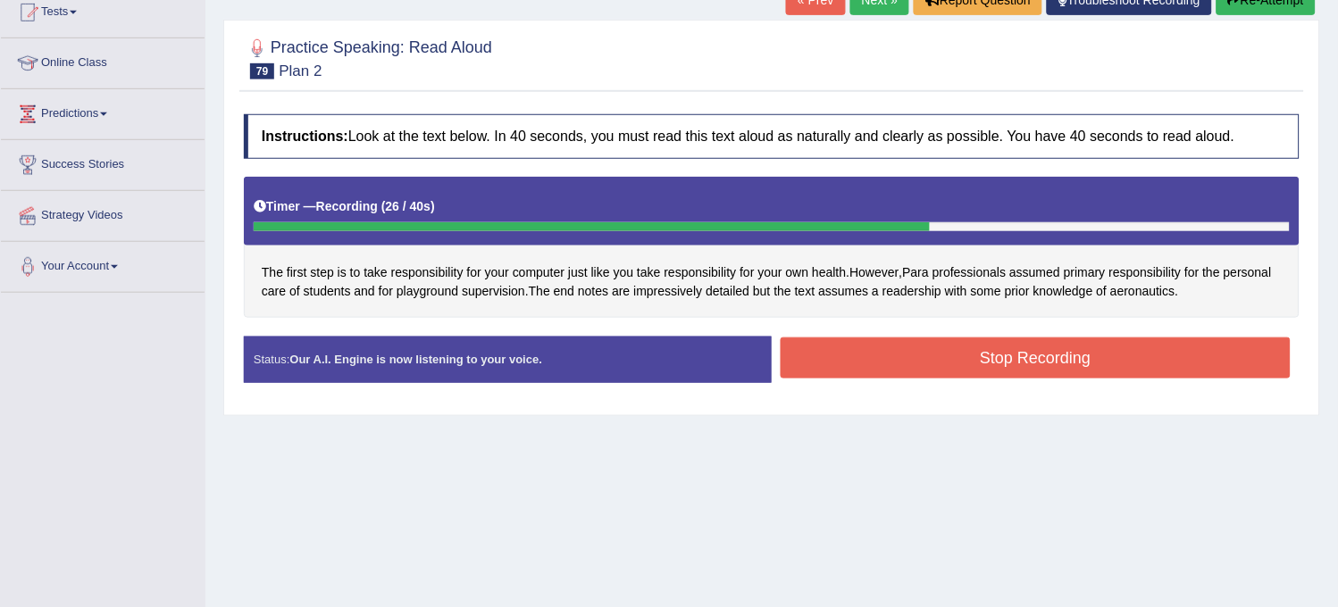
click at [1283, 6] on button "Re-Attempt" at bounding box center [1266, 0] width 99 height 30
click at [1281, 7] on button "Re-Attempt" at bounding box center [1266, 0] width 99 height 30
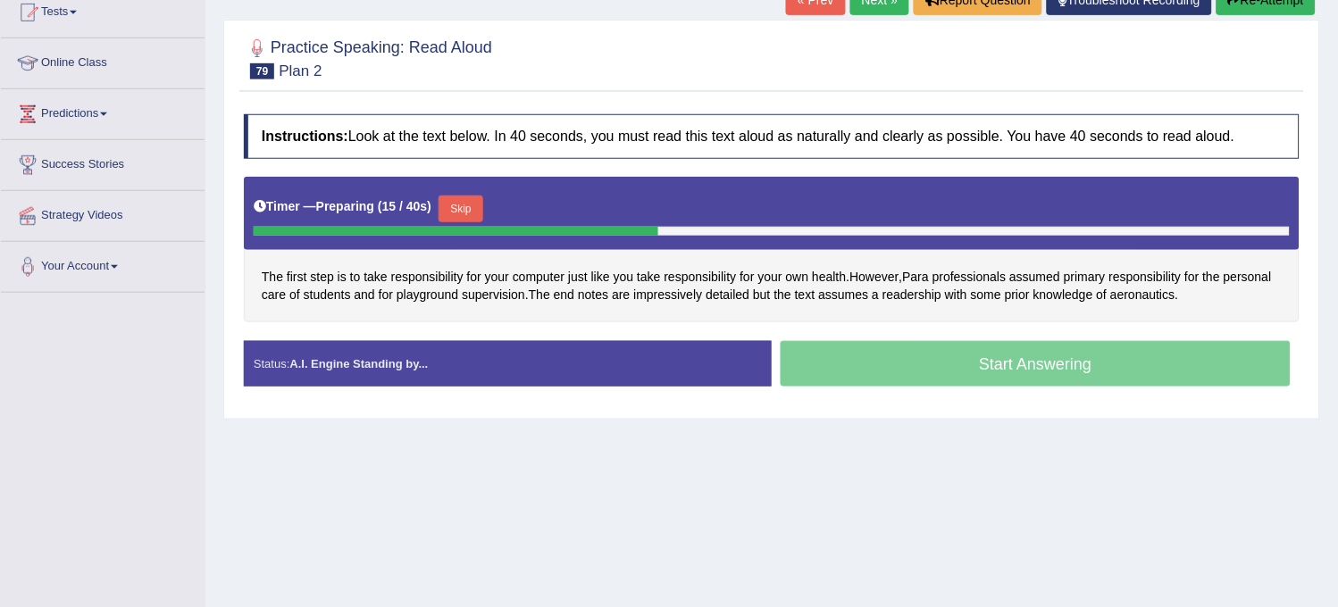
click at [473, 212] on button "Skip" at bounding box center [461, 209] width 45 height 27
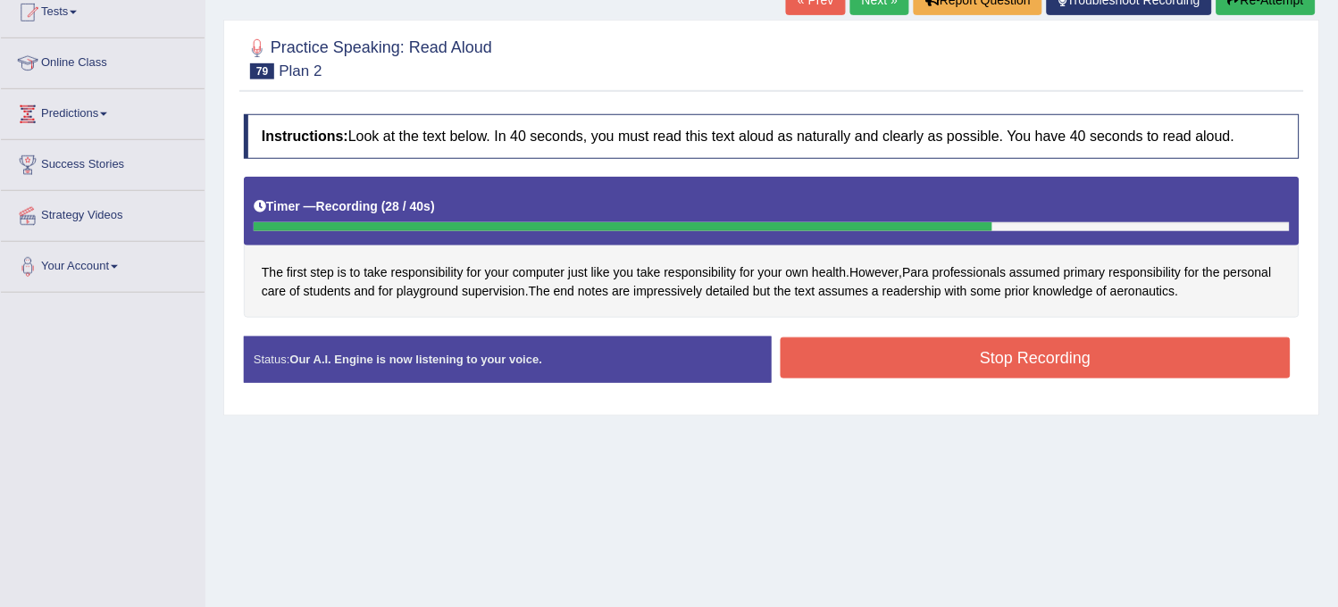
click at [873, 363] on button "Stop Recording" at bounding box center [1036, 358] width 510 height 41
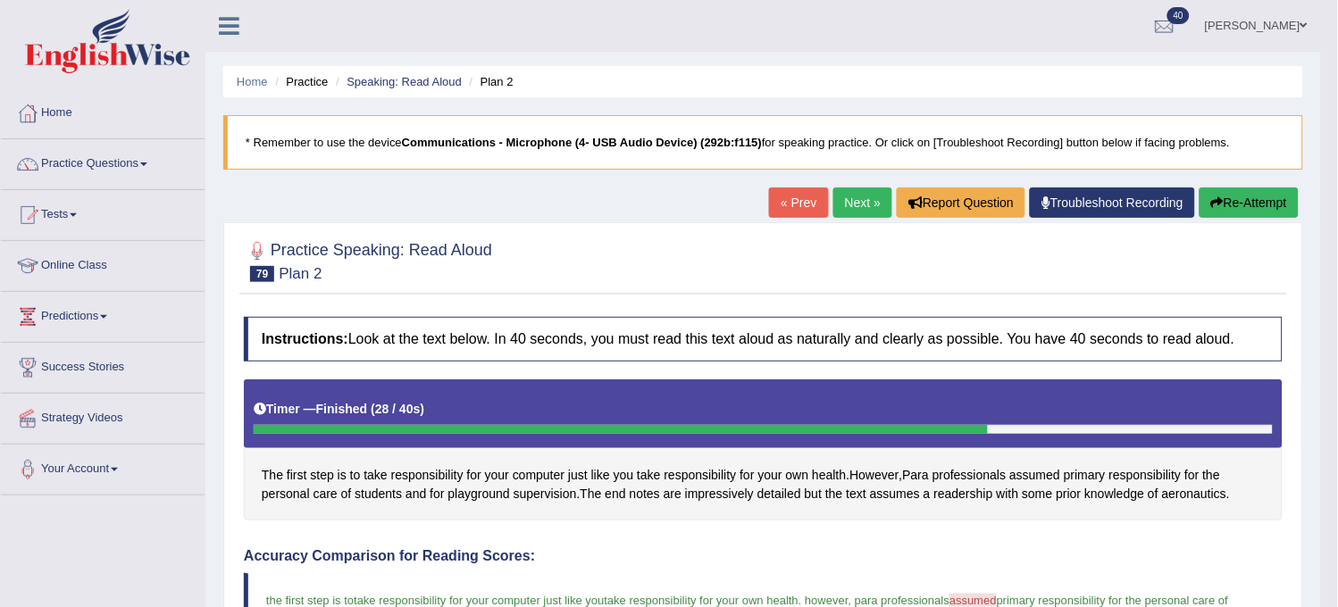
click at [853, 210] on link "Next »" at bounding box center [862, 203] width 59 height 30
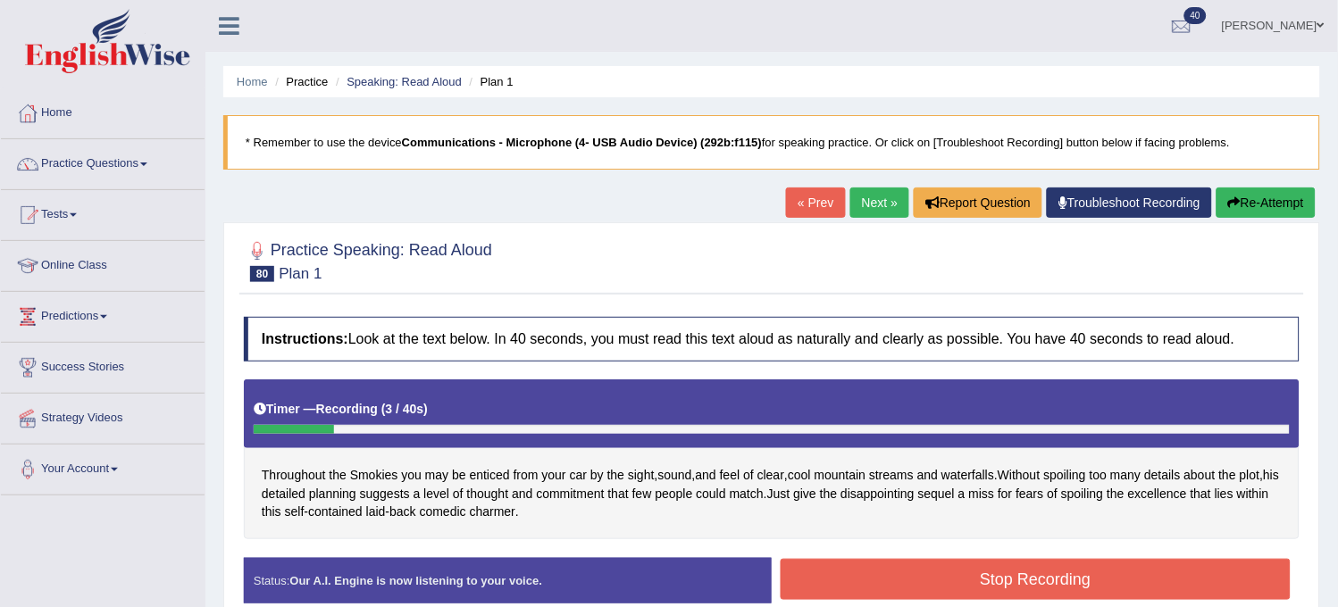
click at [1283, 205] on button "Re-Attempt" at bounding box center [1266, 203] width 99 height 30
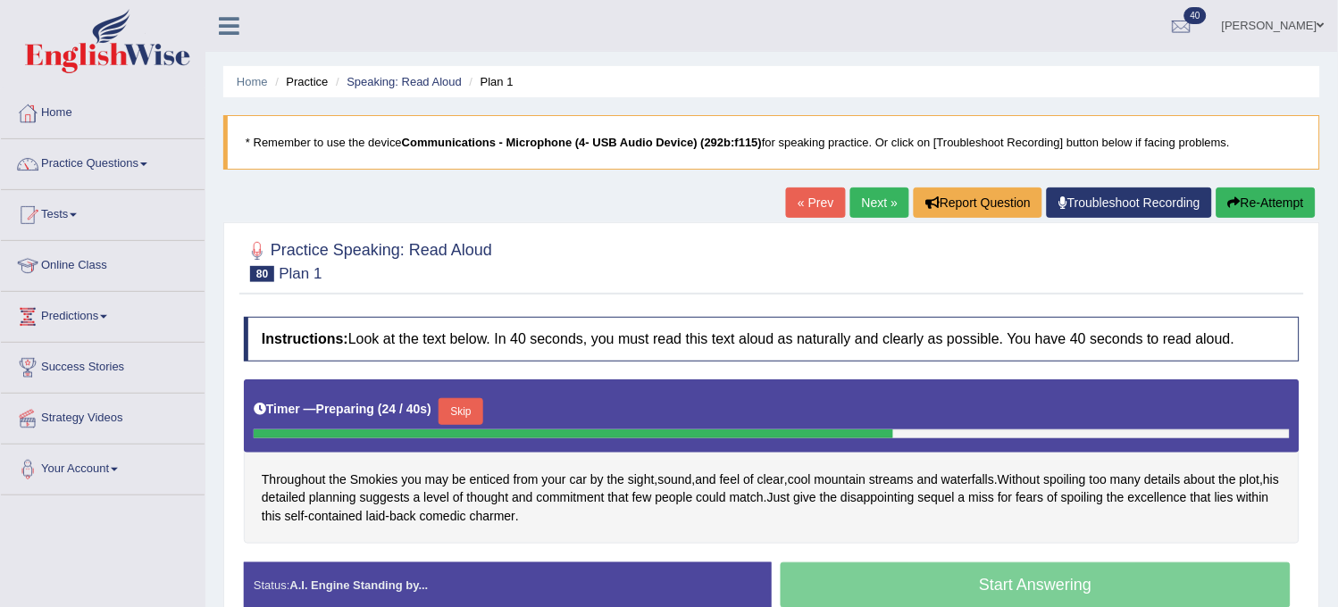
click at [469, 406] on button "Skip" at bounding box center [461, 411] width 45 height 27
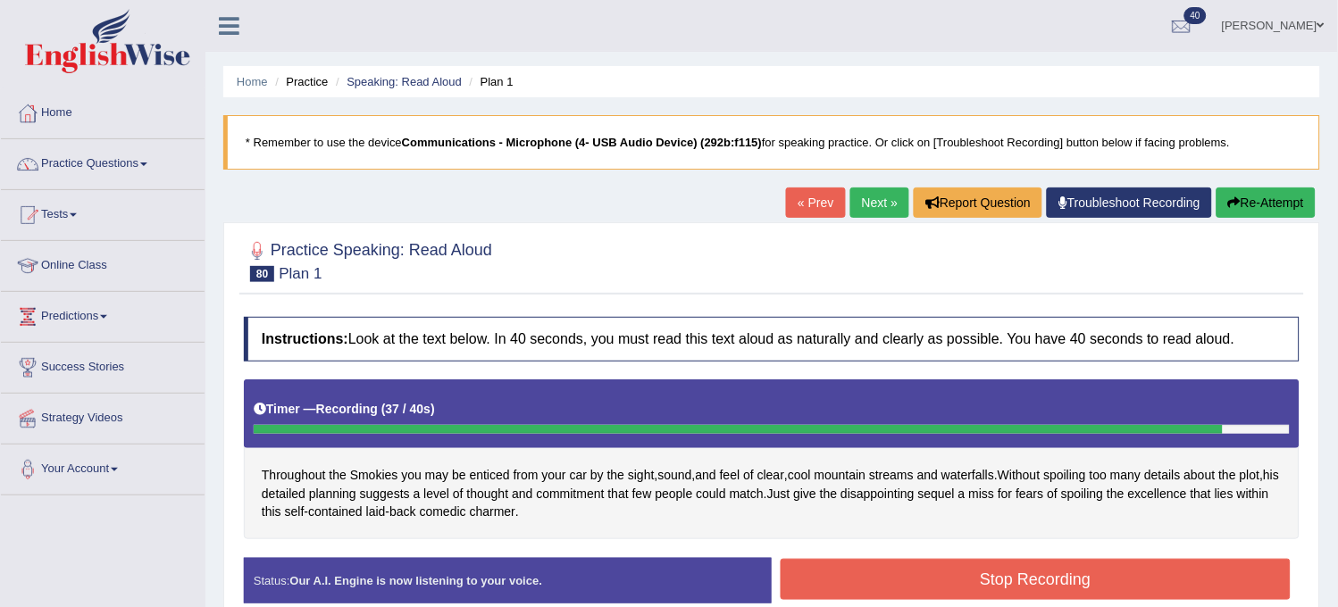
click at [949, 590] on button "Stop Recording" at bounding box center [1036, 579] width 510 height 41
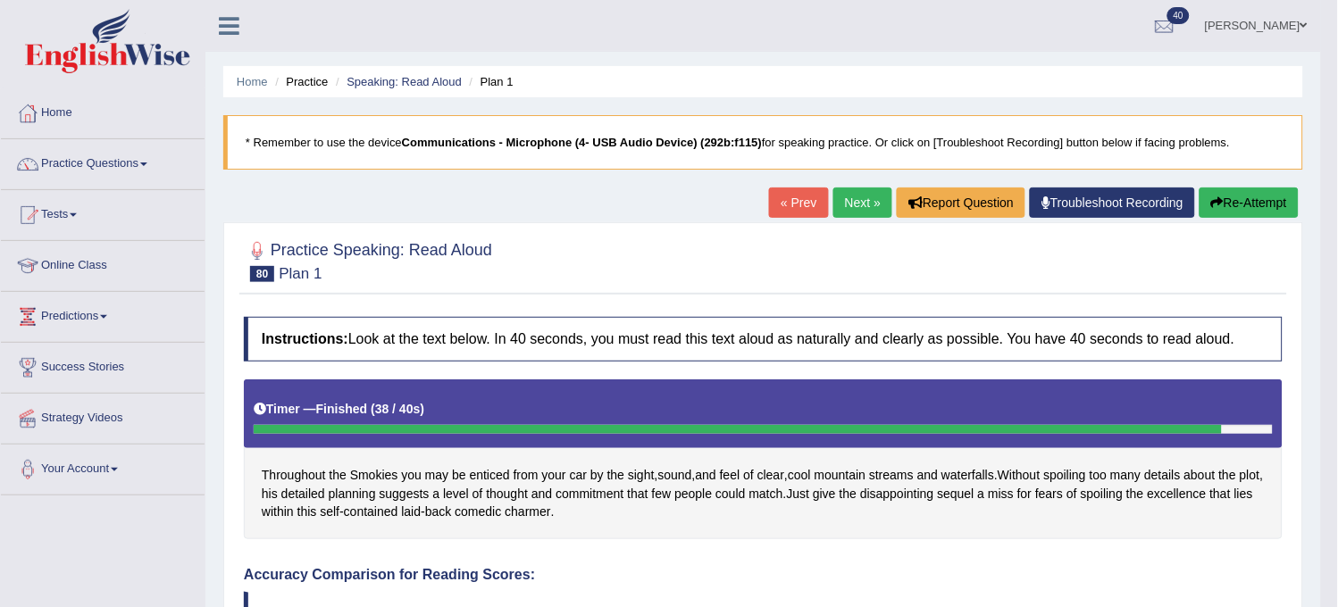
click at [1278, 212] on button "Re-Attempt" at bounding box center [1249, 203] width 99 height 30
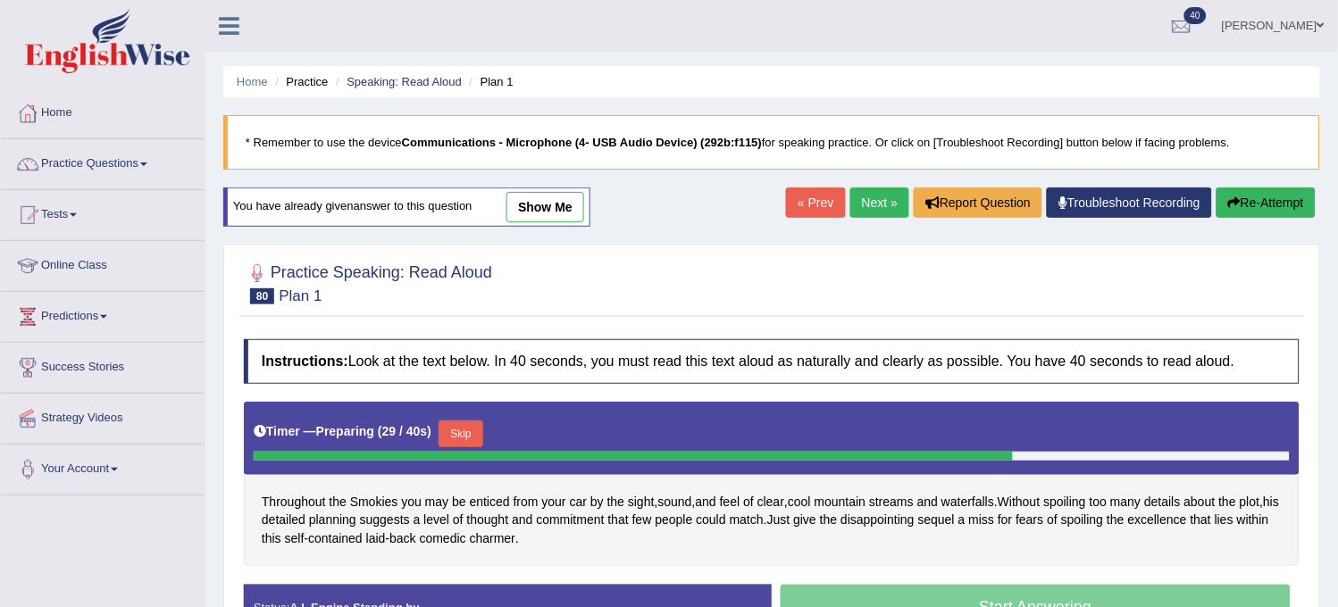
click at [456, 436] on button "Skip" at bounding box center [461, 434] width 45 height 27
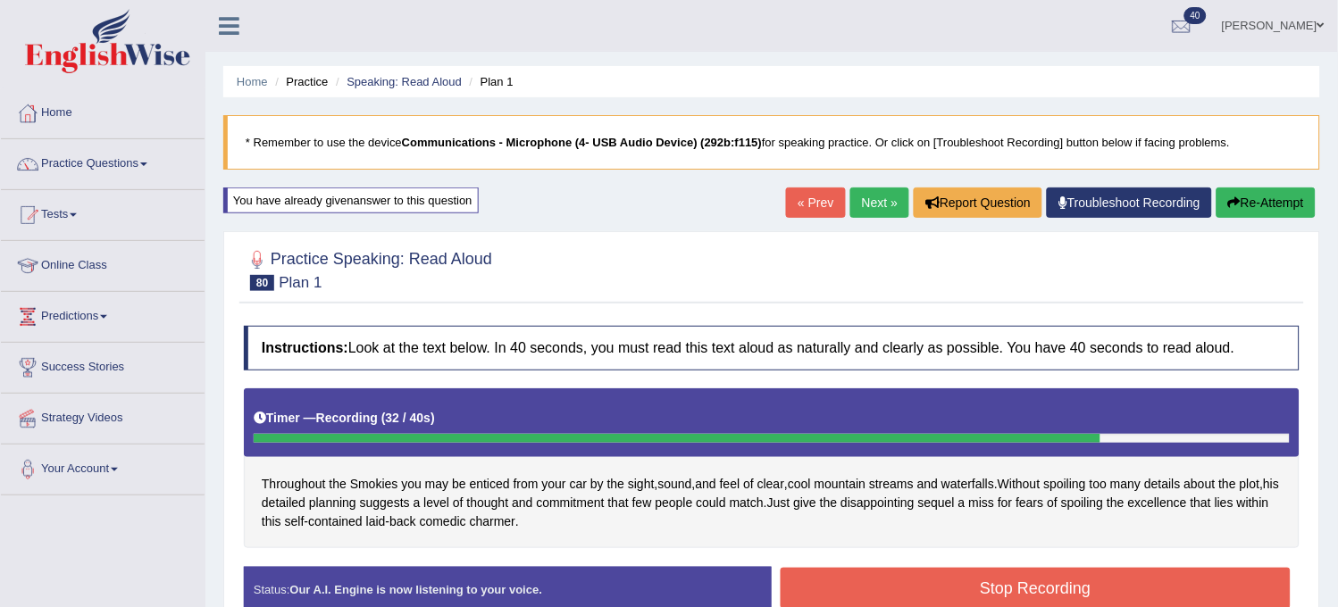
click at [1278, 198] on button "Re-Attempt" at bounding box center [1266, 203] width 99 height 30
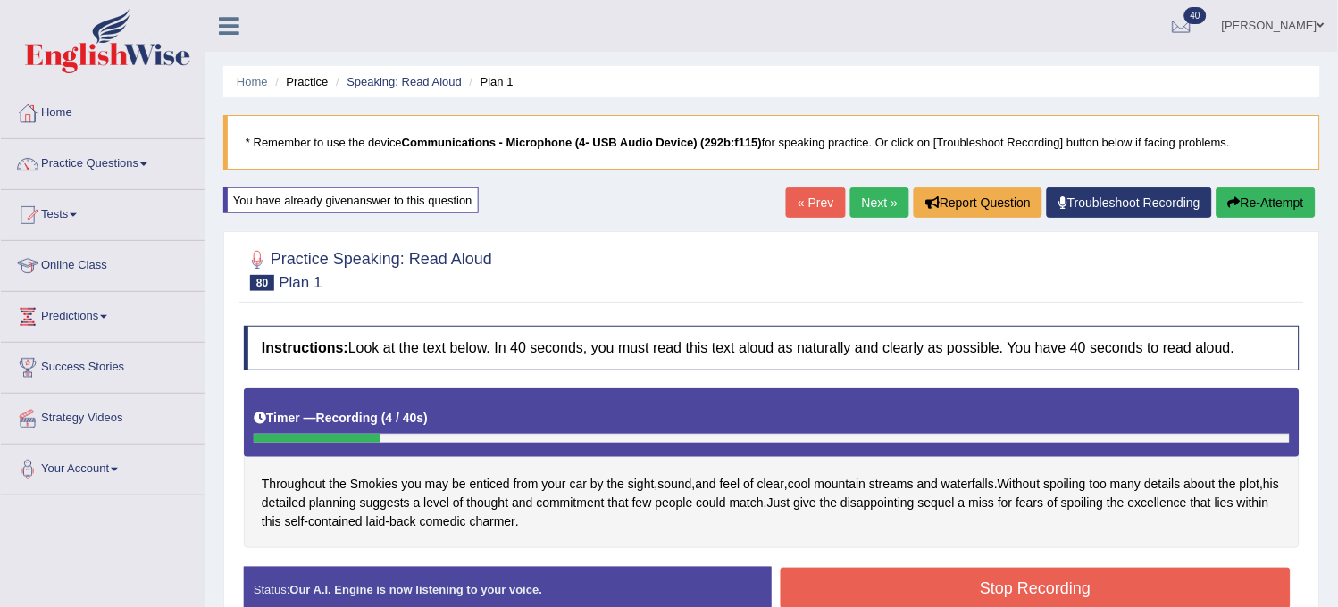
click at [1259, 193] on button "Re-Attempt" at bounding box center [1266, 203] width 99 height 30
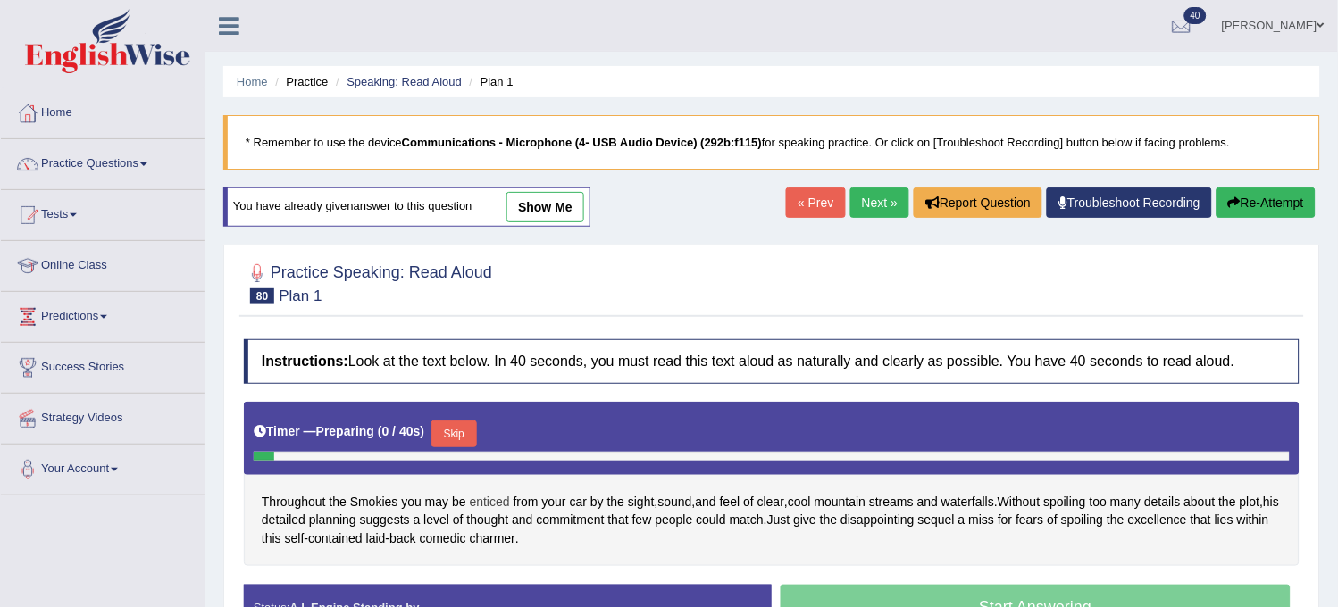
drag, startPoint x: 0, startPoint y: 0, endPoint x: 489, endPoint y: 505, distance: 703.1
click at [489, 505] on span "enticed" at bounding box center [490, 502] width 40 height 19
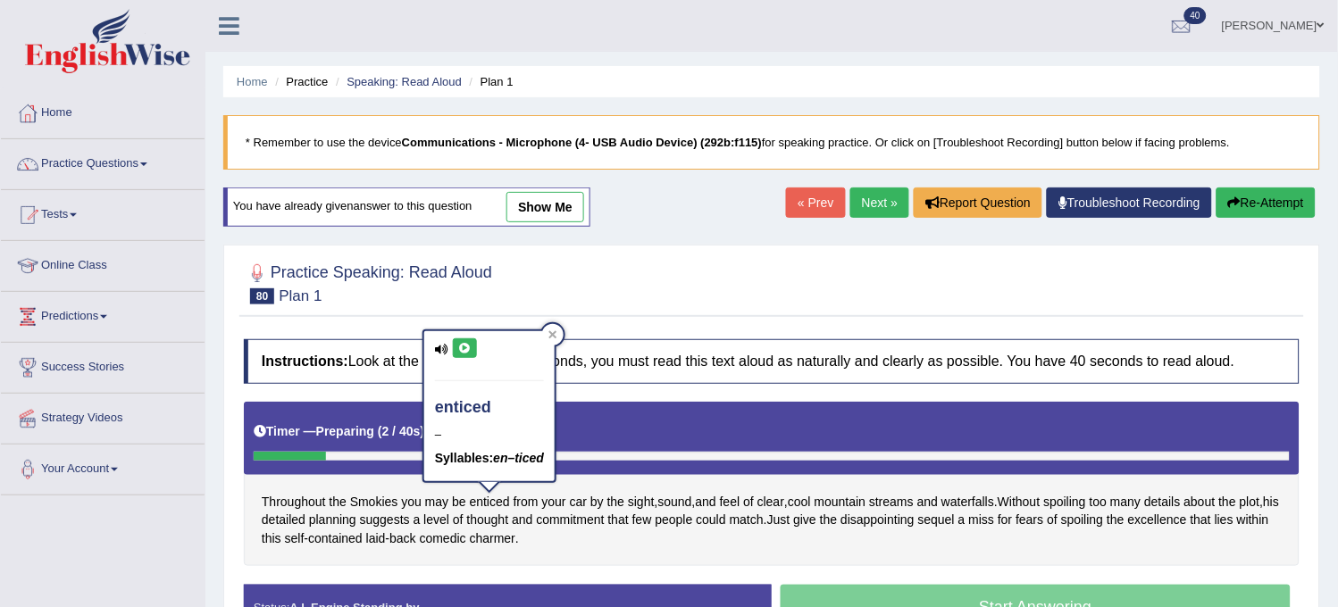
click at [456, 354] on button at bounding box center [465, 349] width 24 height 20
click at [662, 404] on div "Timer — Preparing ( 4 / 40s ) Skip" at bounding box center [772, 438] width 1056 height 73
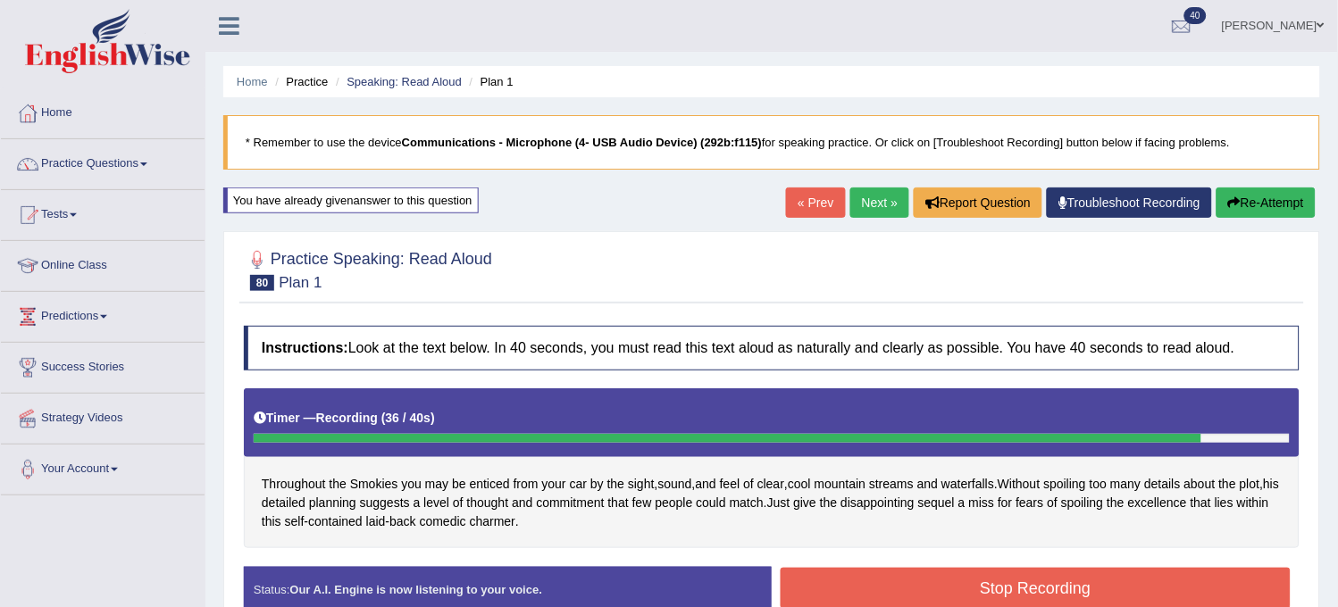
click at [1233, 210] on button "Re-Attempt" at bounding box center [1266, 203] width 99 height 30
click at [838, 569] on button "Stop Recording" at bounding box center [1036, 588] width 510 height 41
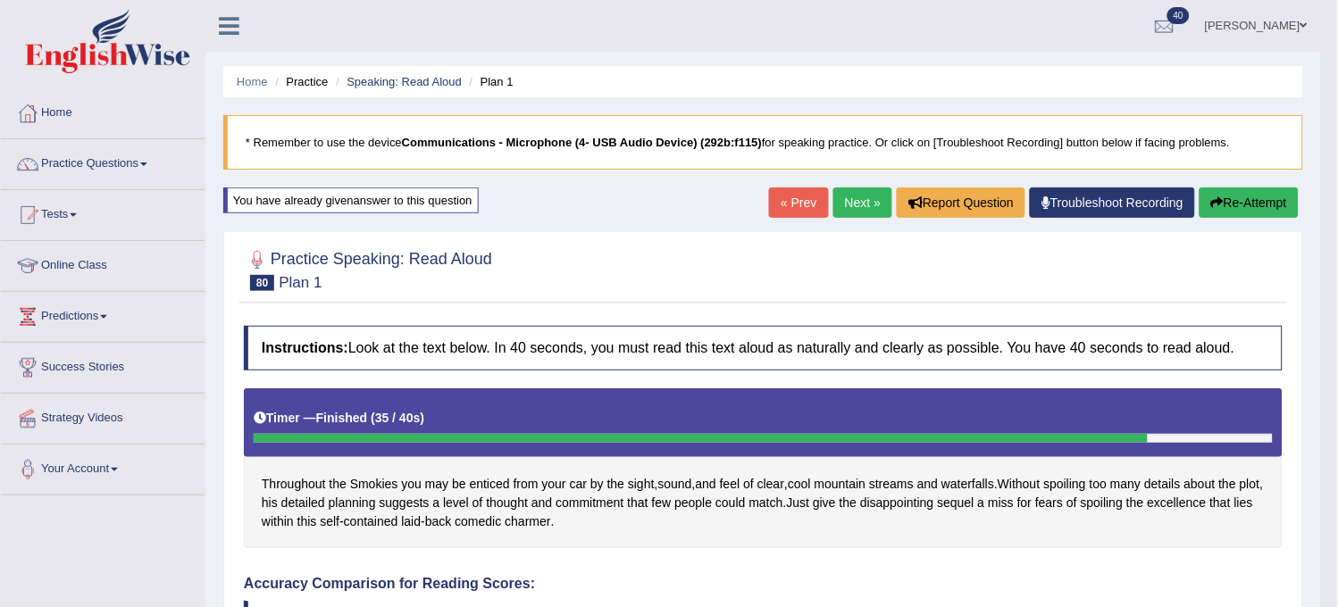
click at [855, 200] on link "Next »" at bounding box center [862, 203] width 59 height 30
